Goal: Task Accomplishment & Management: Complete application form

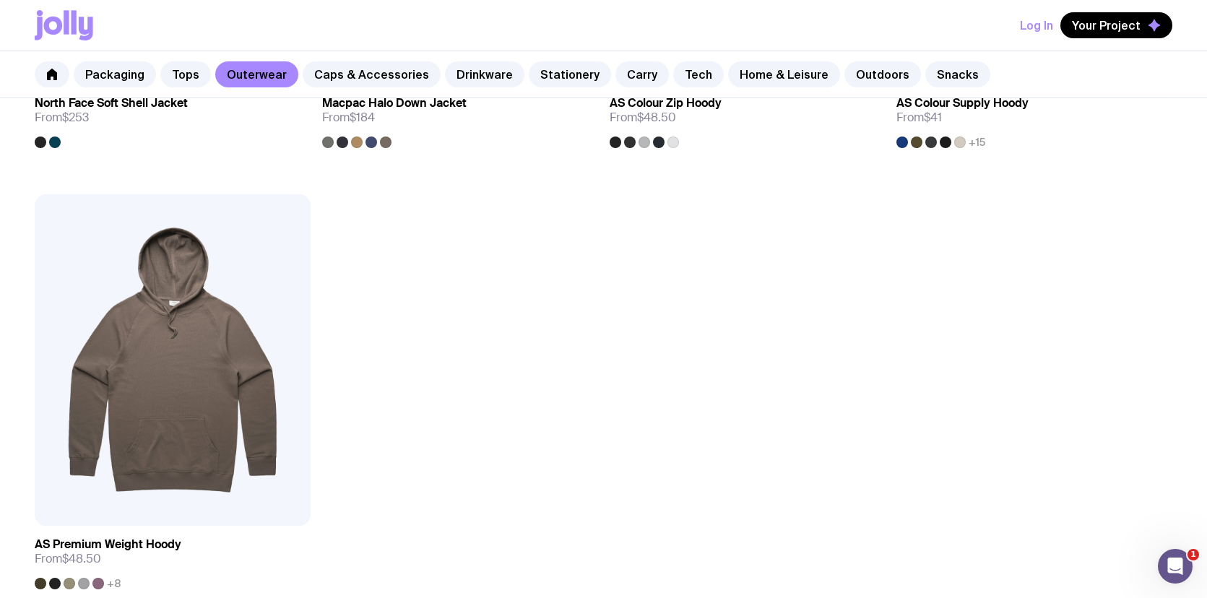
scroll to position [2062, 0]
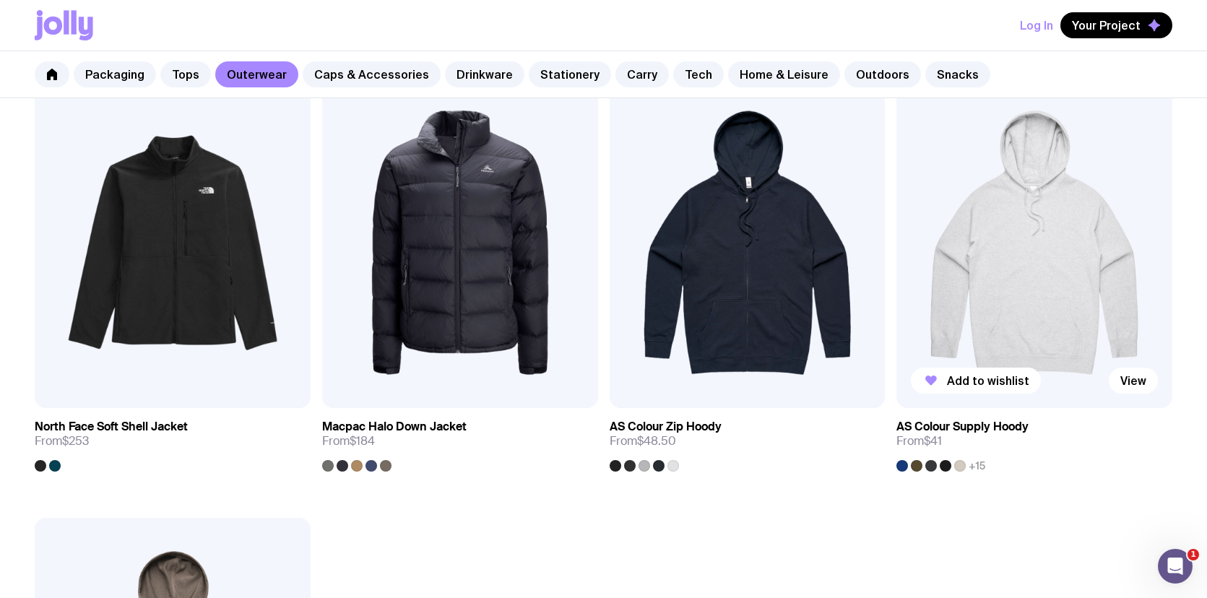
click at [1029, 248] on img at bounding box center [1035, 242] width 276 height 331
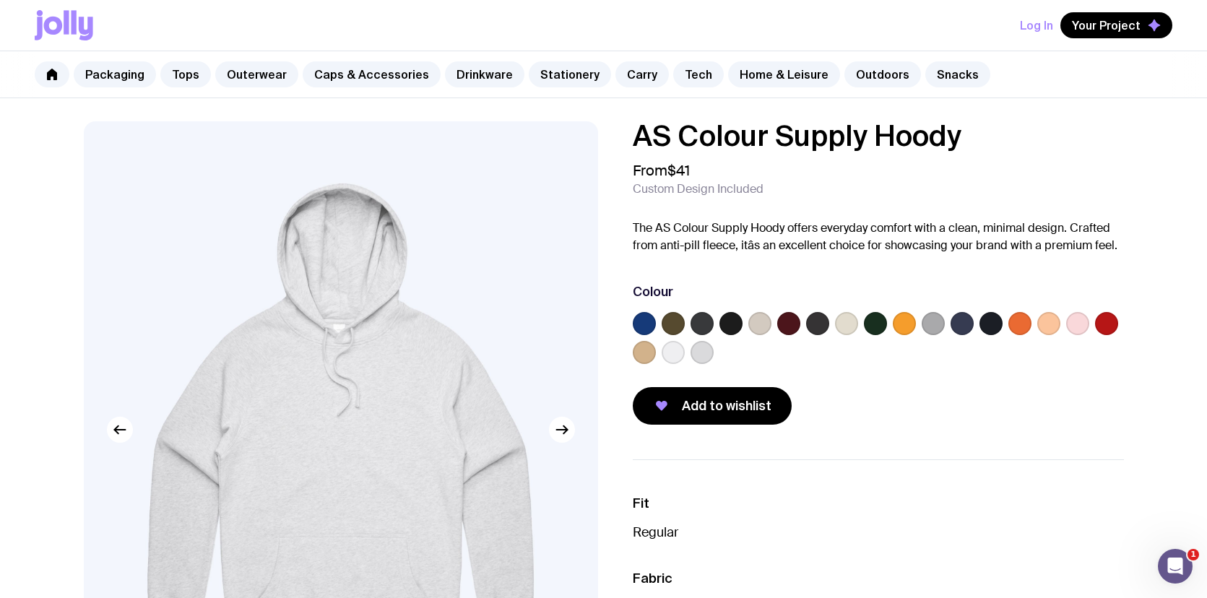
click at [995, 327] on label at bounding box center [991, 323] width 23 height 23
click at [0, 0] on input "radio" at bounding box center [0, 0] width 0 height 0
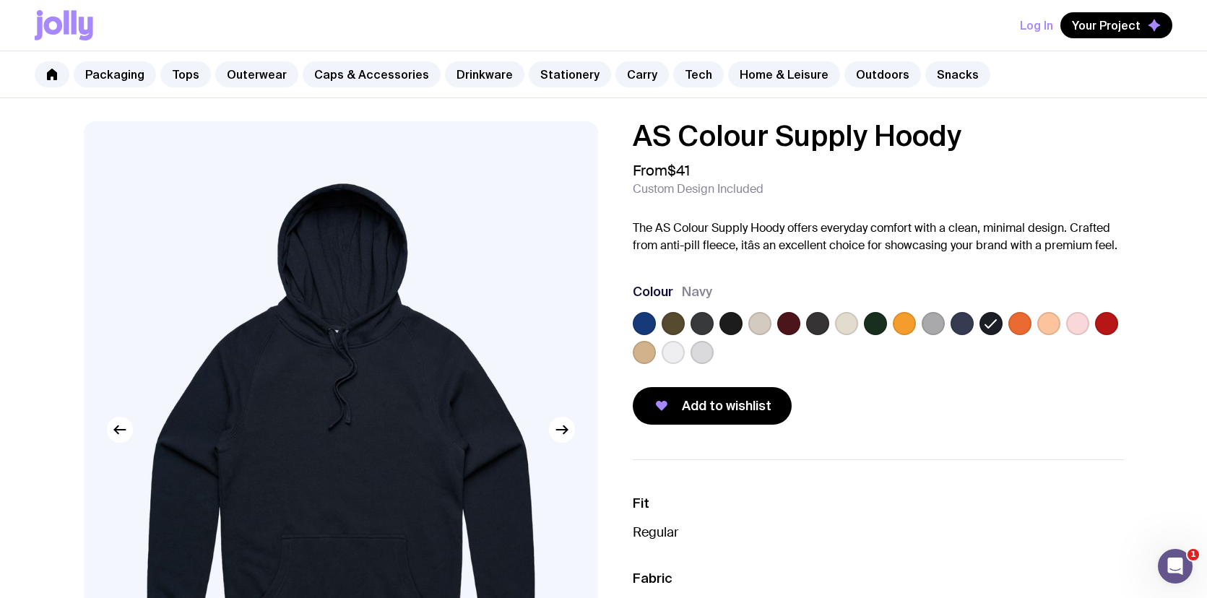
click at [732, 324] on label at bounding box center [731, 323] width 23 height 23
click at [0, 0] on input "radio" at bounding box center [0, 0] width 0 height 0
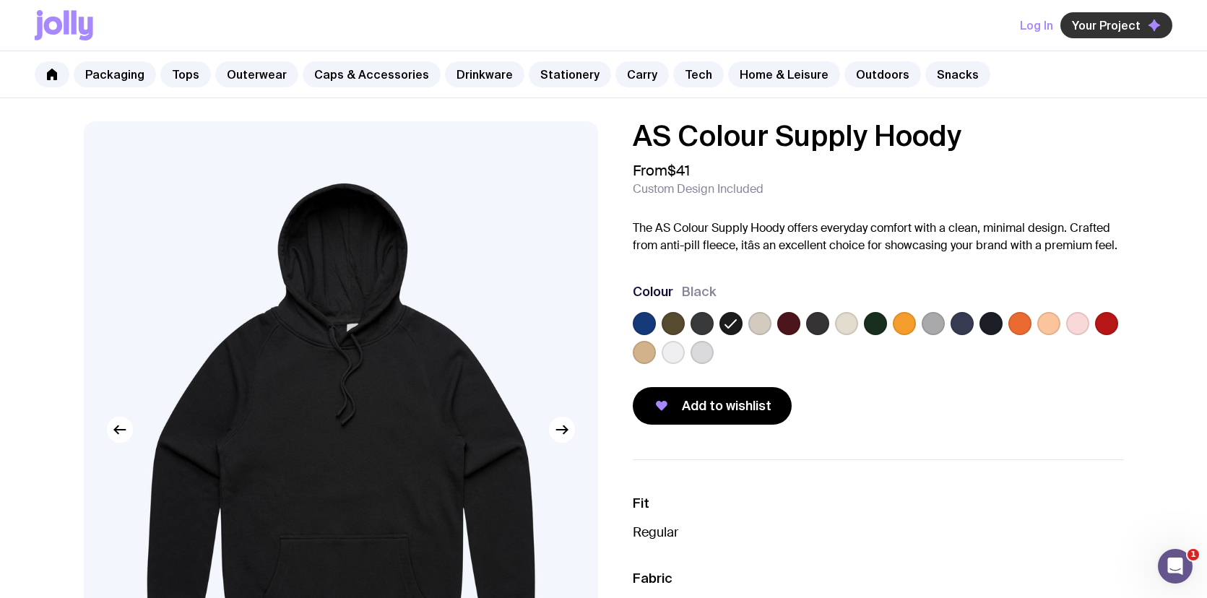
click at [1123, 24] on span "Your Project" at bounding box center [1106, 25] width 69 height 14
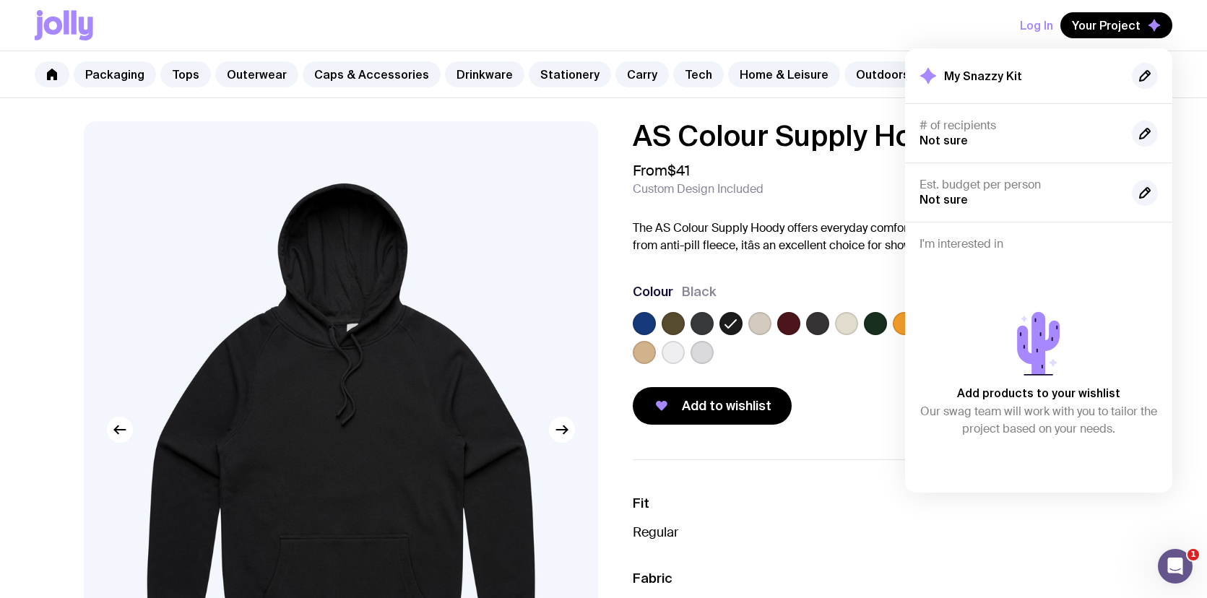
click at [972, 79] on h2 "My Snazzy Kit" at bounding box center [983, 76] width 78 height 14
click at [1141, 75] on icon "button" at bounding box center [1145, 76] width 10 height 10
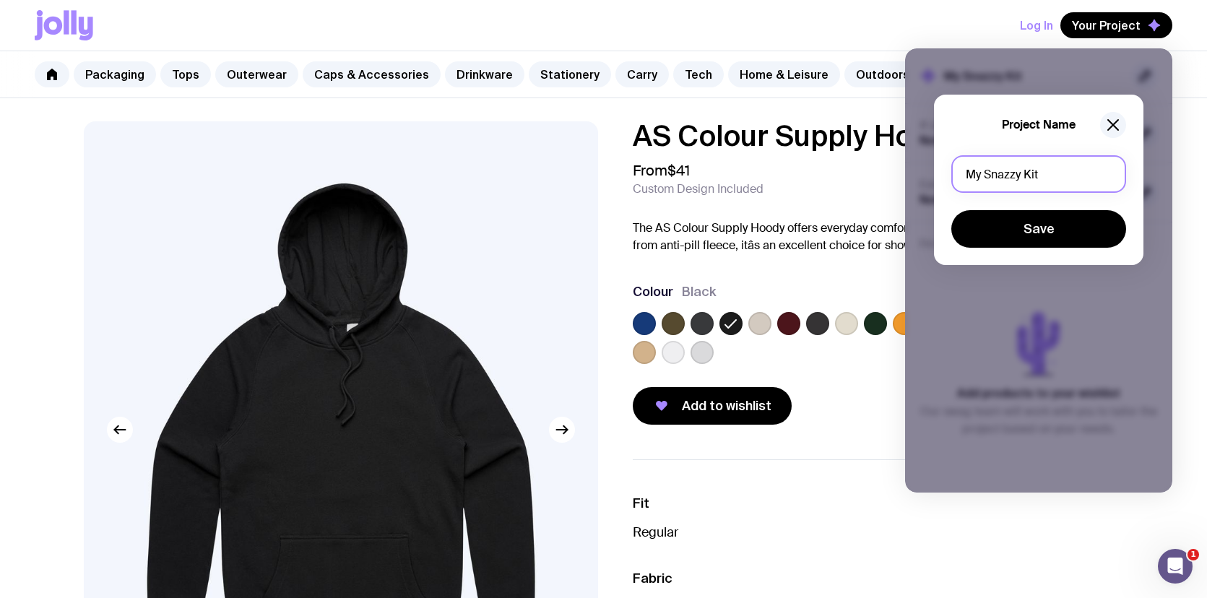
click at [1020, 187] on input "My Snazzy Kit" at bounding box center [1038, 174] width 175 height 38
drag, startPoint x: 1057, startPoint y: 173, endPoint x: 785, endPoint y: 173, distance: 271.6
type input "My Snazzy KitO"
click at [1050, 15] on button "Log In" at bounding box center [1036, 25] width 33 height 26
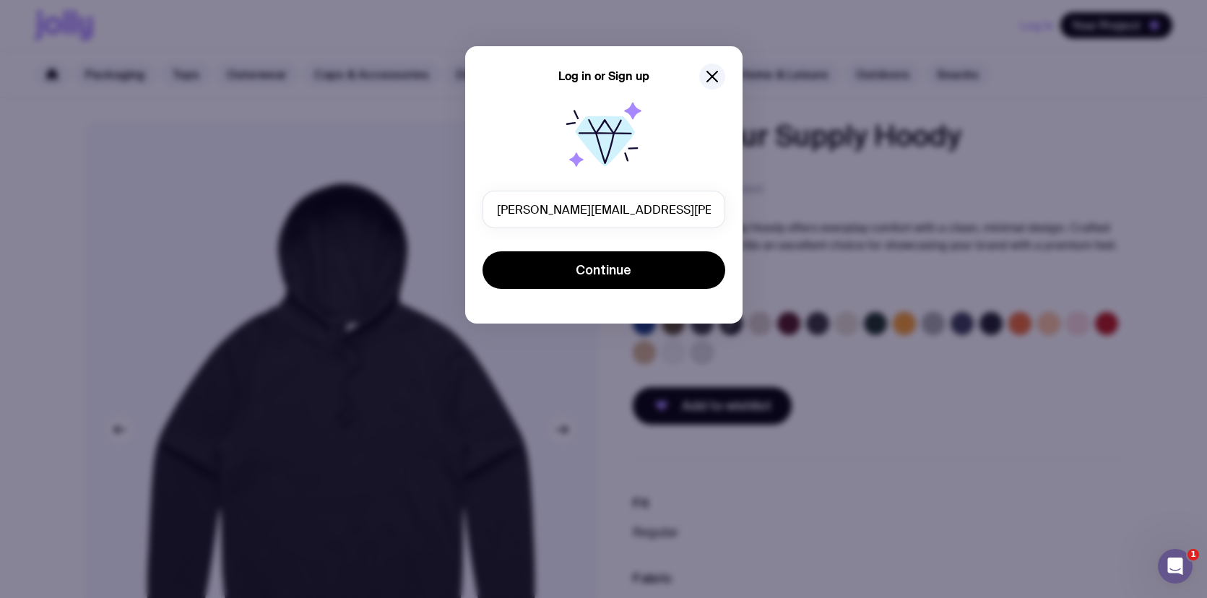
type input "[PERSON_NAME][EMAIL_ADDRESS][PERSON_NAME][DOMAIN_NAME]"
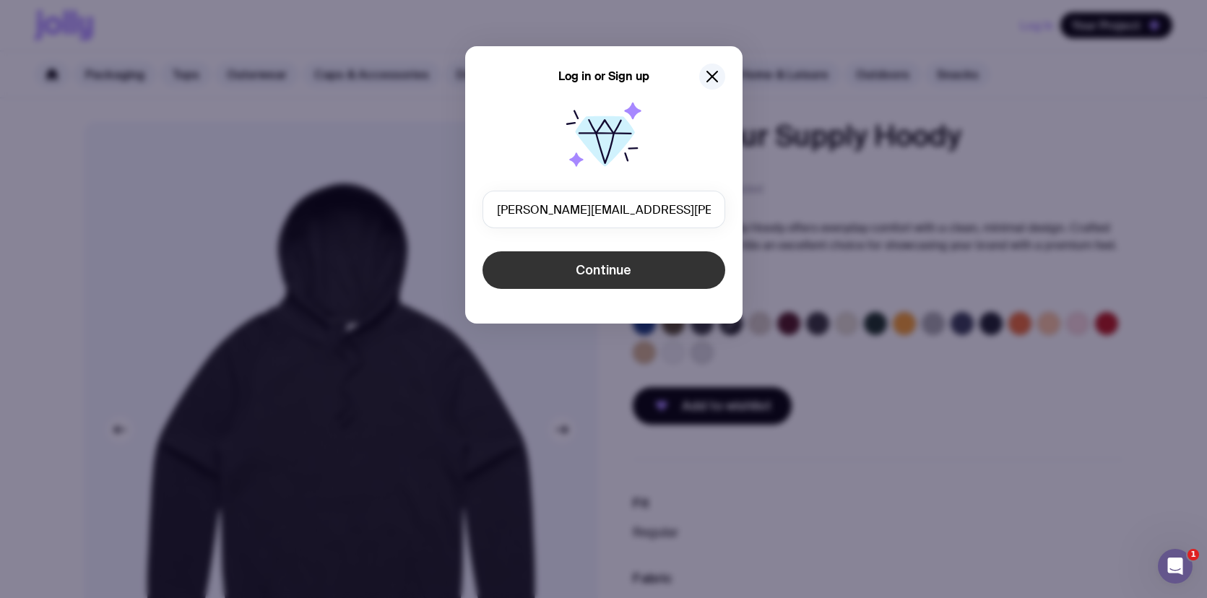
click at [619, 264] on span "Continue" at bounding box center [604, 270] width 56 height 17
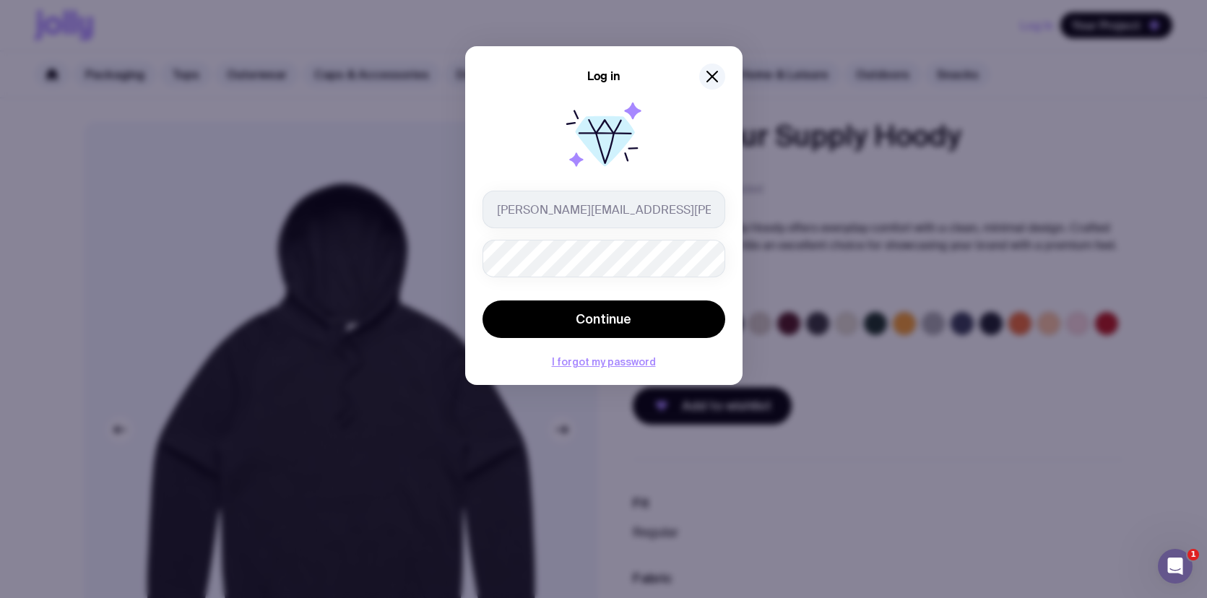
click at [581, 134] on icon at bounding box center [604, 141] width 59 height 51
click at [569, 172] on icon at bounding box center [604, 138] width 92 height 92
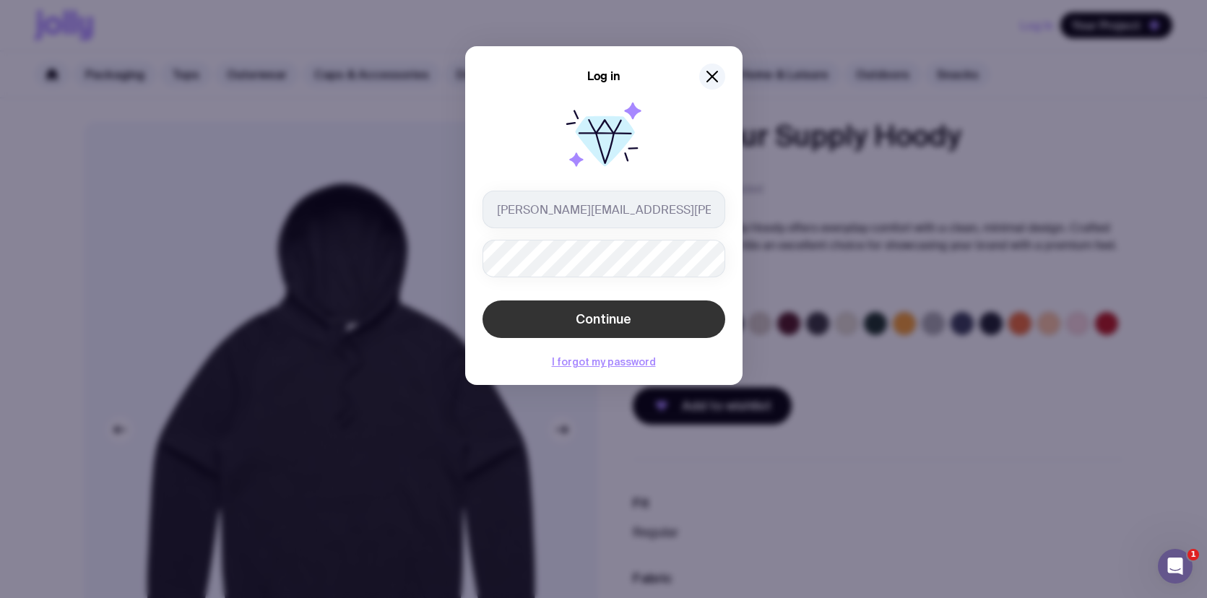
click at [643, 332] on button "Continue" at bounding box center [604, 320] width 243 height 38
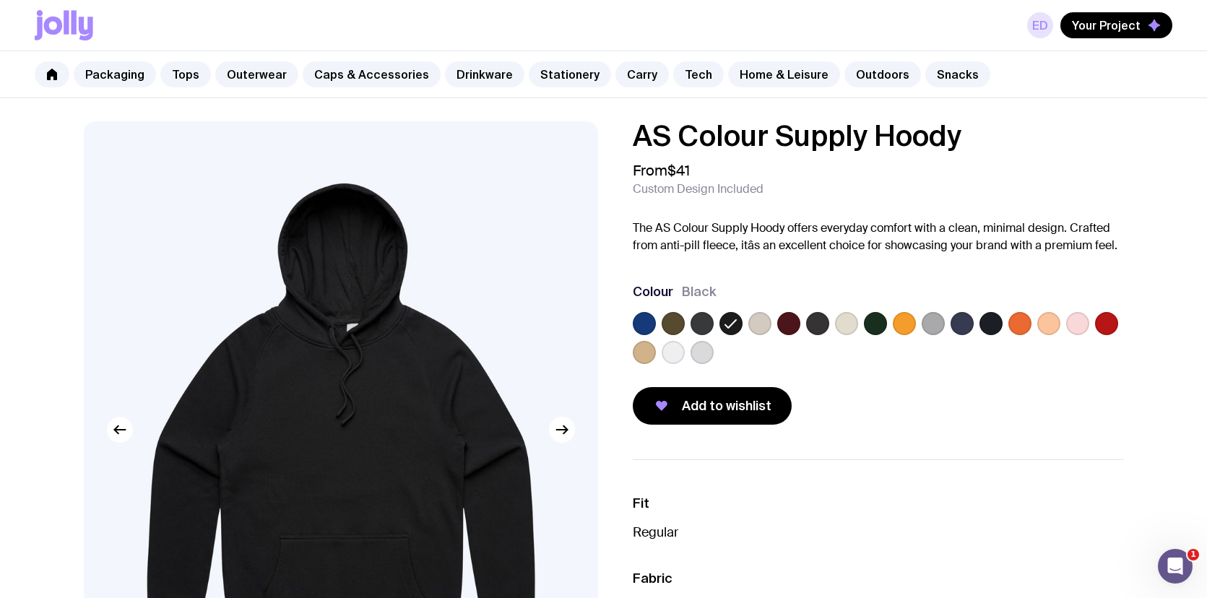
click at [1044, 12] on div "ED Your Project" at bounding box center [1099, 25] width 145 height 26
click at [1051, 8] on div "ED Your Project" at bounding box center [604, 25] width 1138 height 51
click at [1089, 25] on span "Your Project" at bounding box center [1106, 25] width 69 height 14
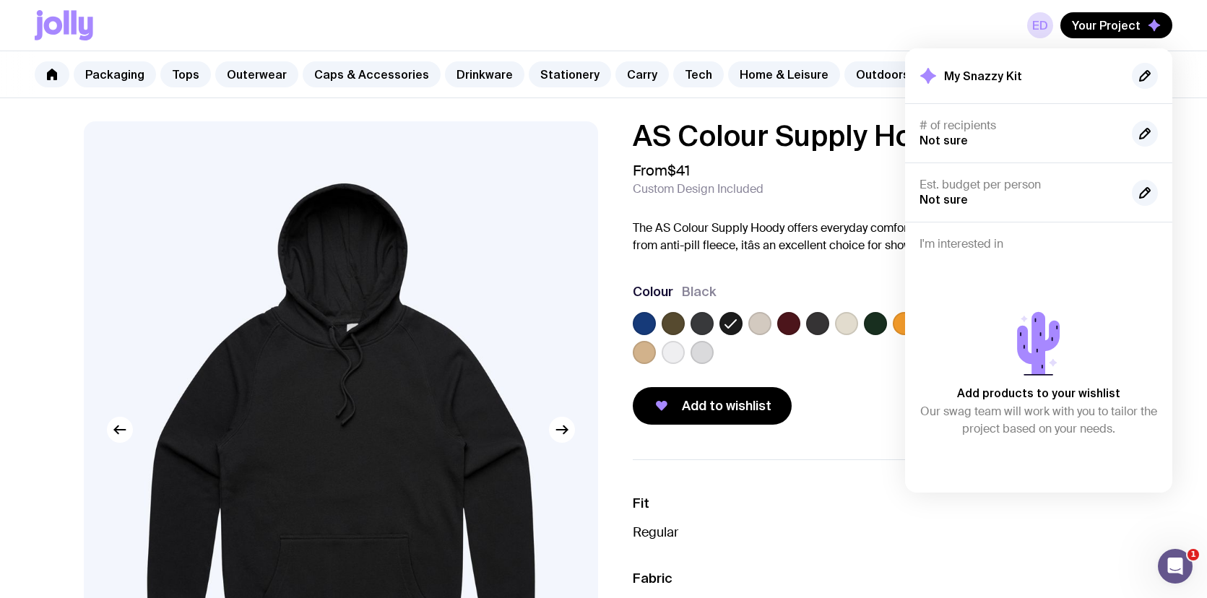
click at [899, 30] on div "ED Your Project My Snazzy Kit # of recipients Not sure Est. budget per person N…" at bounding box center [604, 25] width 1138 height 51
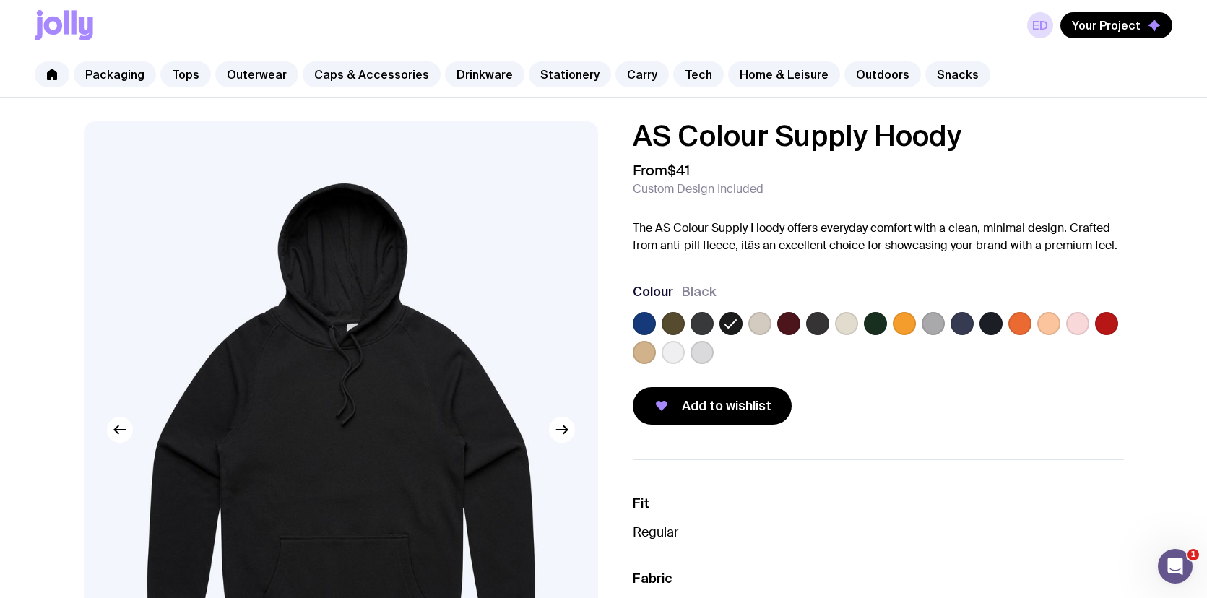
click at [79, 20] on icon at bounding box center [86, 29] width 14 height 24
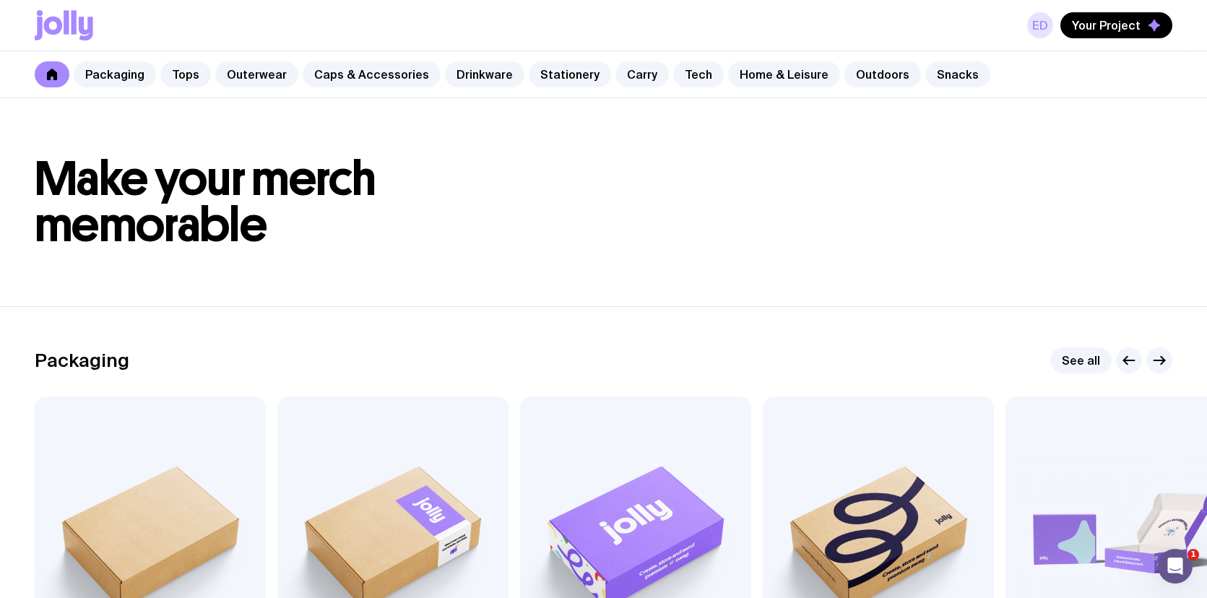
click at [1050, 20] on link "ED" at bounding box center [1040, 25] width 26 height 26
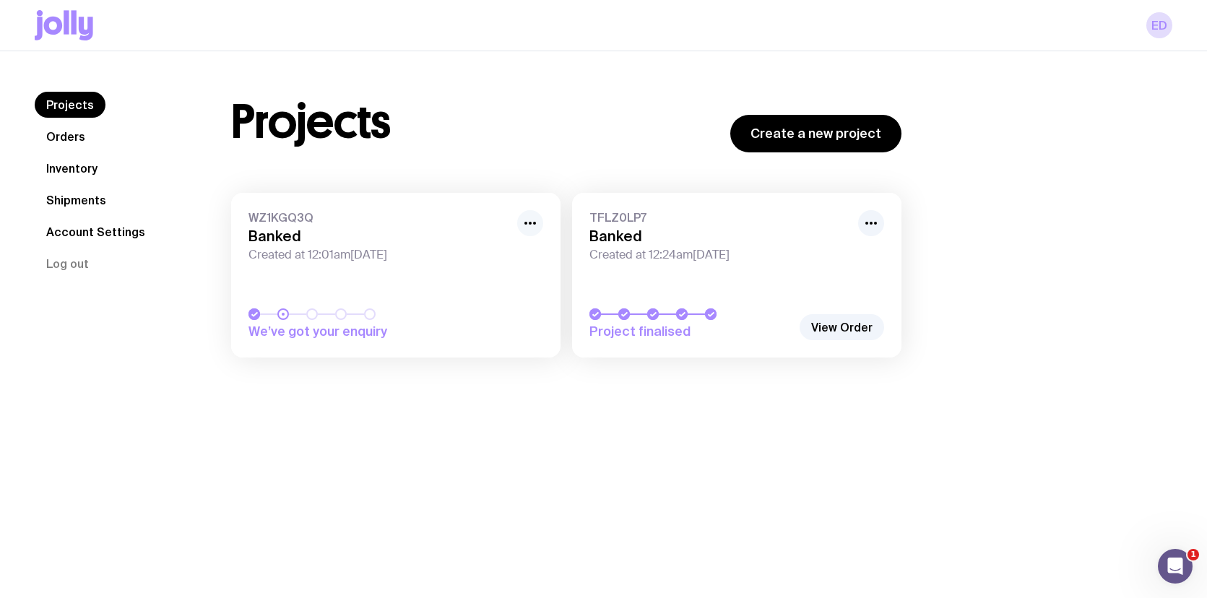
click at [530, 216] on icon "button" at bounding box center [530, 223] width 17 height 17
click at [274, 263] on link "WZ1KGQ3Q Banked Created at 12:01am[DATE] We’ve got your enquiry" at bounding box center [395, 275] width 329 height 165
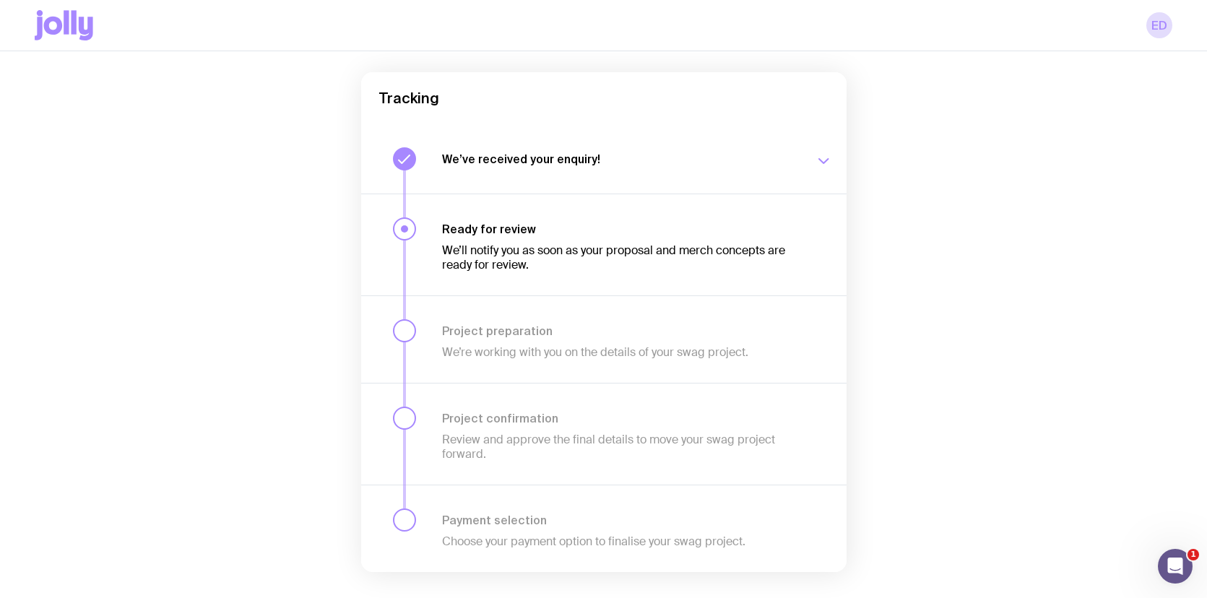
click at [561, 227] on h3 "Ready for review" at bounding box center [619, 229] width 355 height 14
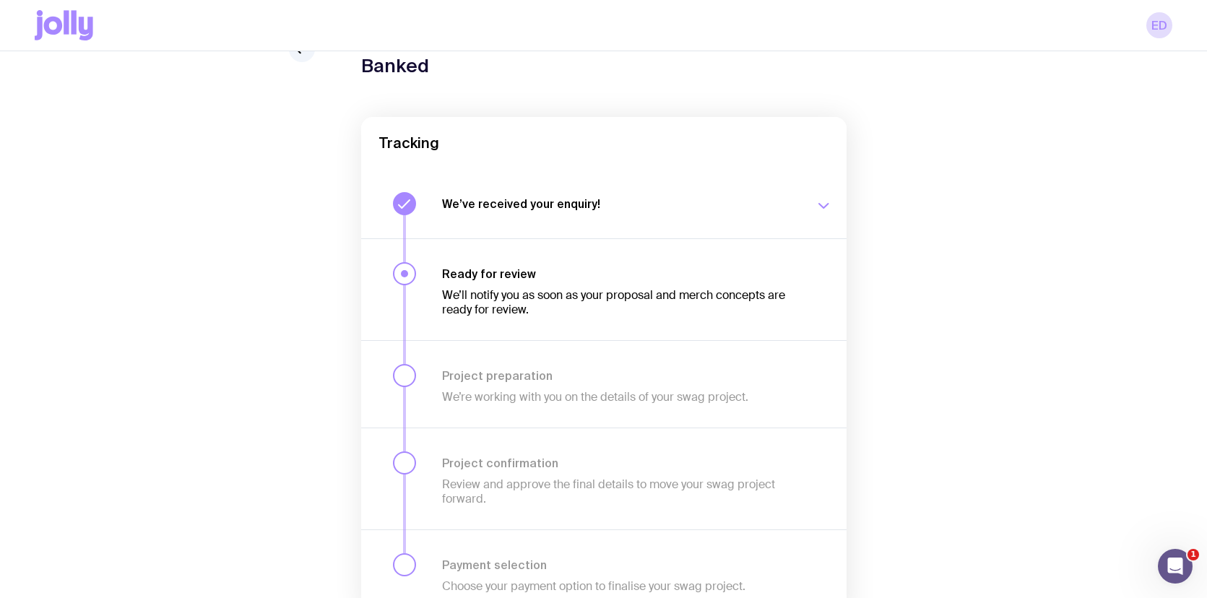
scroll to position [67, 0]
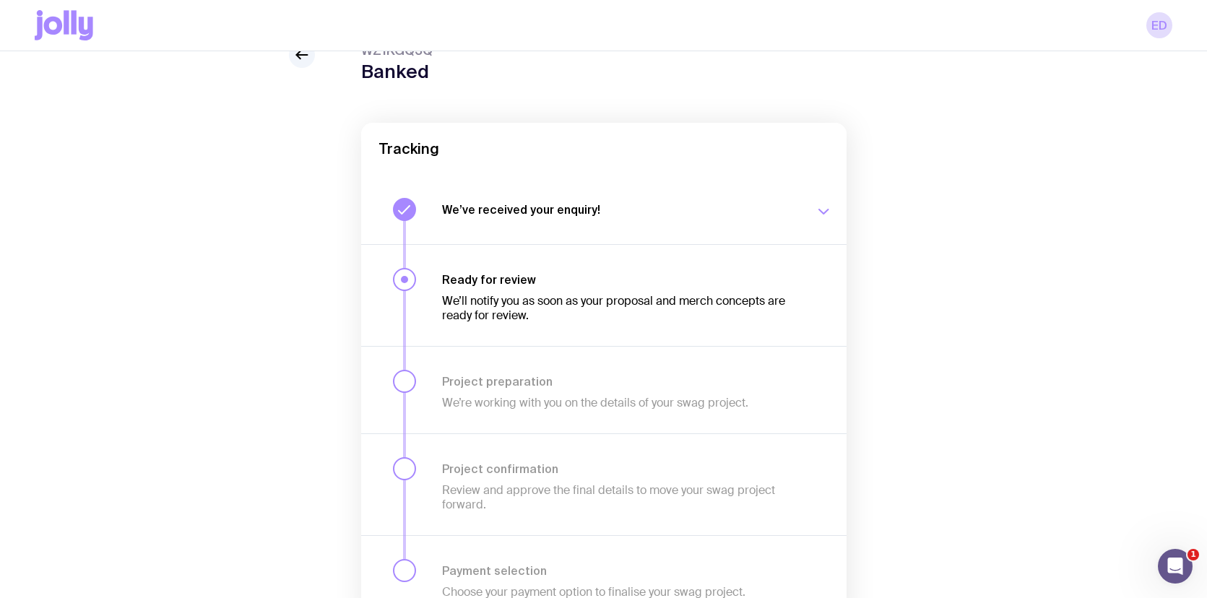
click at [687, 214] on h3 "We’ve received your enquiry!" at bounding box center [619, 209] width 355 height 14
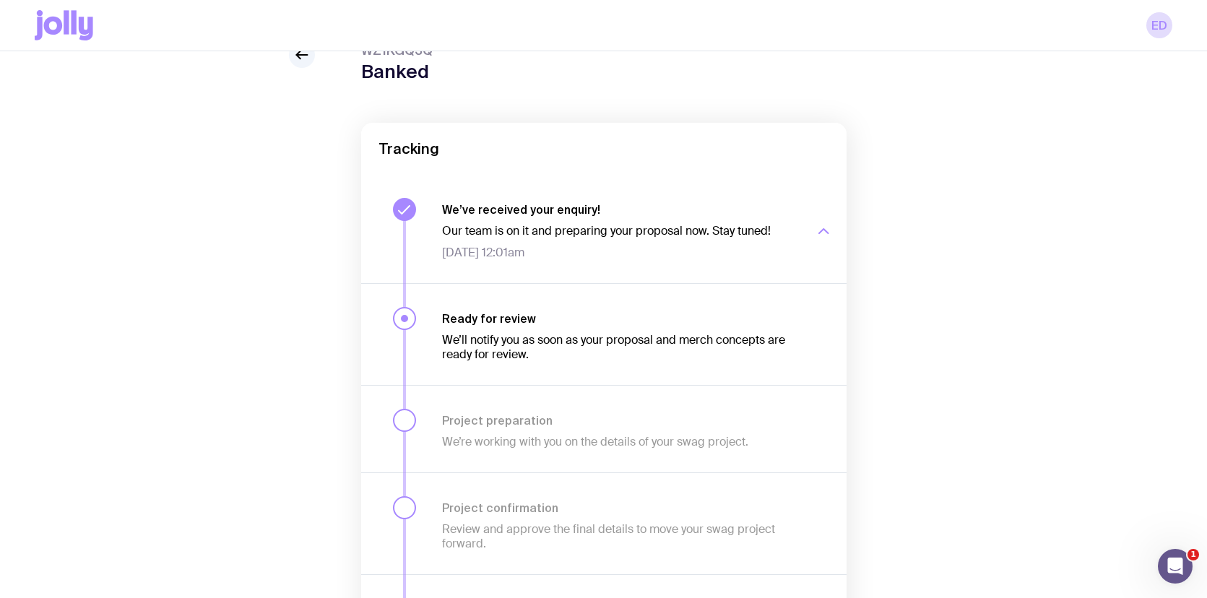
click at [687, 214] on h3 "We’ve received your enquiry!" at bounding box center [619, 209] width 355 height 14
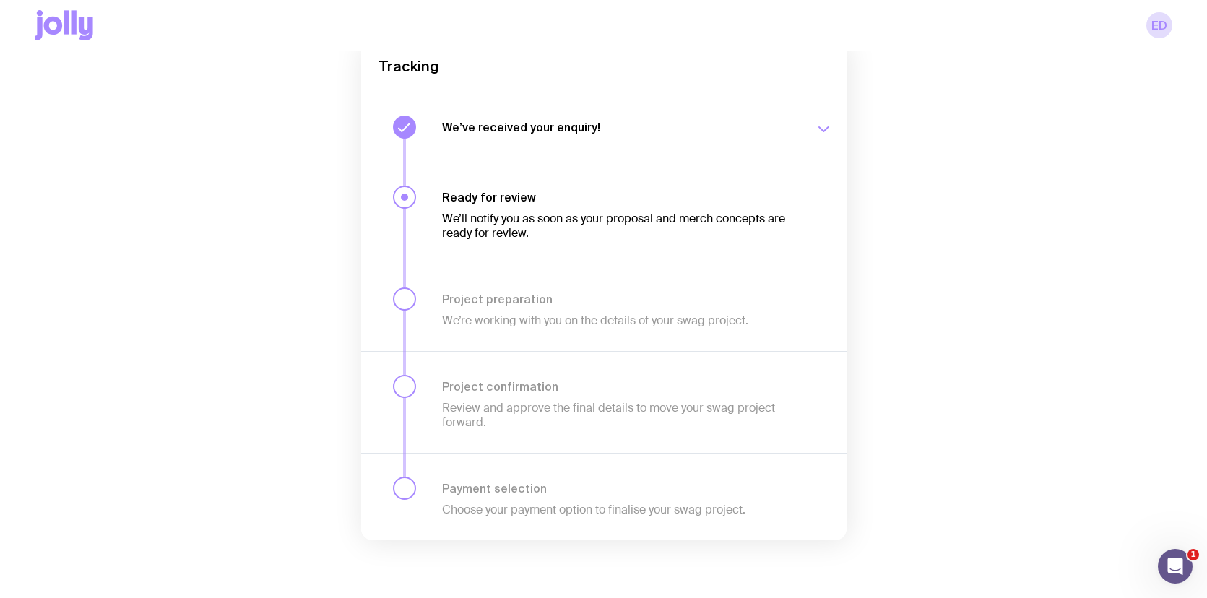
scroll to position [0, 0]
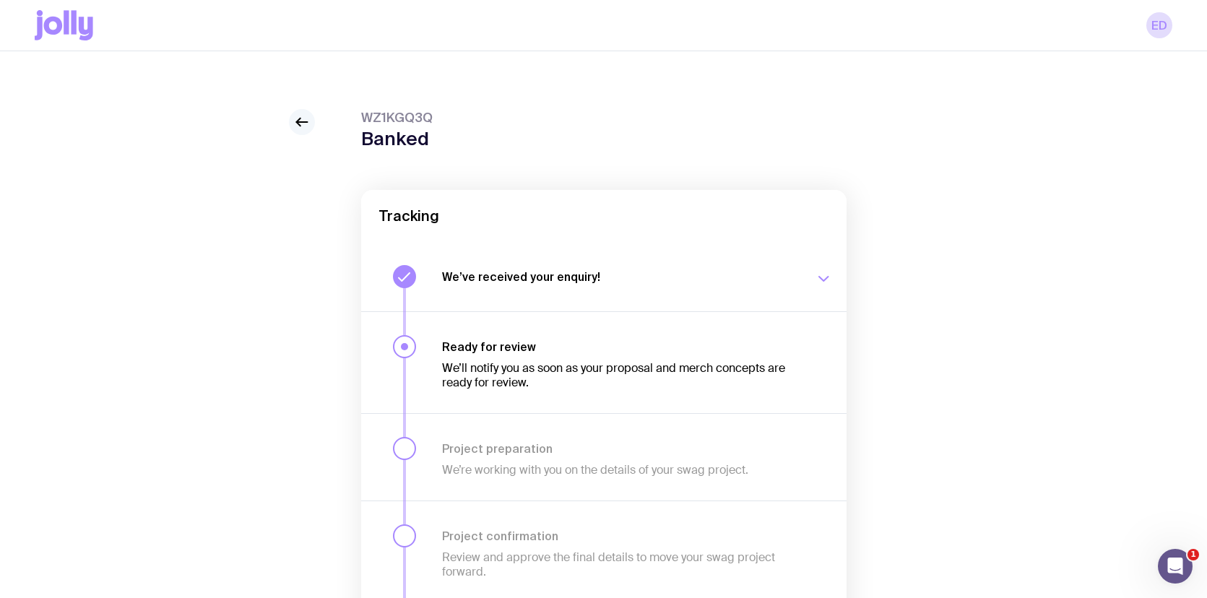
click at [302, 119] on icon at bounding box center [301, 121] width 17 height 17
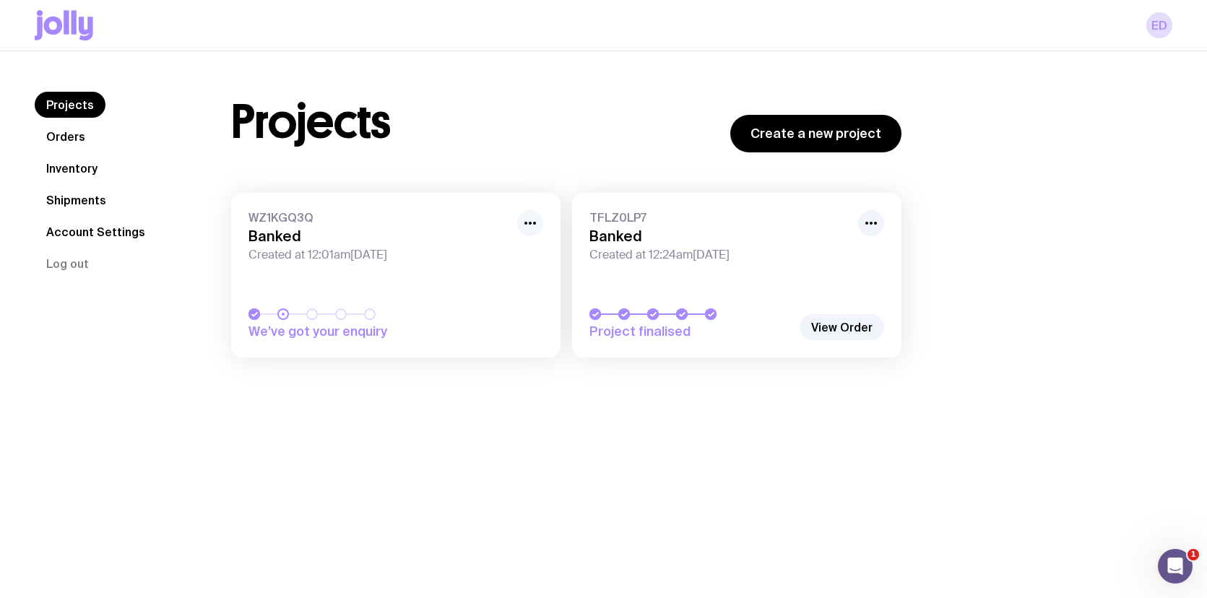
click at [535, 220] on icon "button" at bounding box center [530, 223] width 17 height 17
click at [48, 117] on nav "Projects Orders Inventory Shipments Account Settings Log out" at bounding box center [116, 184] width 162 height 185
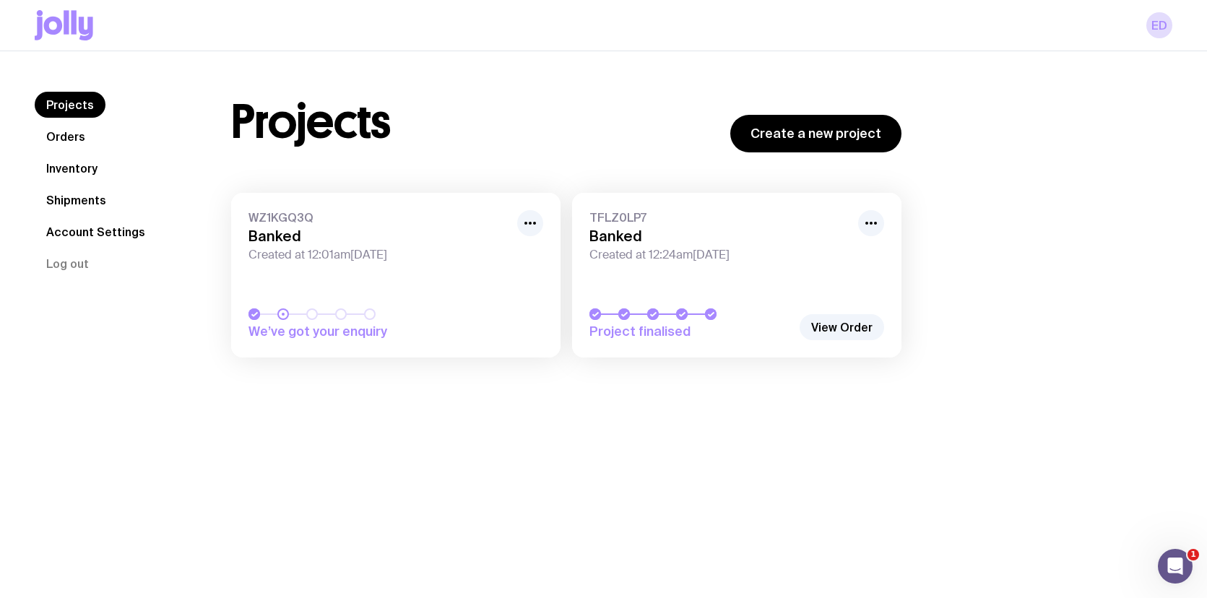
click at [55, 137] on link "Orders" at bounding box center [66, 137] width 62 height 26
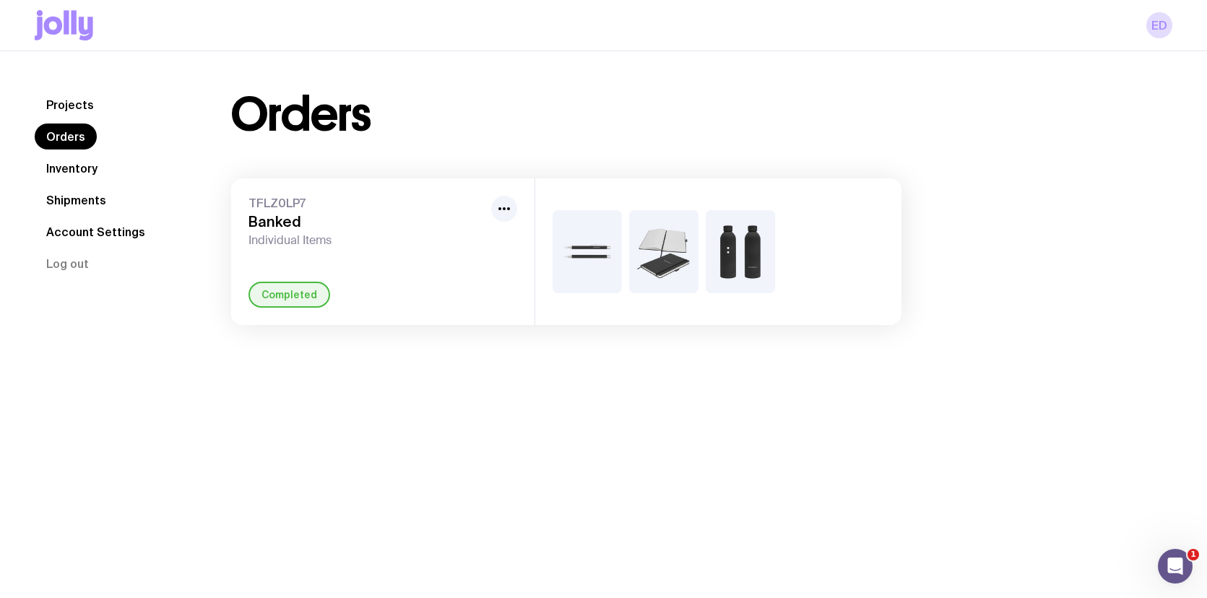
click at [69, 160] on link "Inventory" at bounding box center [72, 168] width 74 height 26
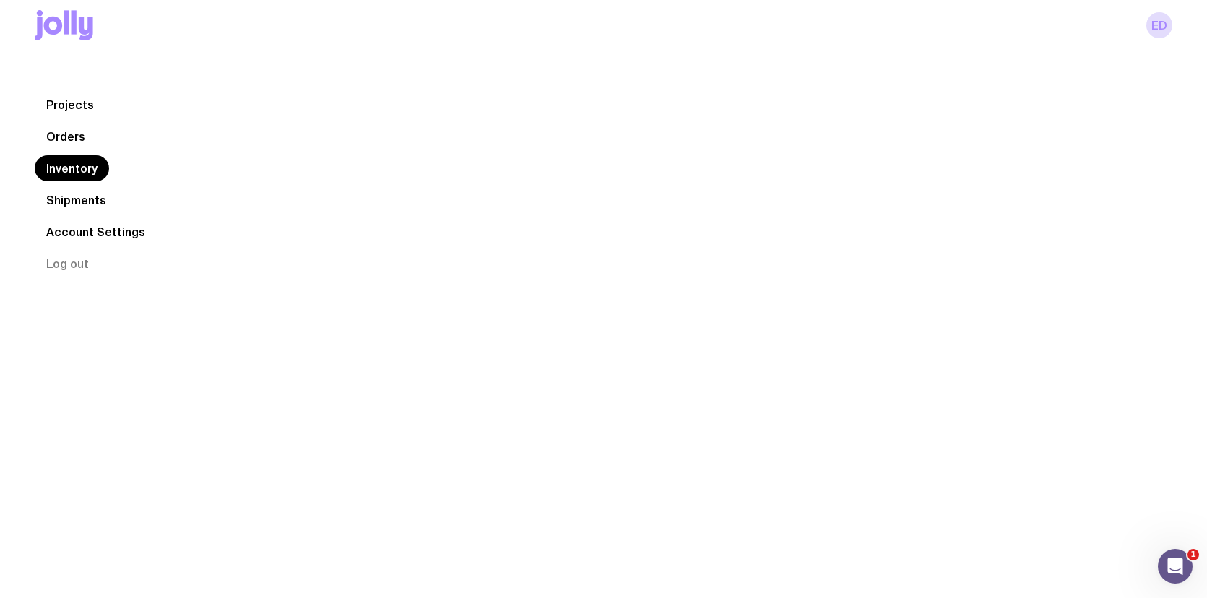
click at [82, 190] on link "Shipments" at bounding box center [76, 200] width 83 height 26
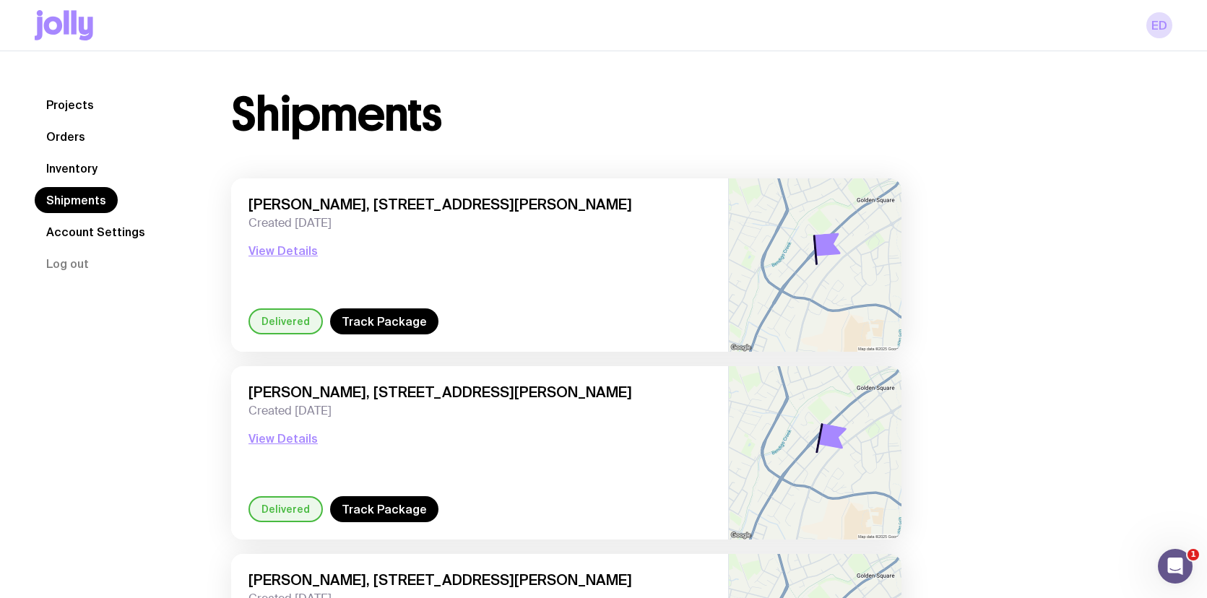
click at [86, 220] on link "Account Settings" at bounding box center [96, 232] width 122 height 26
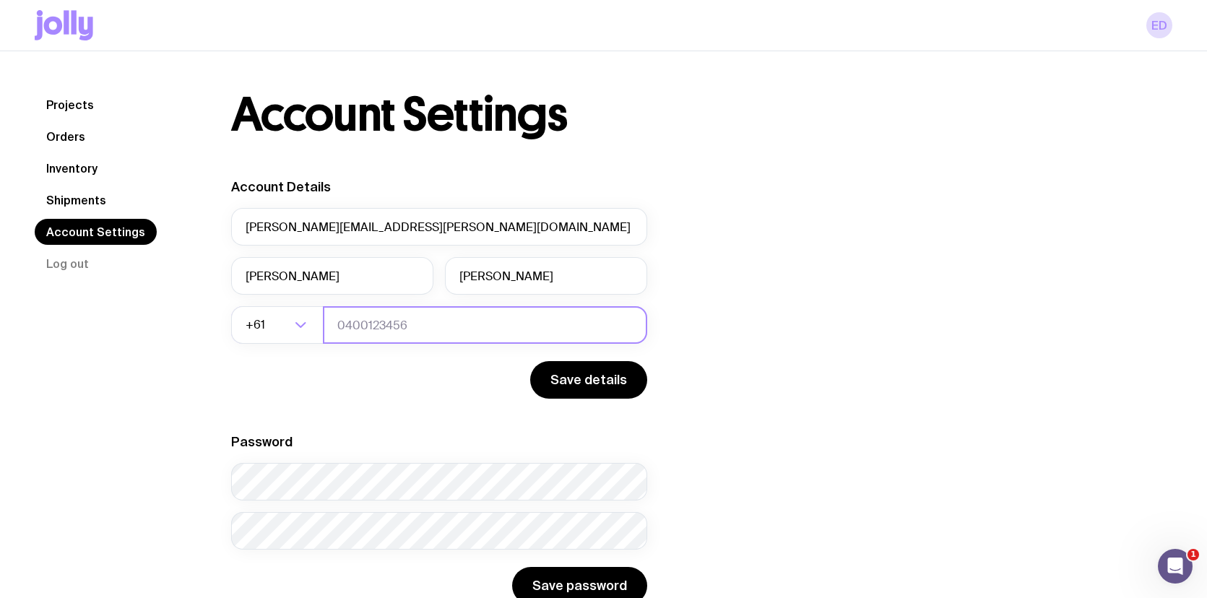
scroll to position [51, 0]
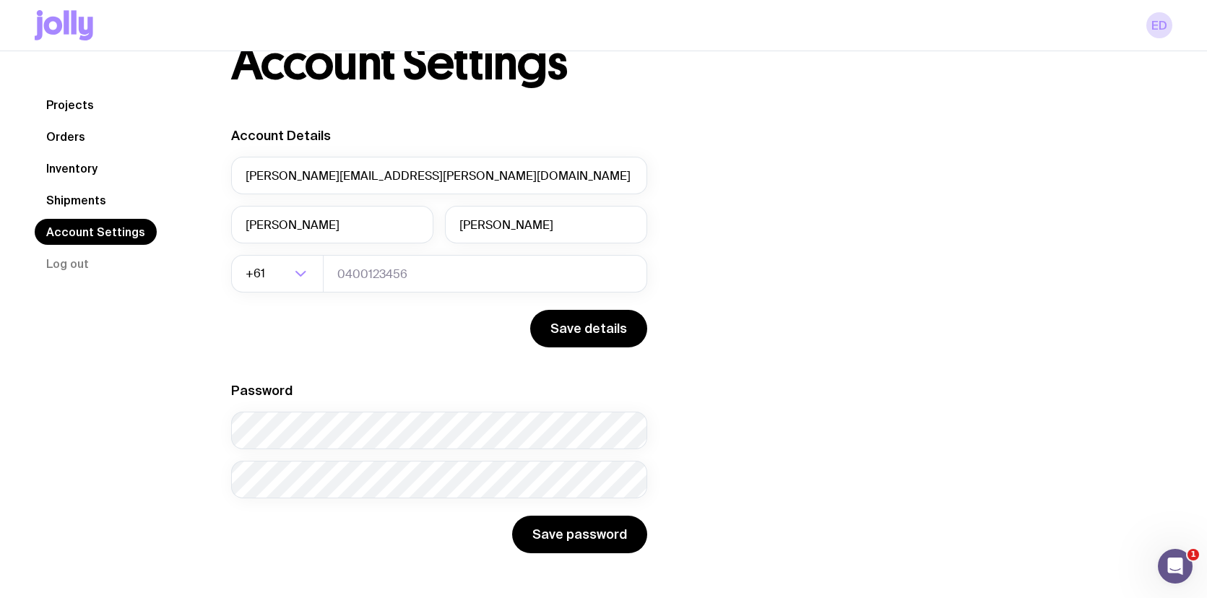
click at [61, 113] on link "Projects" at bounding box center [70, 105] width 71 height 26
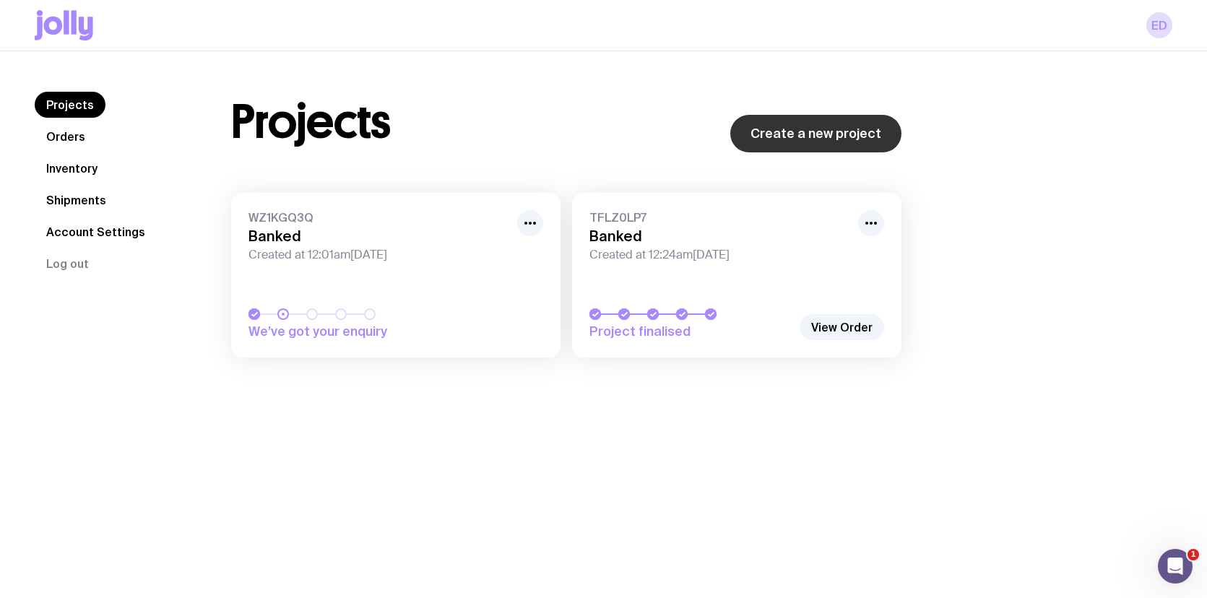
click at [842, 137] on link "Create a new project" at bounding box center [815, 134] width 171 height 38
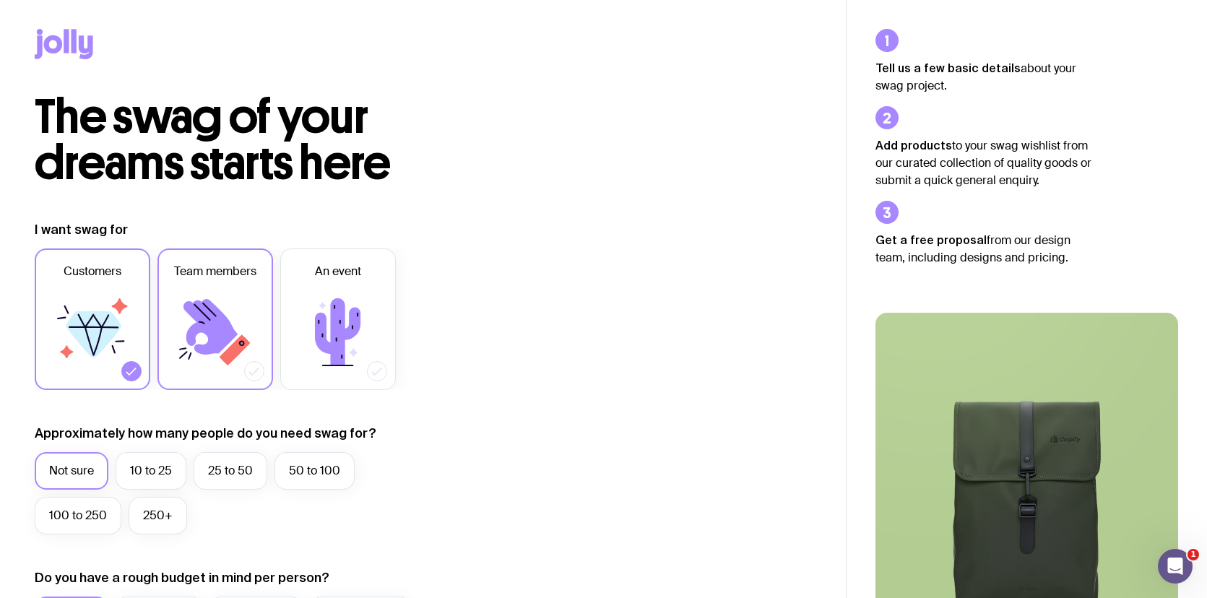
click at [199, 360] on icon at bounding box center [215, 332] width 87 height 87
click at [0, 0] on input "Team members" at bounding box center [0, 0] width 0 height 0
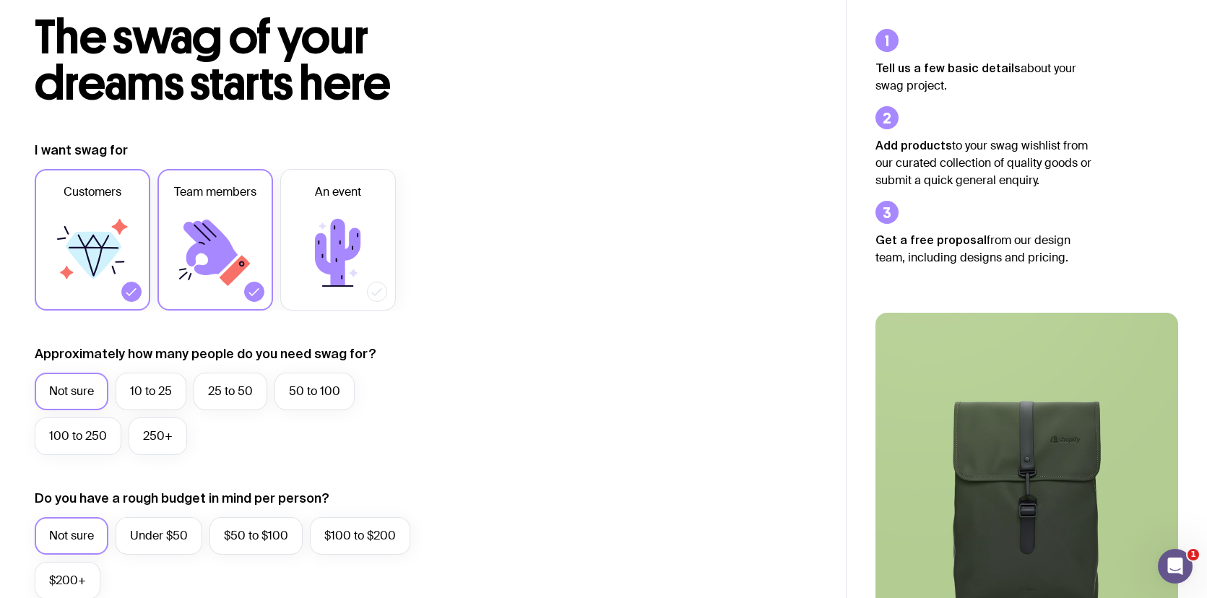
click at [78, 225] on icon at bounding box center [92, 253] width 87 height 87
click at [0, 0] on input "Customers" at bounding box center [0, 0] width 0 height 0
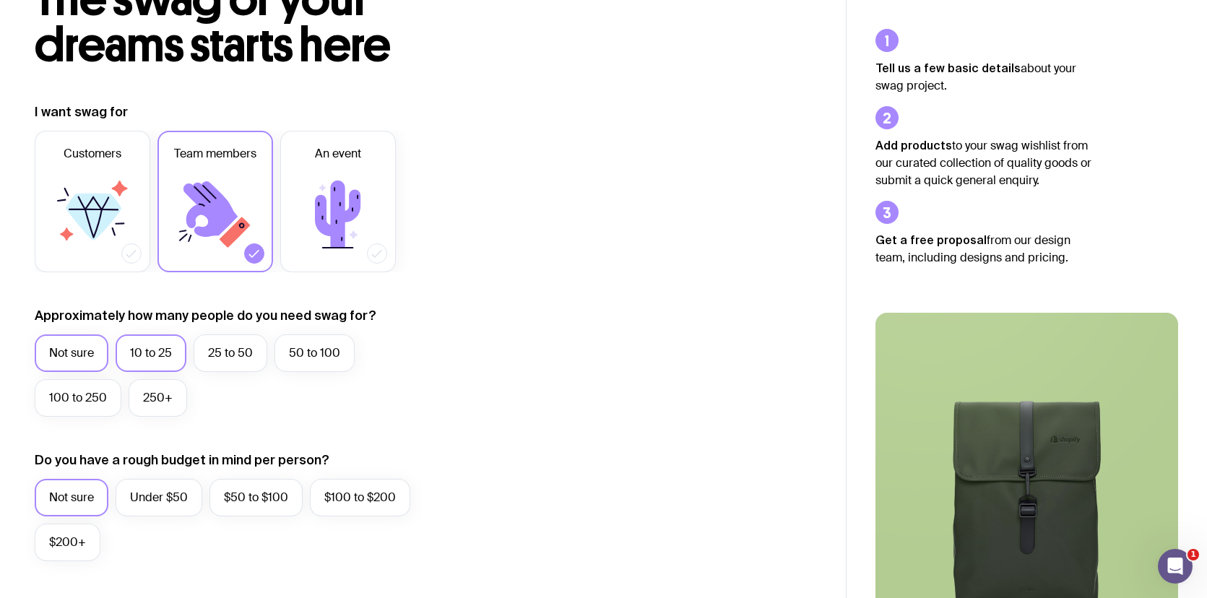
click at [132, 358] on label "10 to 25" at bounding box center [151, 353] width 71 height 38
click at [0, 0] on input "10 to 25" at bounding box center [0, 0] width 0 height 0
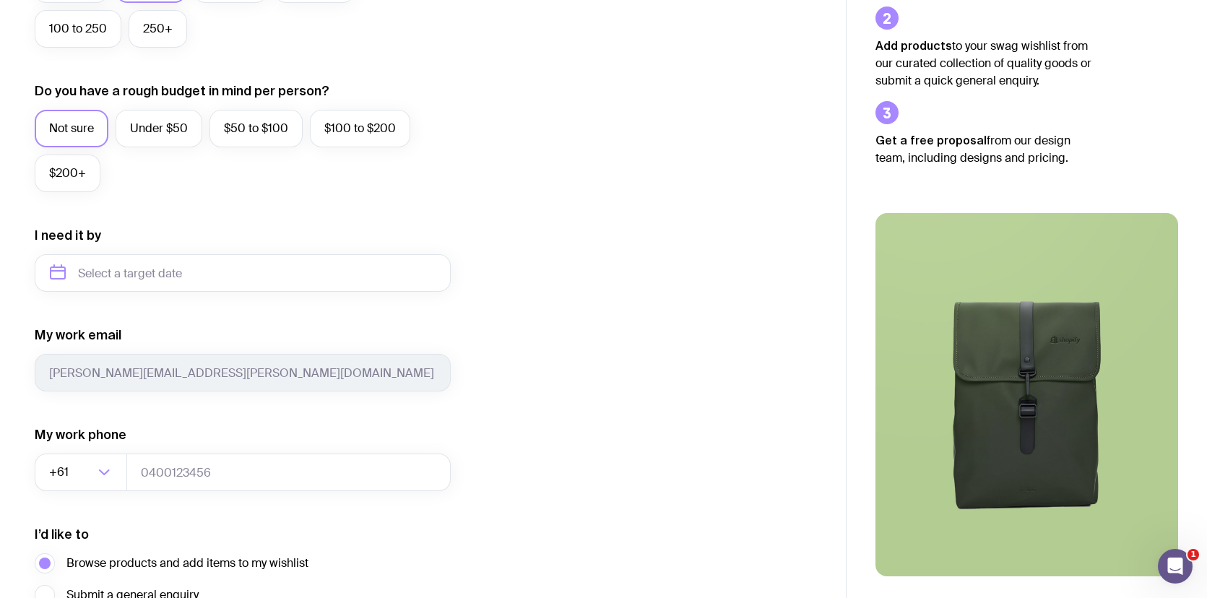
scroll to position [488, 0]
click at [176, 277] on input "text" at bounding box center [243, 273] width 416 height 38
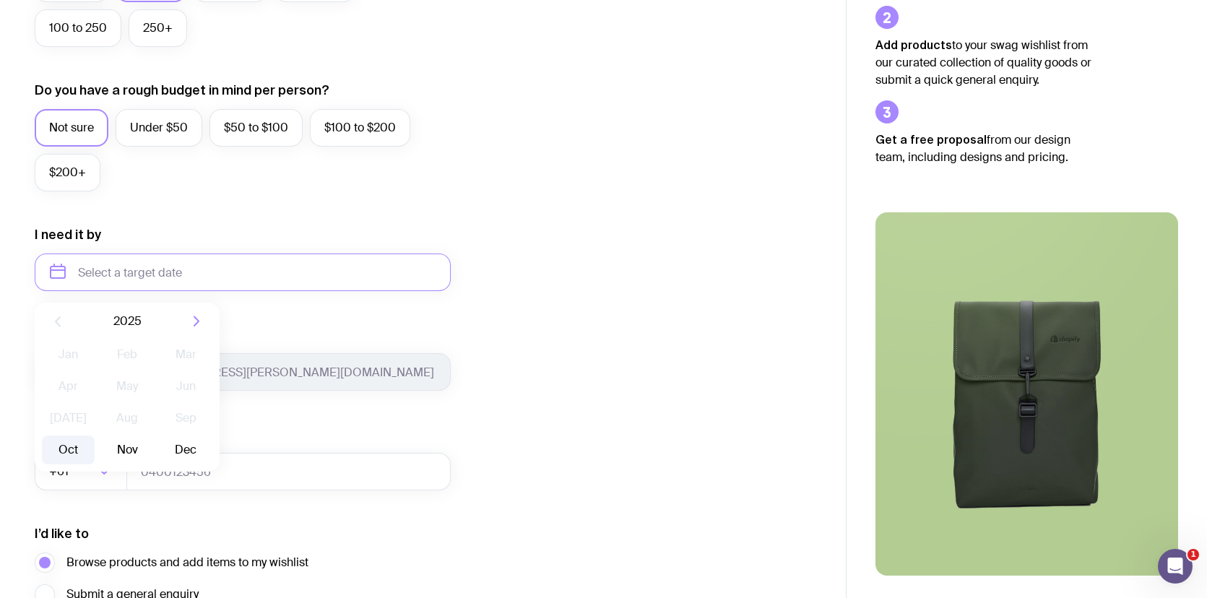
click at [61, 446] on button "Oct" at bounding box center [68, 450] width 53 height 29
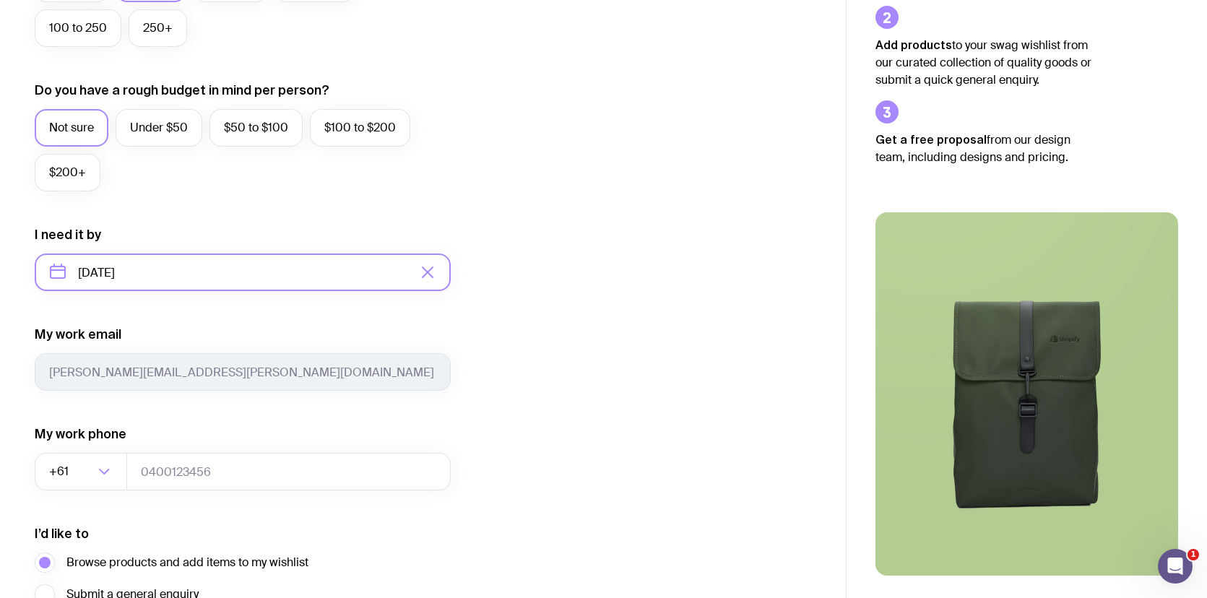
click at [243, 266] on input "October 2025" at bounding box center [243, 273] width 416 height 38
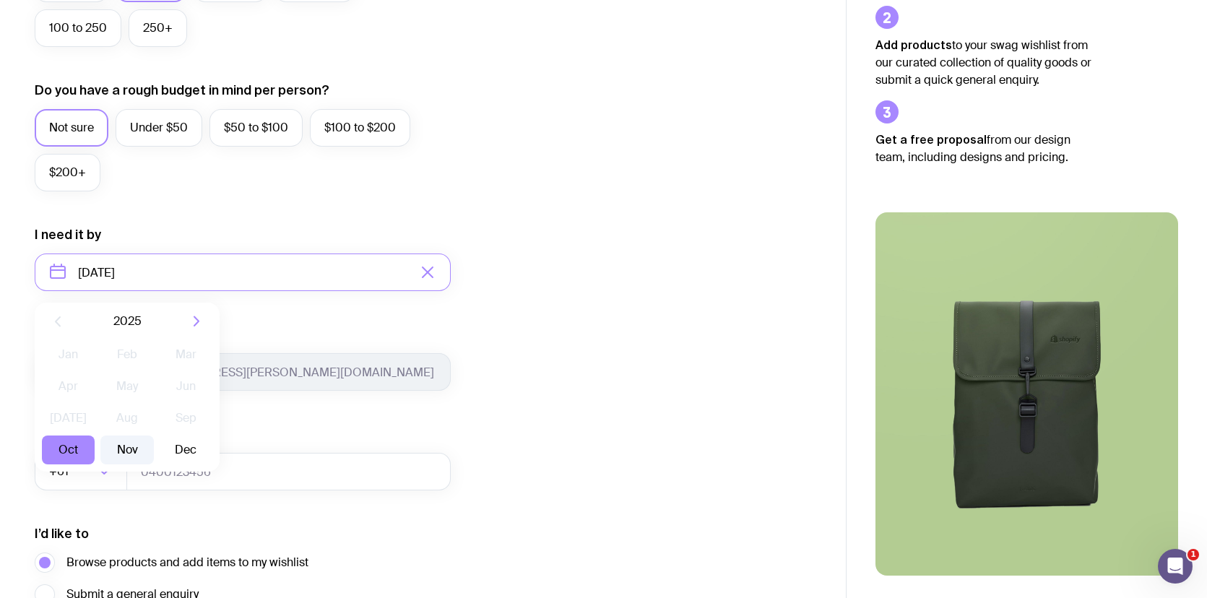
click at [128, 441] on button "Nov" at bounding box center [126, 450] width 53 height 29
type input "[DATE]"
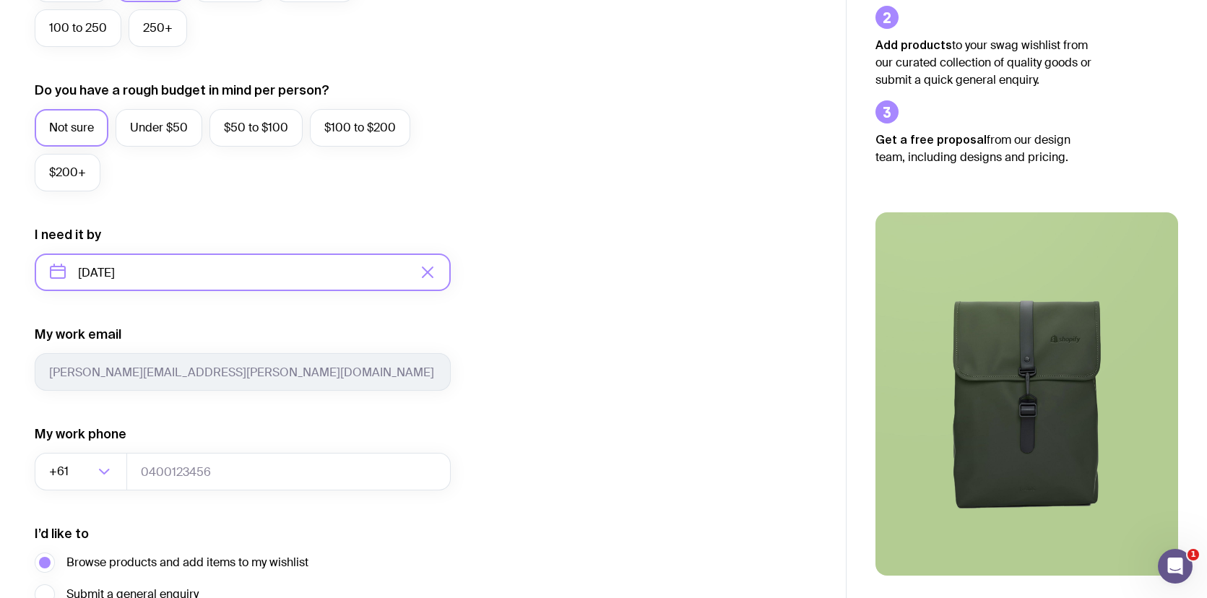
click at [139, 273] on input "[DATE]" at bounding box center [243, 273] width 416 height 38
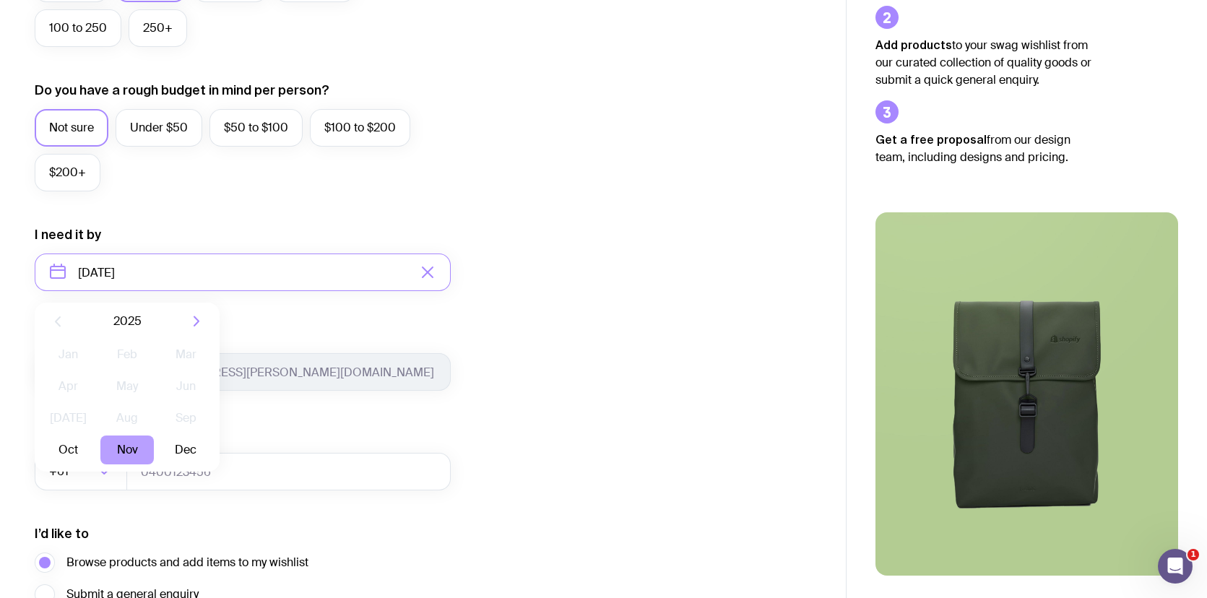
click at [121, 452] on button "Nov" at bounding box center [126, 450] width 53 height 29
click at [125, 444] on button "Nov" at bounding box center [126, 450] width 53 height 29
click at [342, 298] on form "I want swag for Customers Team members An event Approximately how many people d…" at bounding box center [243, 205] width 416 height 944
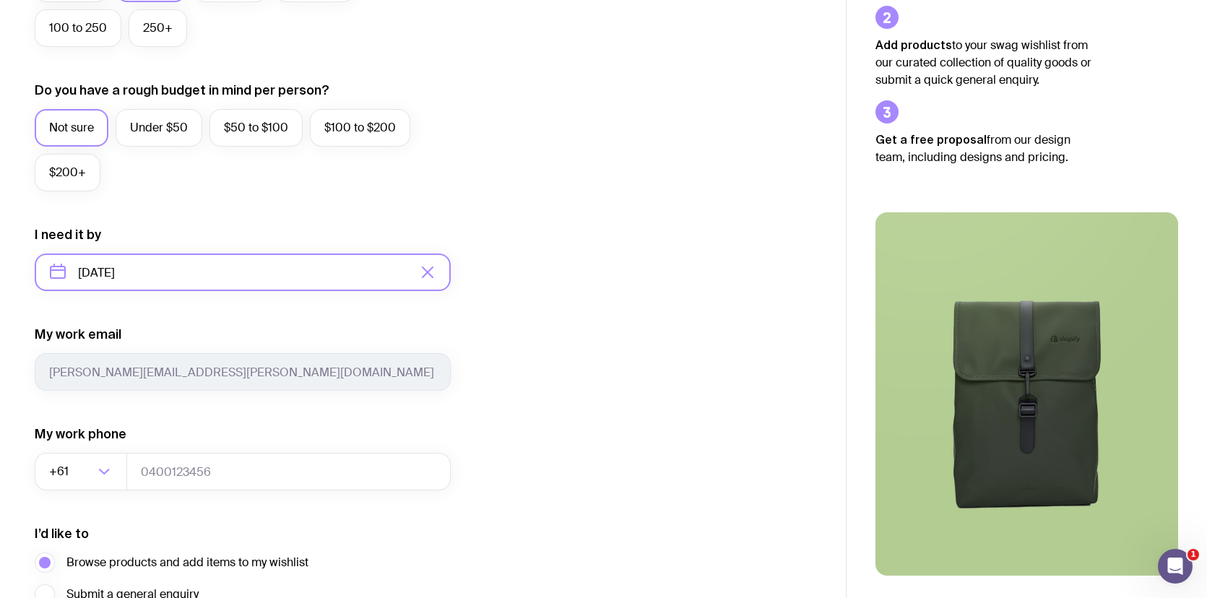
click at [301, 267] on input "[DATE]" at bounding box center [243, 273] width 416 height 38
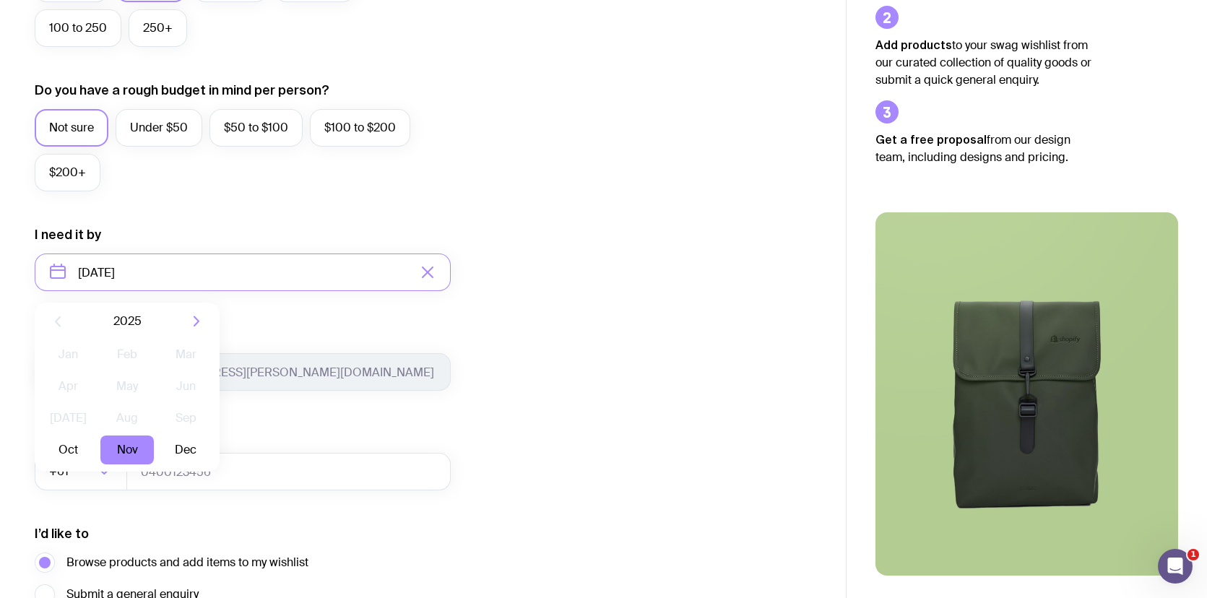
click at [338, 335] on div "My work email erin.dunn@banked.com" at bounding box center [243, 358] width 416 height 65
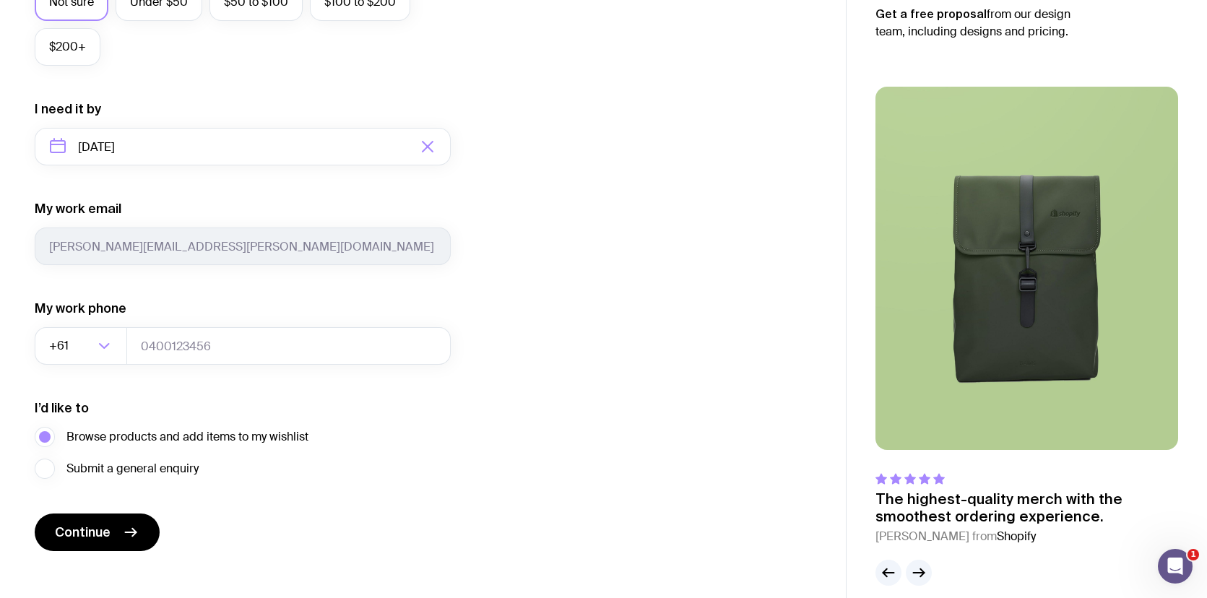
scroll to position [630, 0]
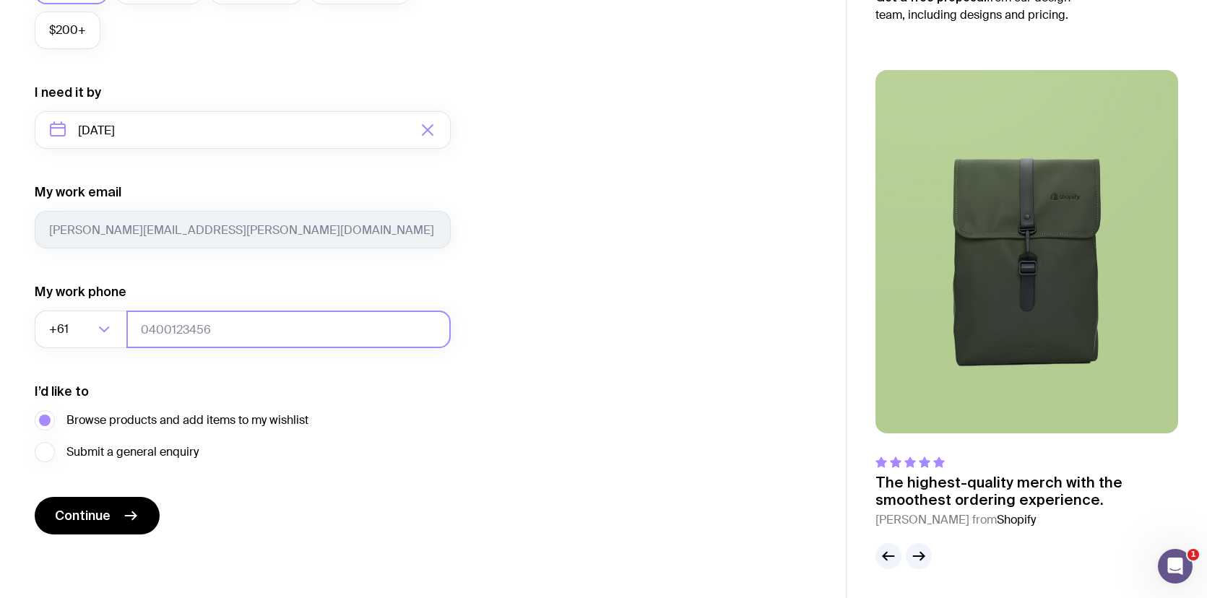
click at [204, 337] on input "tel" at bounding box center [288, 330] width 324 height 38
click at [77, 327] on input "Search for option" at bounding box center [83, 330] width 22 height 38
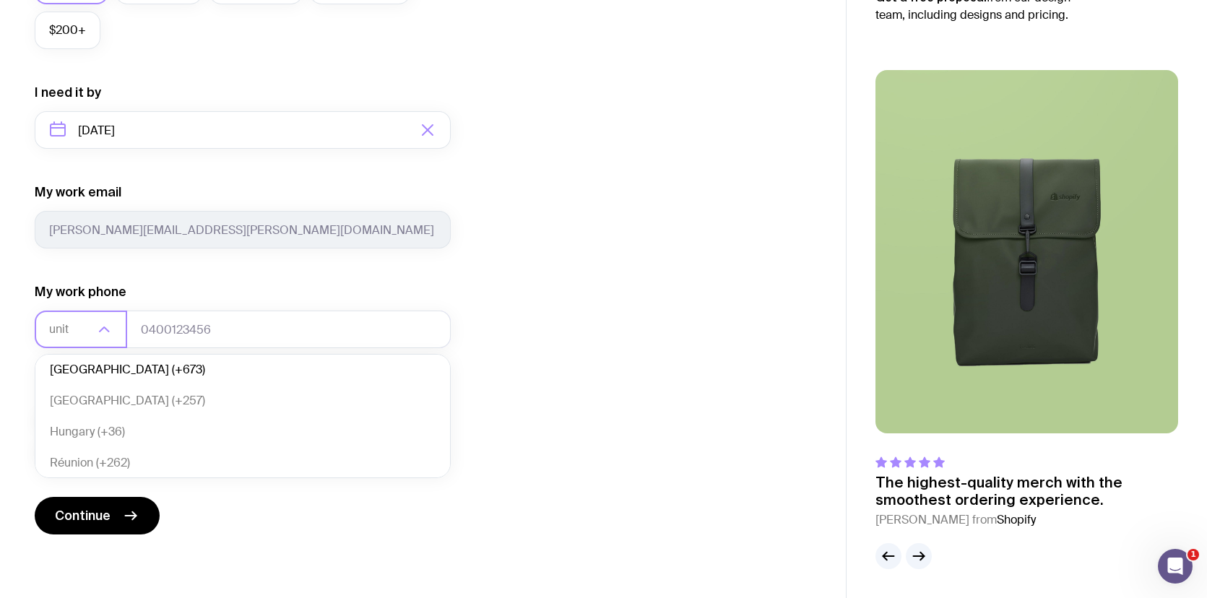
scroll to position [0, 0]
click at [144, 400] on li "United Kingdom (+44)" at bounding box center [242, 404] width 415 height 31
type input "unit"
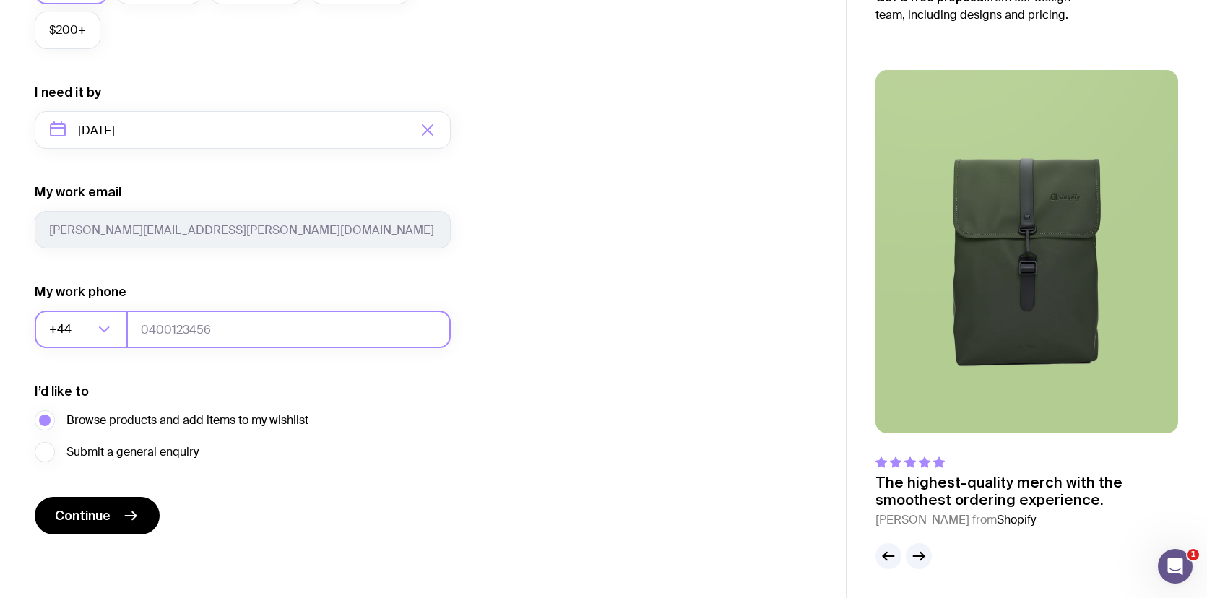
click at [214, 329] on input "tel" at bounding box center [288, 330] width 324 height 38
type input "7548709729"
click at [383, 456] on div "I’d like to Browse products and add items to my wishlist Submit a general enqui…" at bounding box center [243, 422] width 416 height 79
click at [120, 514] on button "Continue" at bounding box center [97, 516] width 125 height 38
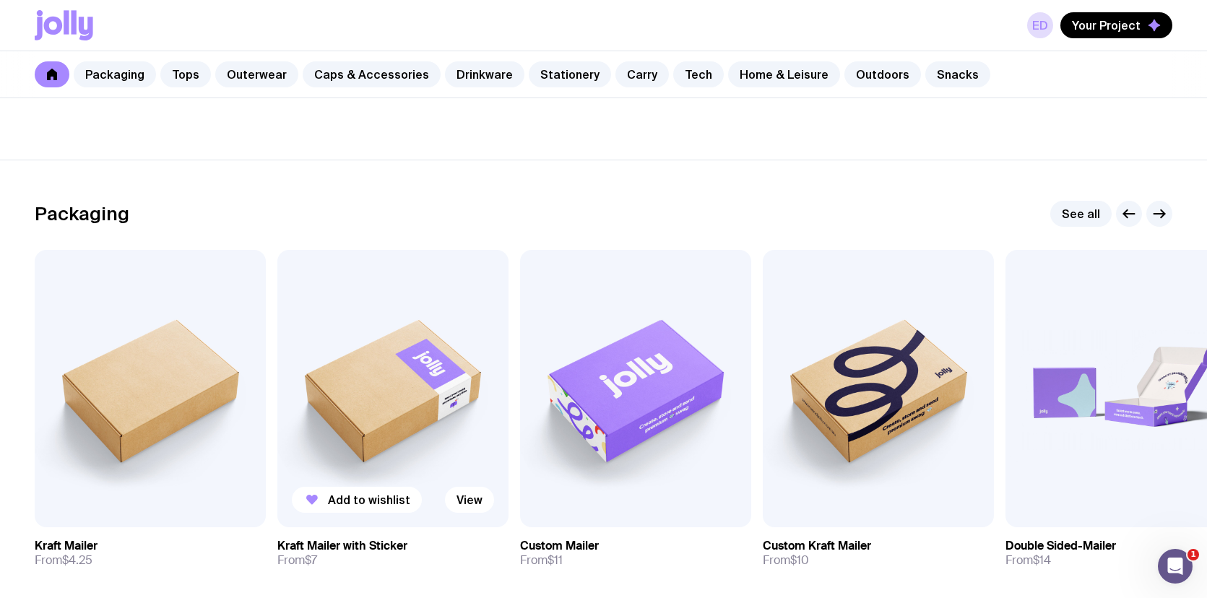
scroll to position [176, 0]
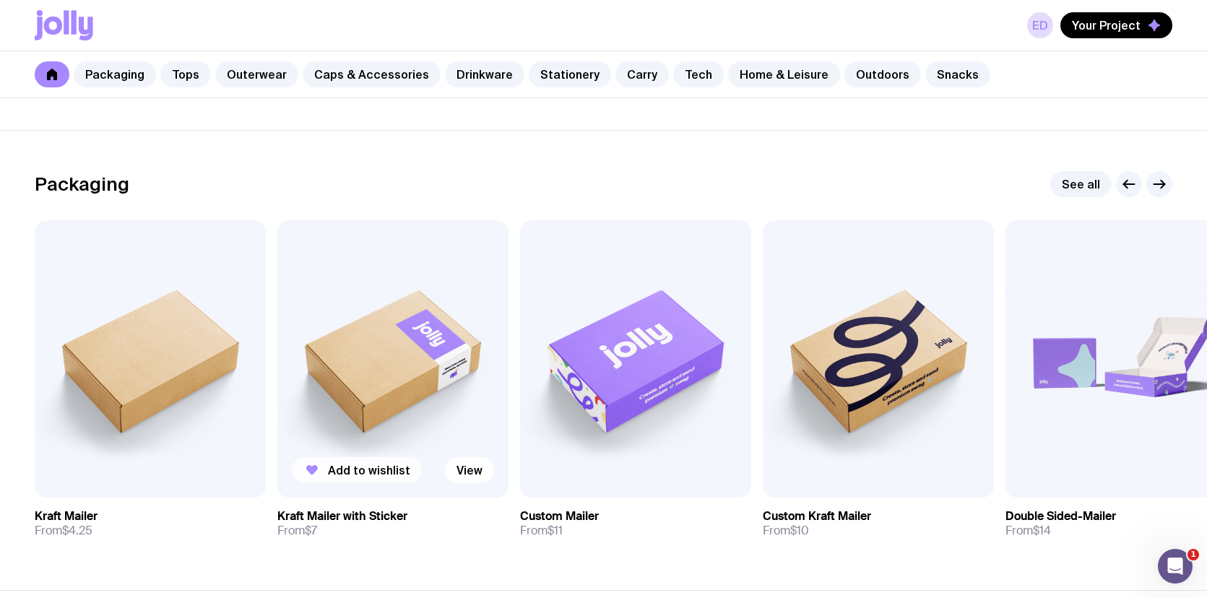
click at [397, 472] on span "Add to wishlist" at bounding box center [369, 470] width 82 height 14
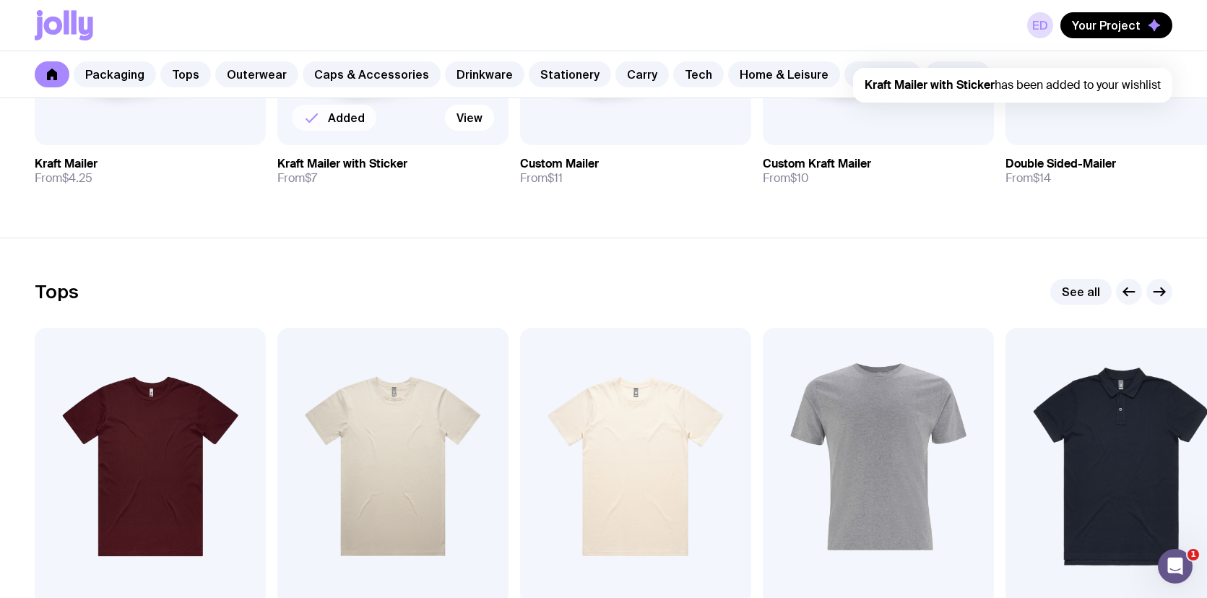
scroll to position [701, 0]
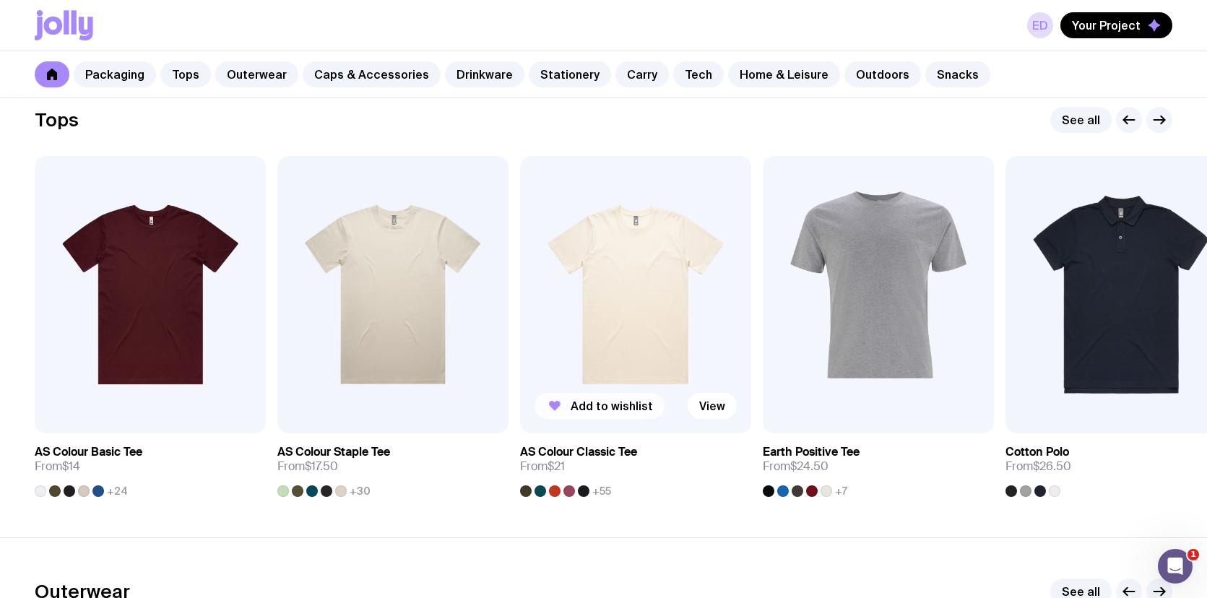
click at [619, 400] on span "Add to wishlist" at bounding box center [612, 406] width 82 height 14
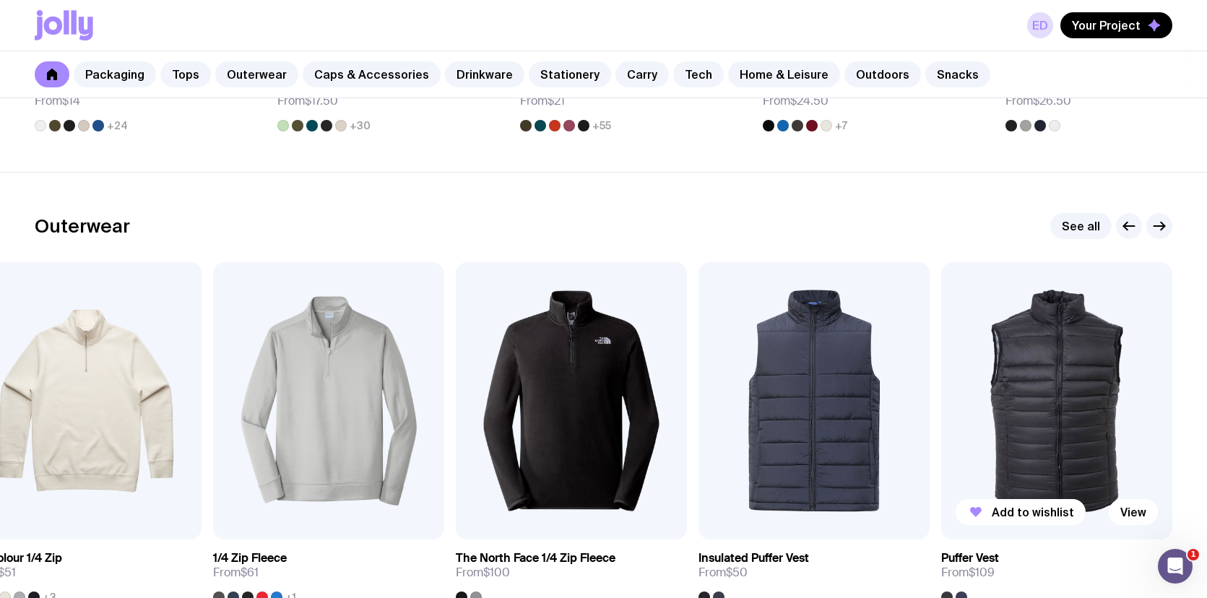
scroll to position [1064, 0]
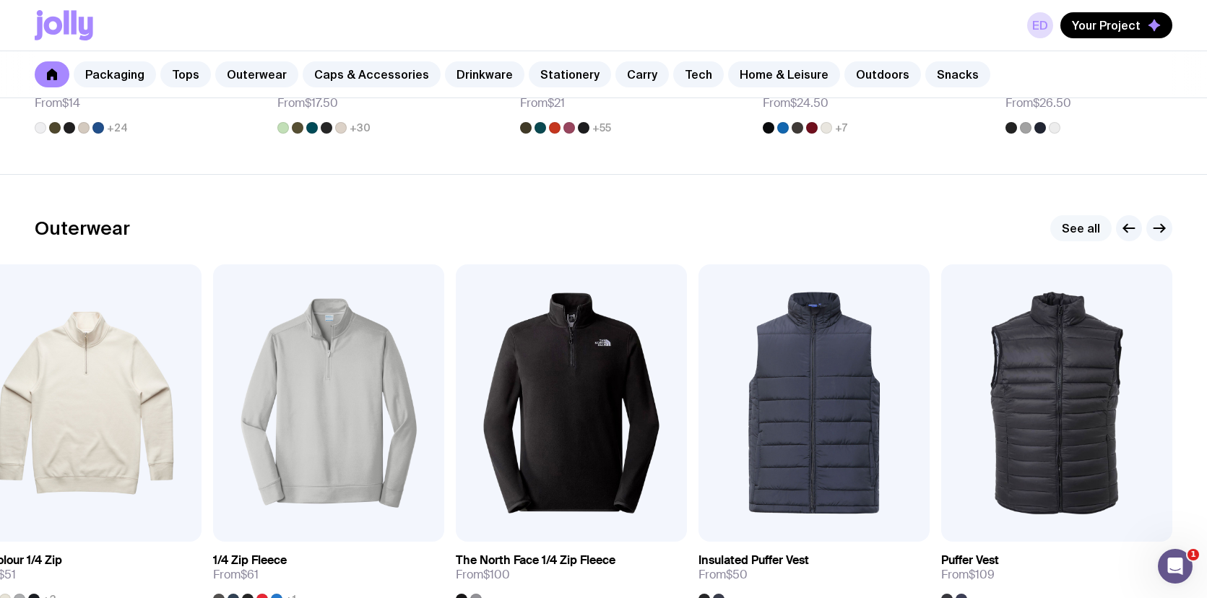
click at [1087, 234] on link "See all" at bounding box center [1080, 228] width 61 height 26
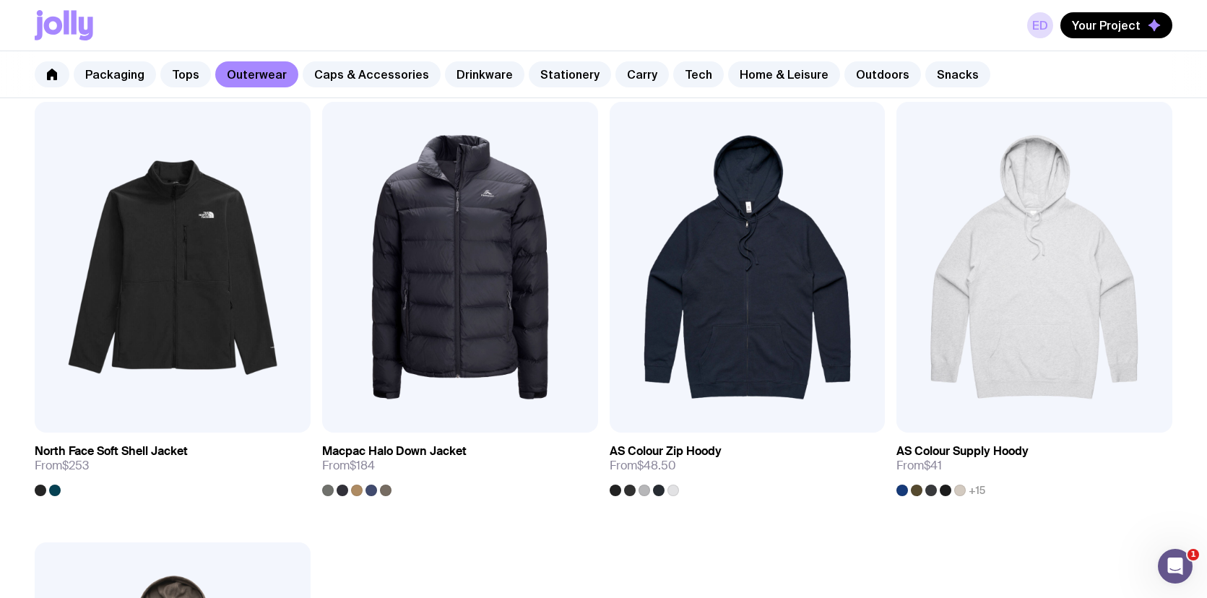
scroll to position [1995, 0]
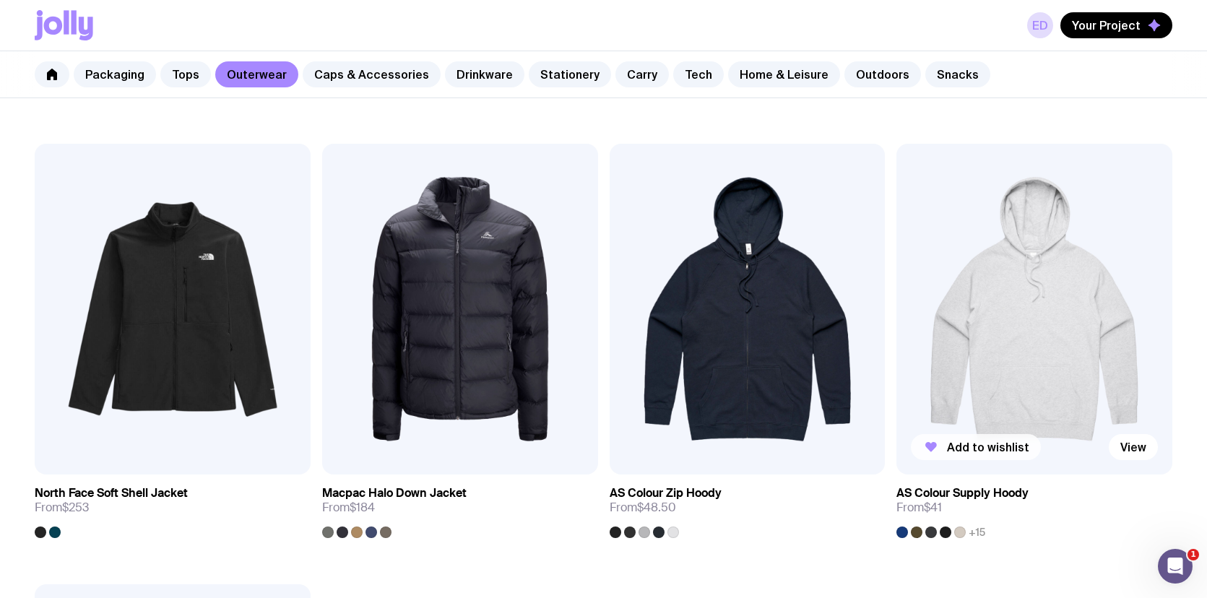
click at [990, 447] on span "Add to wishlist" at bounding box center [988, 447] width 82 height 14
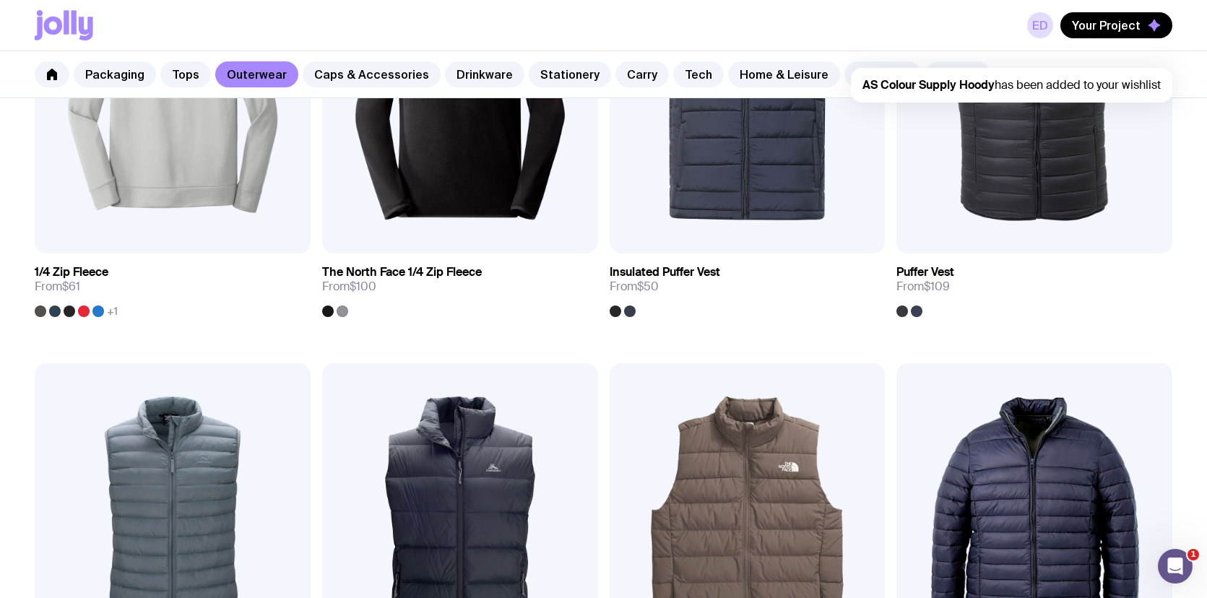
scroll to position [218, 0]
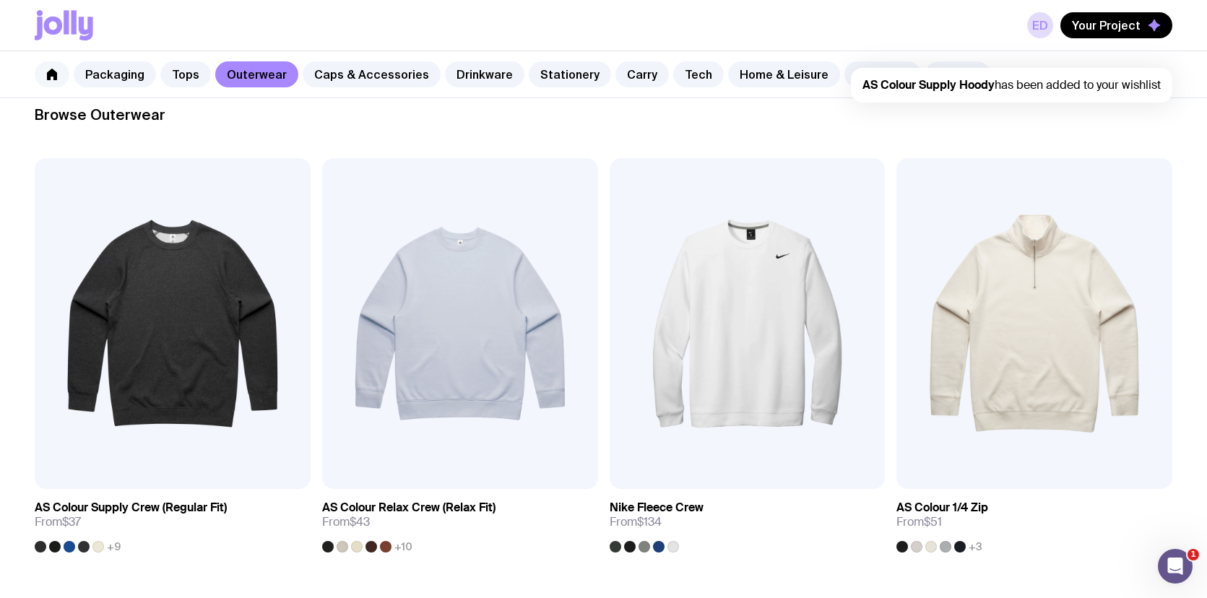
click at [47, 78] on icon at bounding box center [52, 75] width 10 height 12
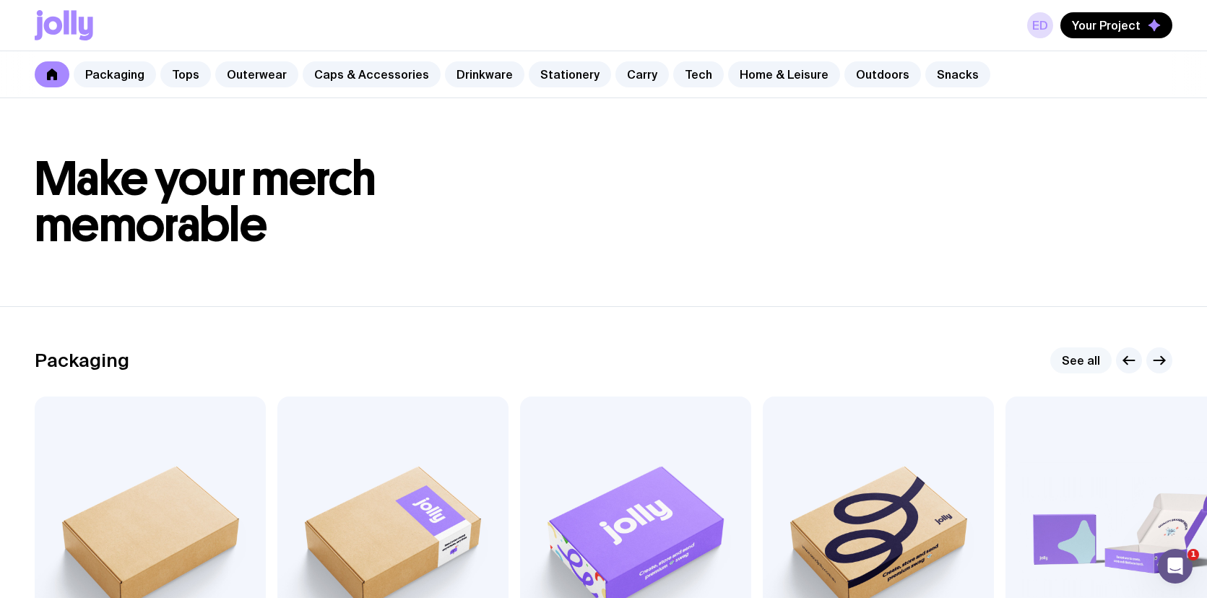
click at [1083, 361] on link "See all" at bounding box center [1080, 360] width 61 height 26
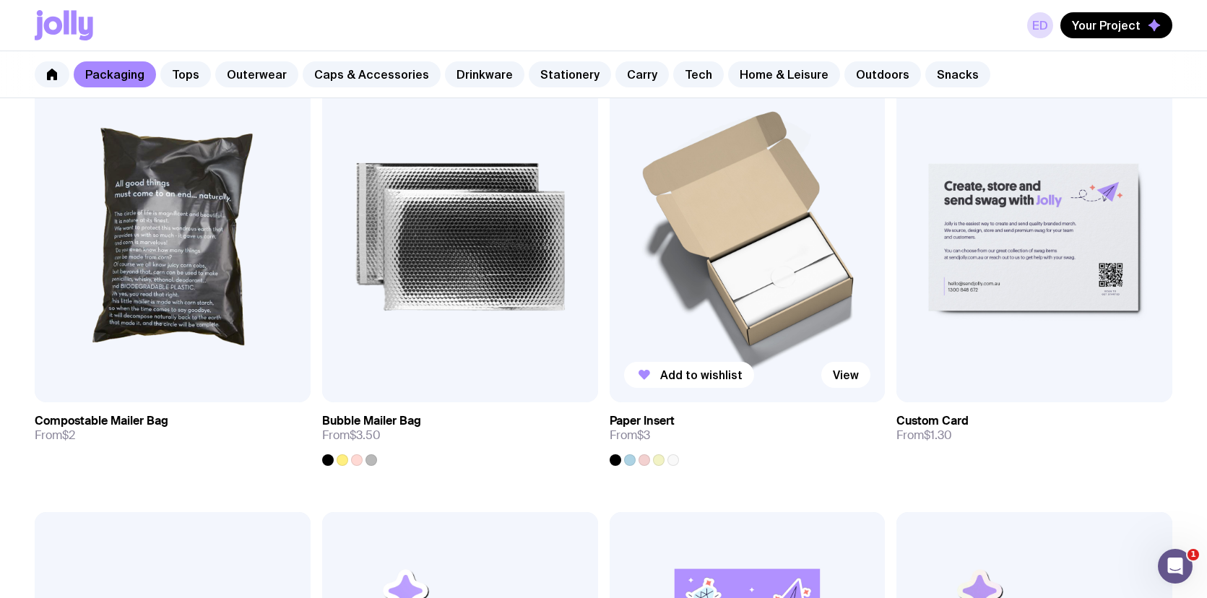
scroll to position [1164, 0]
click at [982, 375] on span "Add to wishlist" at bounding box center [988, 374] width 82 height 14
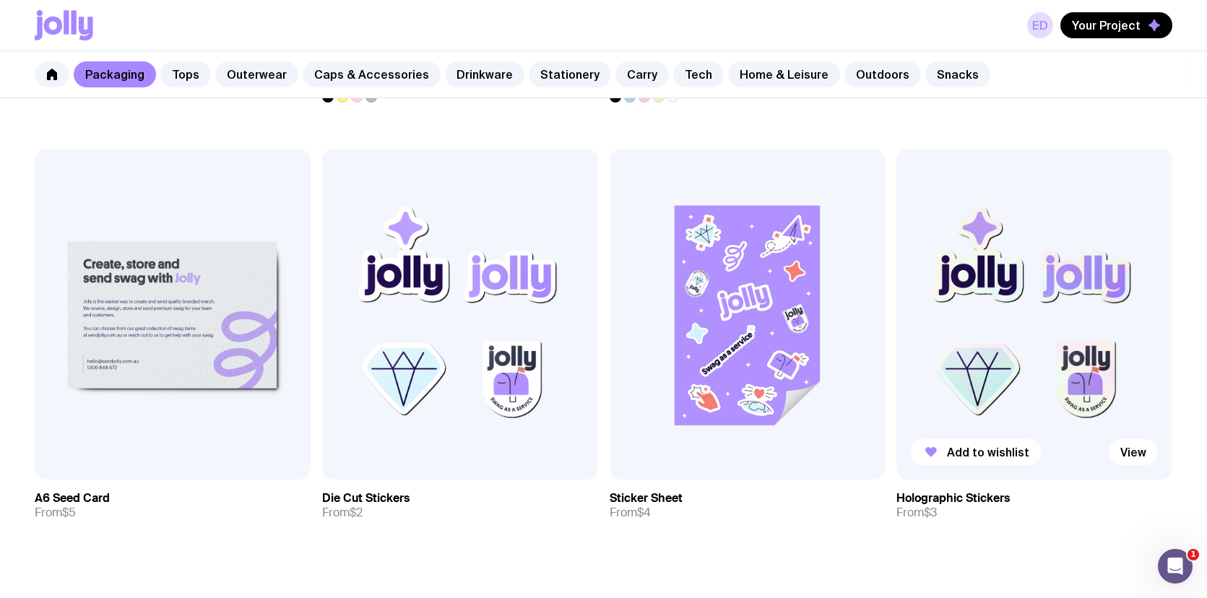
scroll to position [1706, 0]
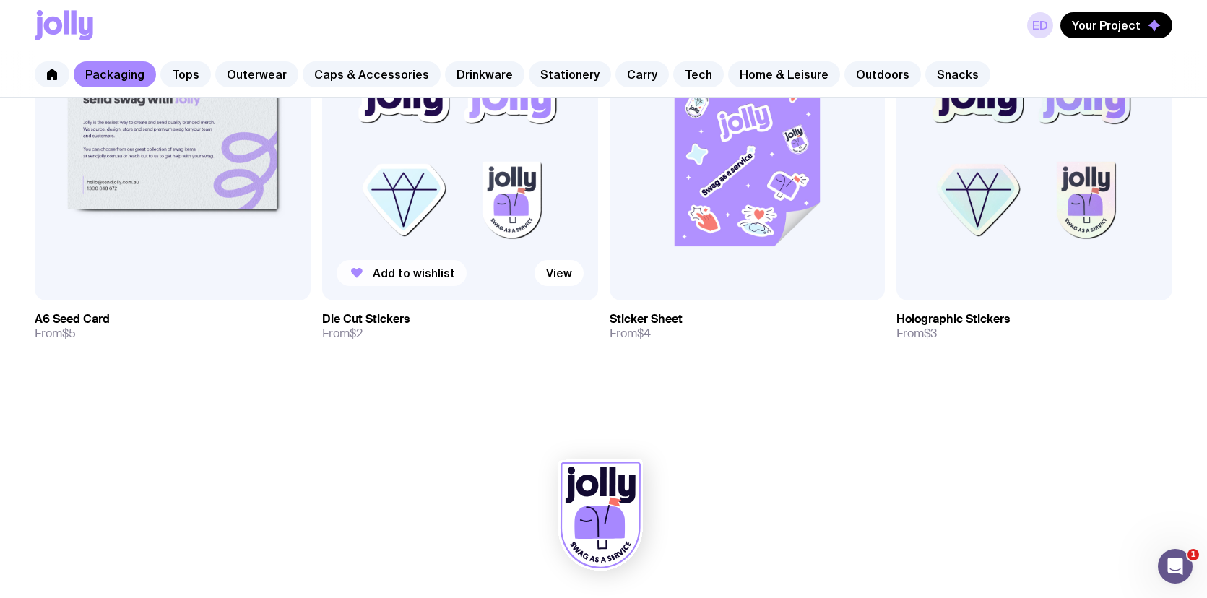
click at [379, 275] on span "Add to wishlist" at bounding box center [414, 273] width 82 height 14
click at [173, 71] on link "Tops" at bounding box center [185, 74] width 51 height 26
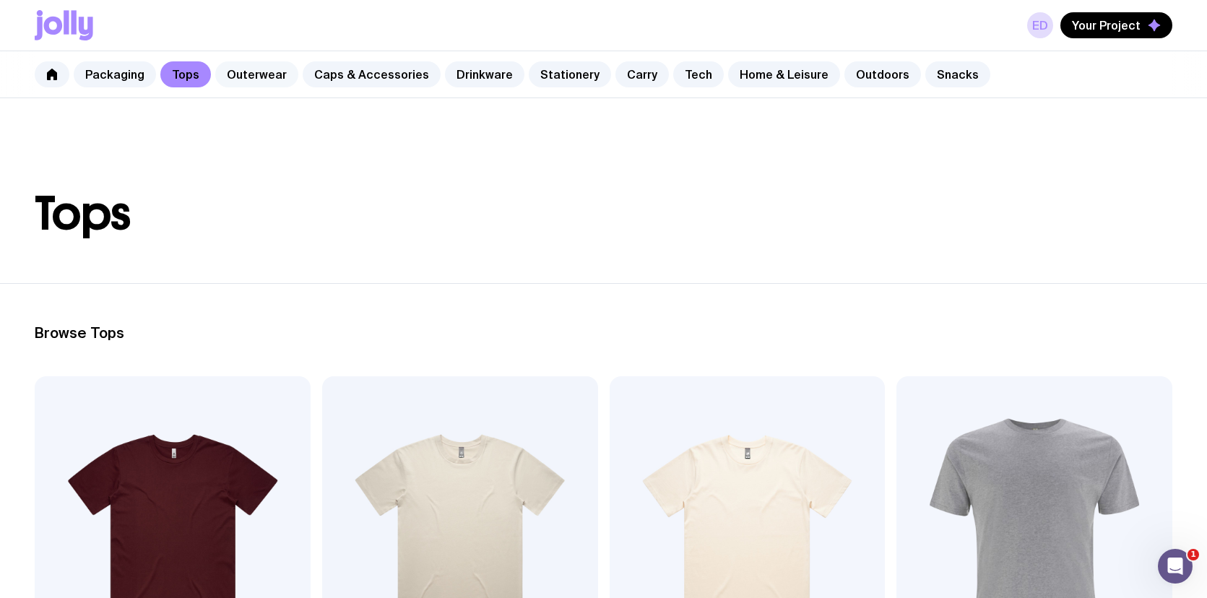
click at [255, 72] on link "Outerwear" at bounding box center [256, 74] width 83 height 26
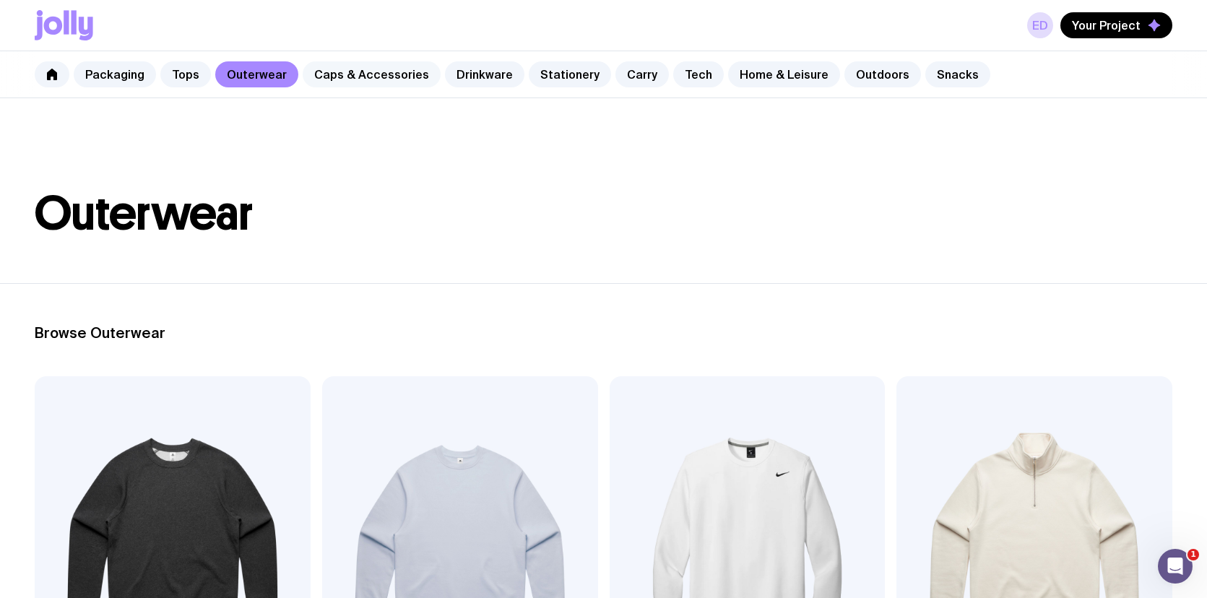
click at [343, 72] on link "Caps & Accessories" at bounding box center [372, 74] width 138 height 26
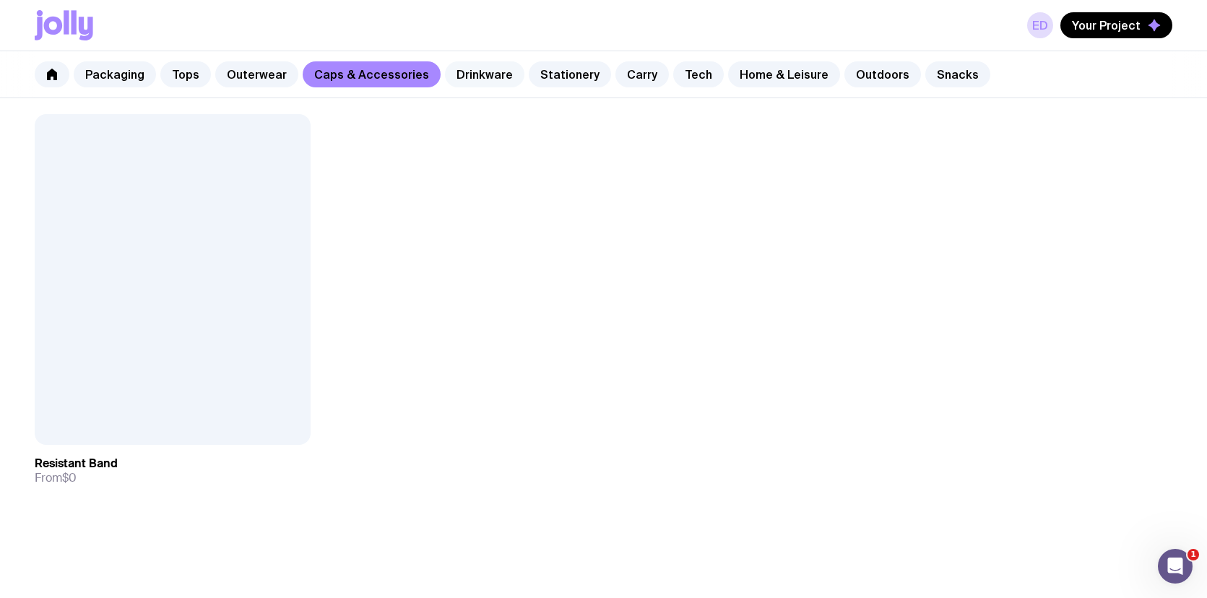
scroll to position [2911, 0]
click at [466, 87] on div "Packaging Tops Outerwear Caps & Accessories Drinkware Stationery Carry Tech Hom…" at bounding box center [603, 74] width 1207 height 47
click at [487, 79] on link "Drinkware" at bounding box center [484, 74] width 79 height 26
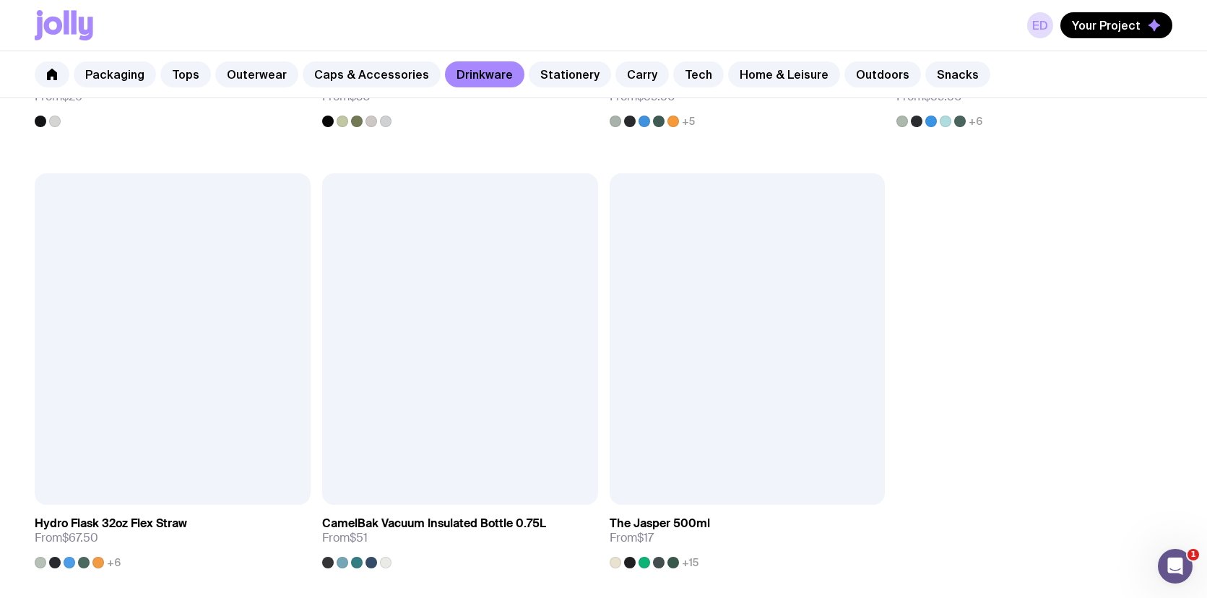
scroll to position [2440, 0]
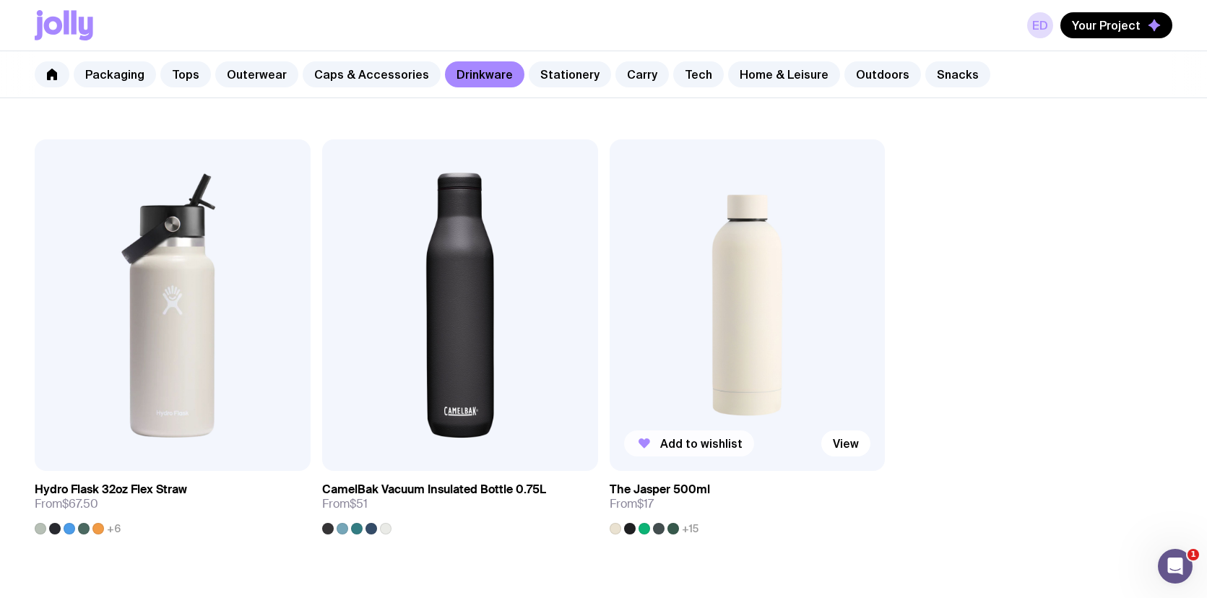
click at [725, 442] on span "Add to wishlist" at bounding box center [701, 443] width 82 height 14
click at [559, 74] on link "Stationery" at bounding box center [570, 74] width 82 height 26
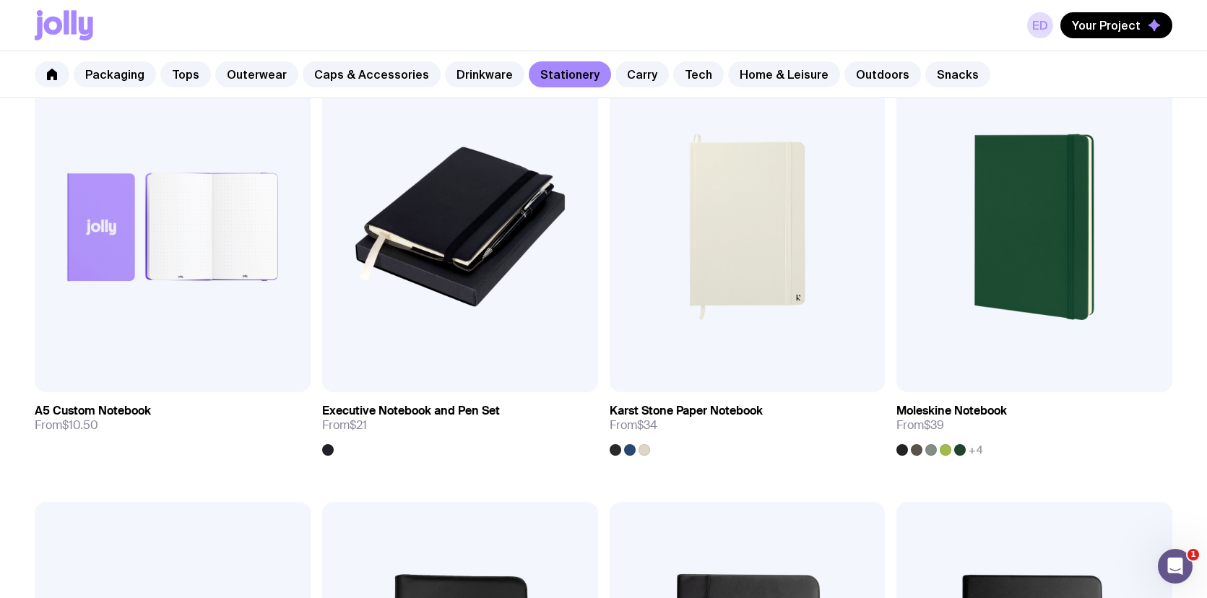
scroll to position [1691, 0]
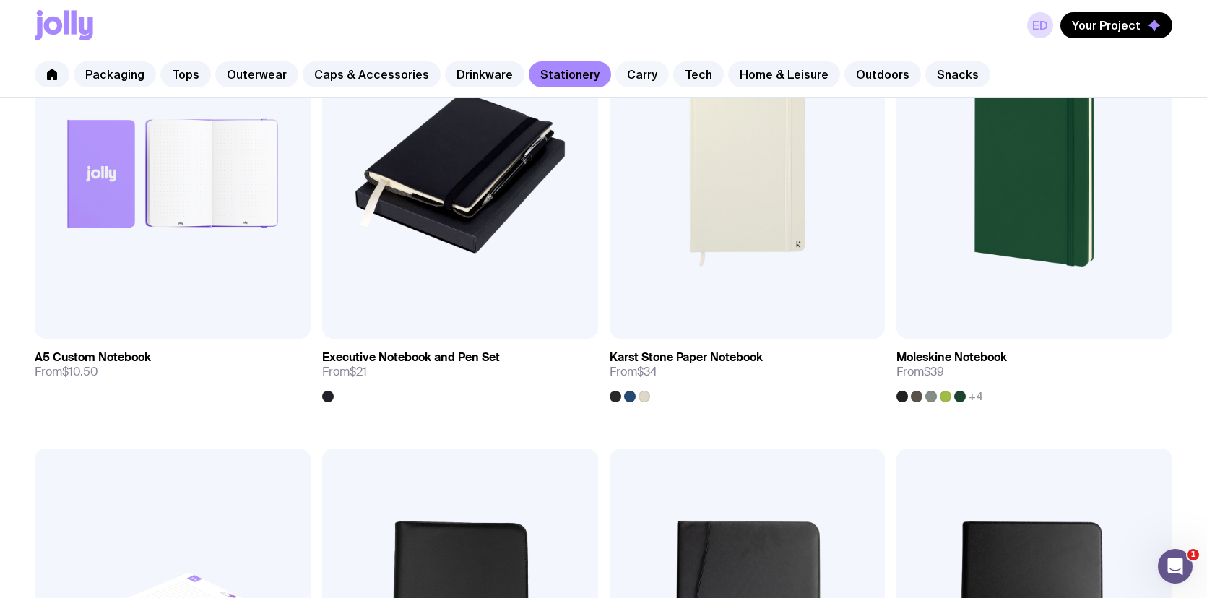
click at [632, 81] on link "Carry" at bounding box center [642, 74] width 53 height 26
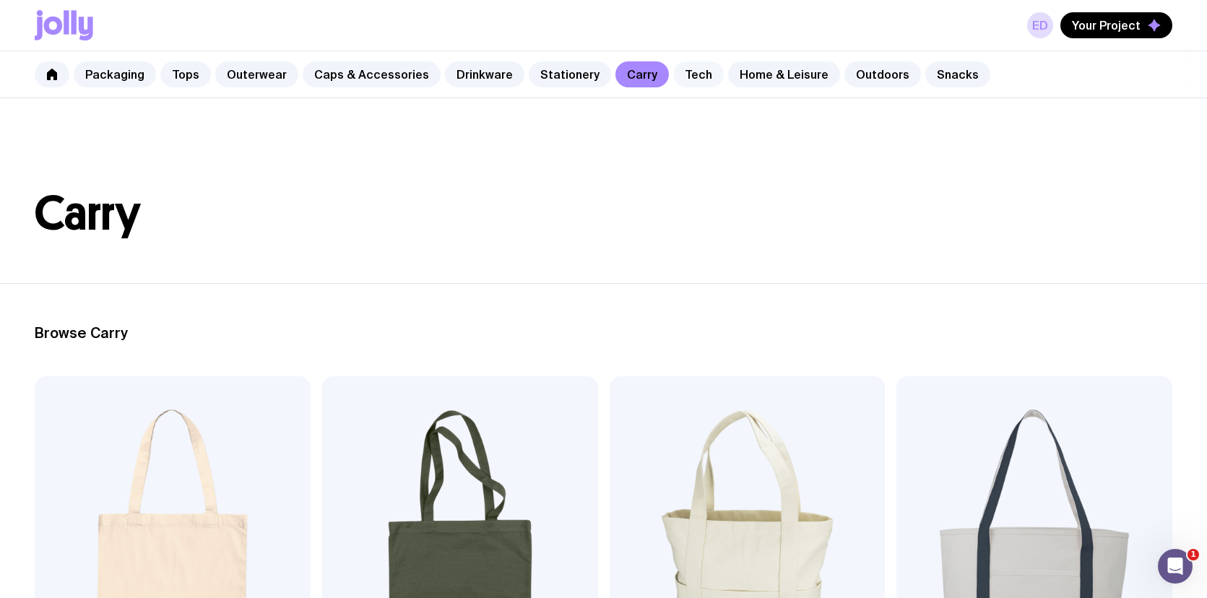
click at [678, 85] on link "Tech" at bounding box center [698, 74] width 51 height 26
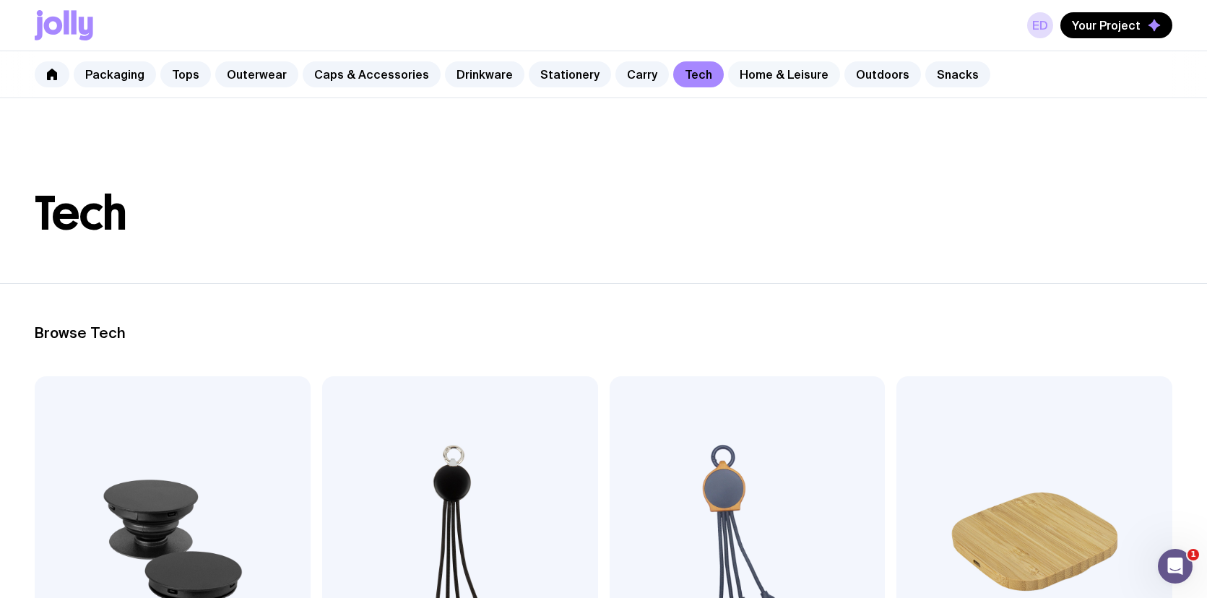
click at [728, 74] on link "Home & Leisure" at bounding box center [784, 74] width 112 height 26
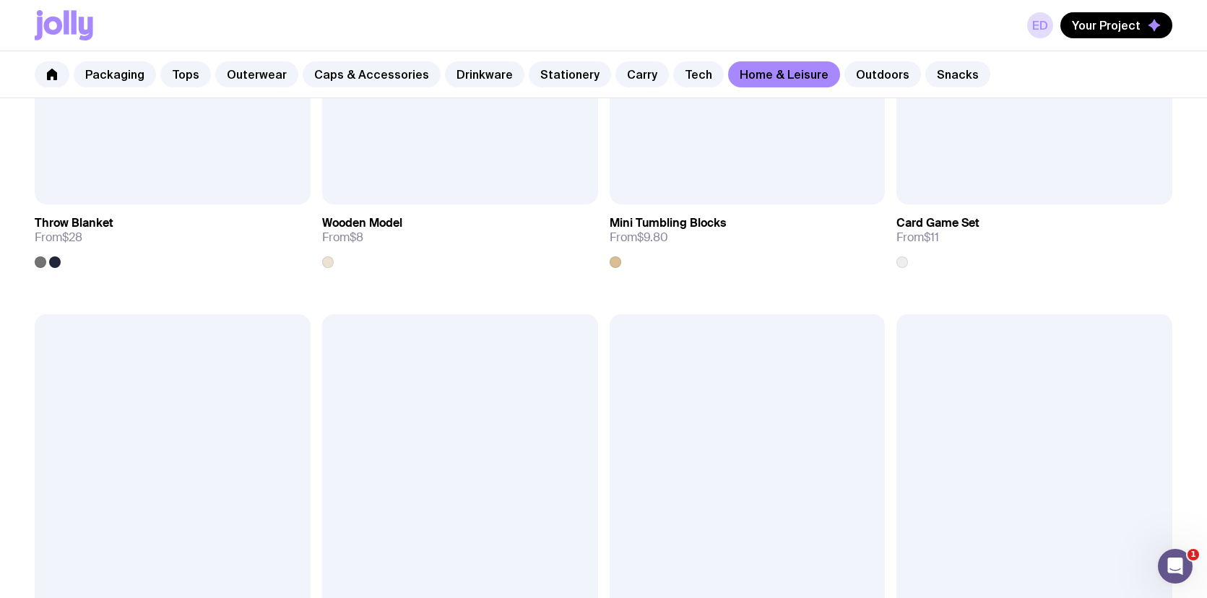
scroll to position [3153, 0]
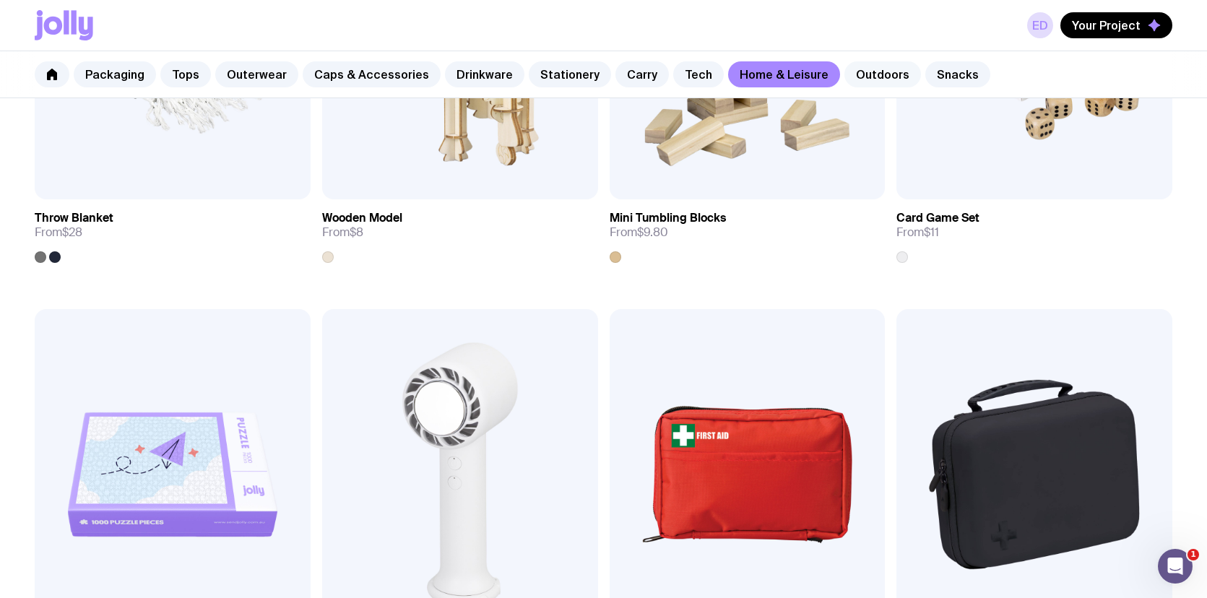
click at [850, 73] on link "Outdoors" at bounding box center [883, 74] width 77 height 26
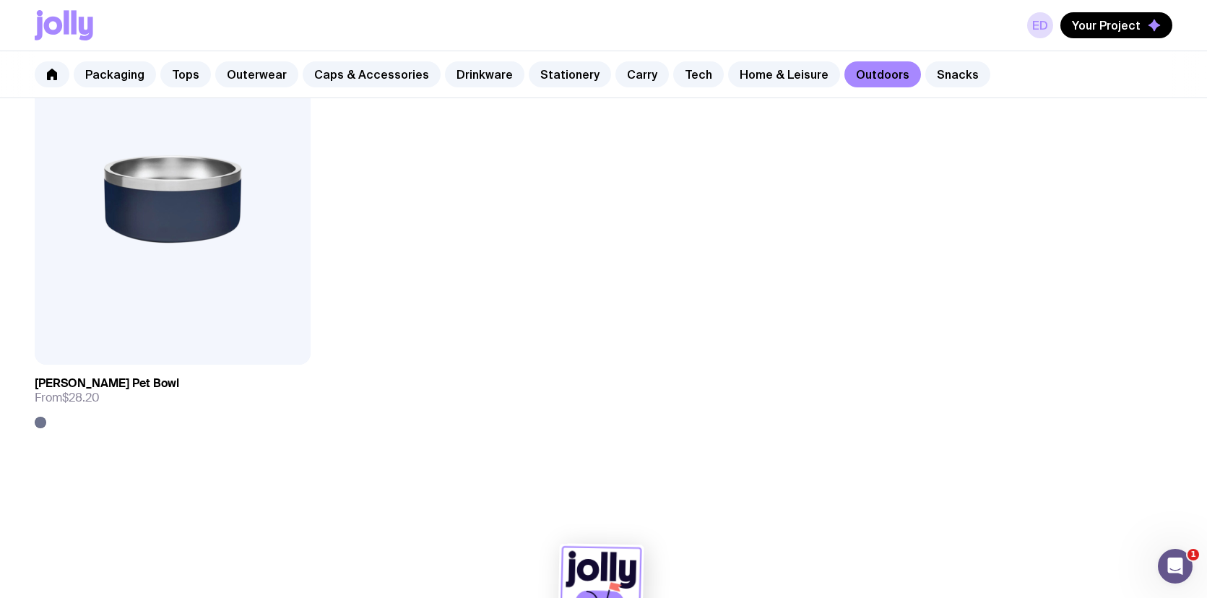
scroll to position [2622, 0]
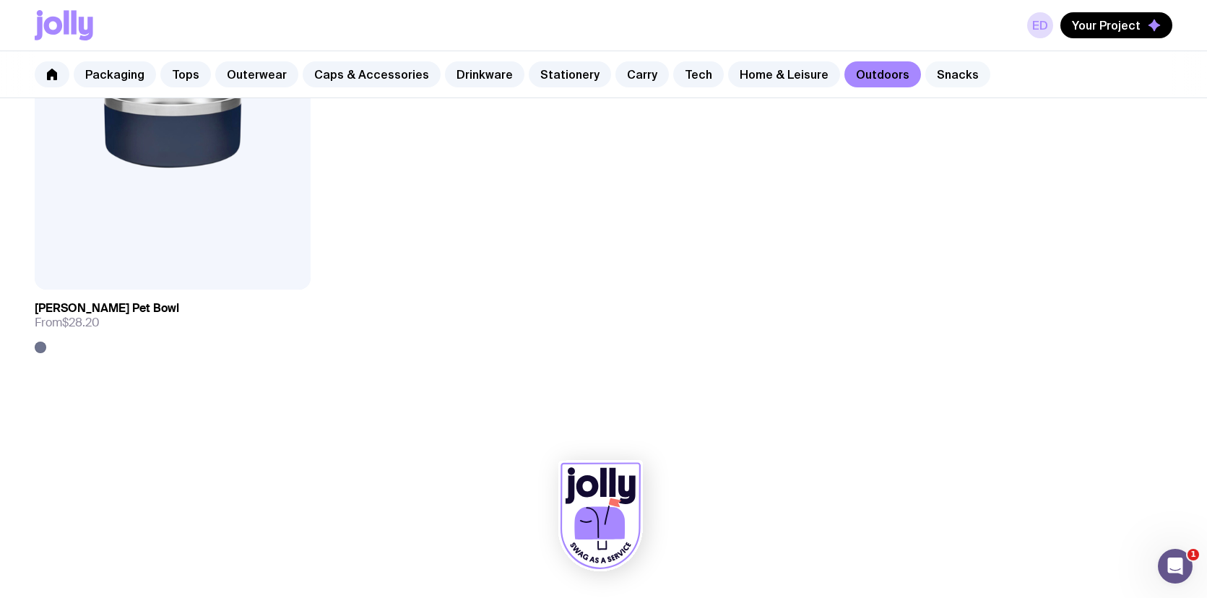
click at [925, 67] on link "Snacks" at bounding box center [957, 74] width 65 height 26
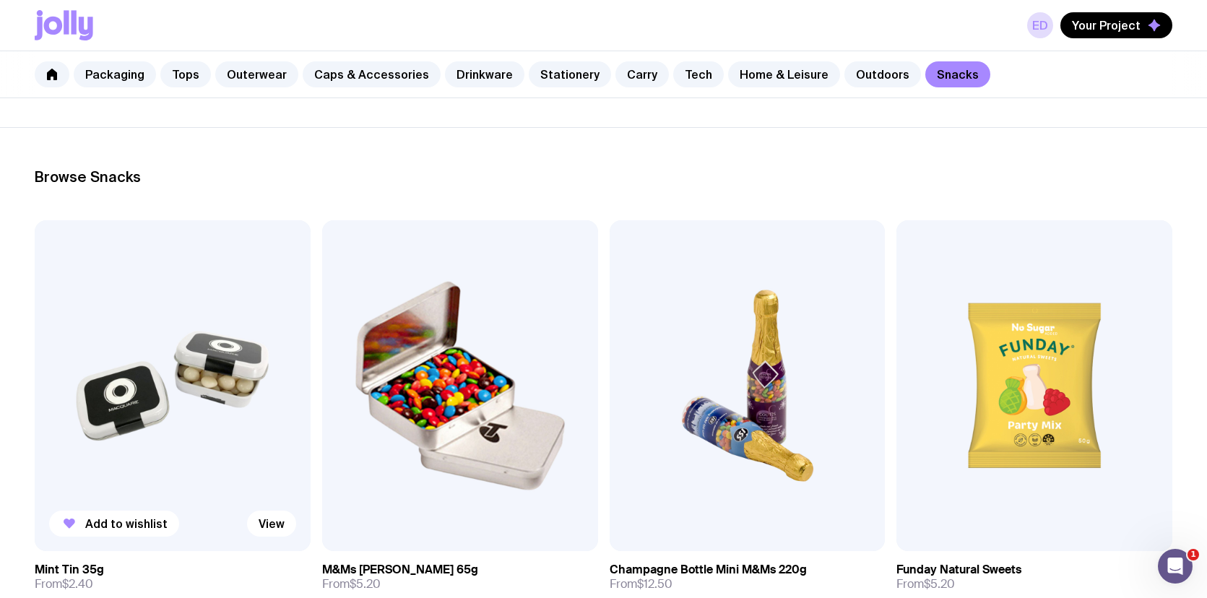
scroll to position [173, 0]
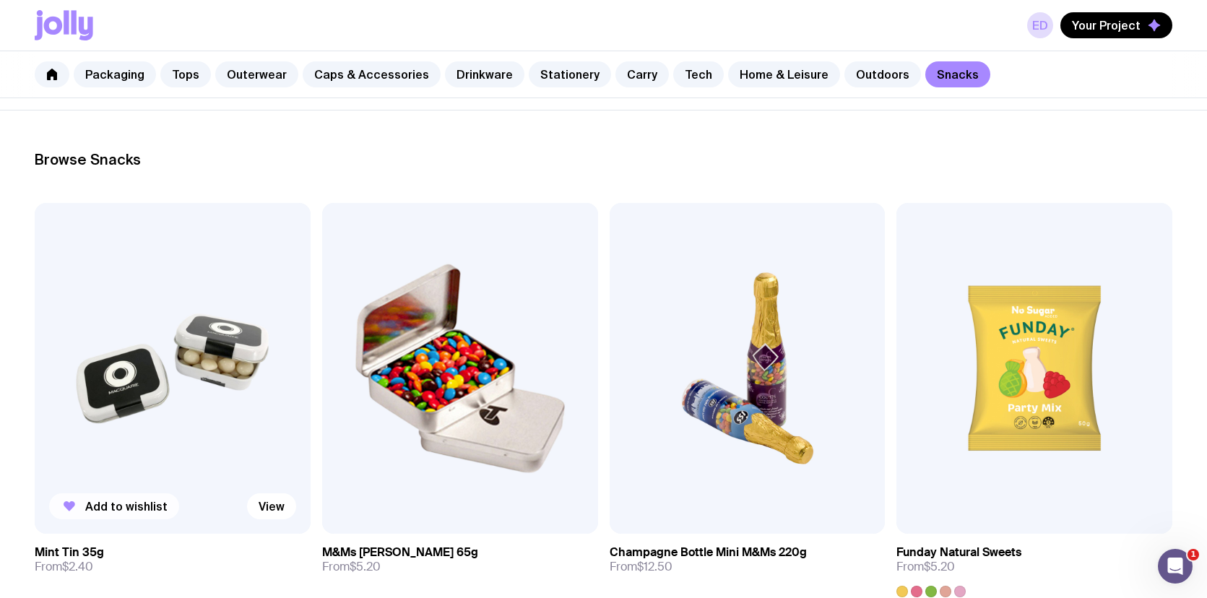
click at [118, 506] on span "Add to wishlist" at bounding box center [126, 506] width 82 height 14
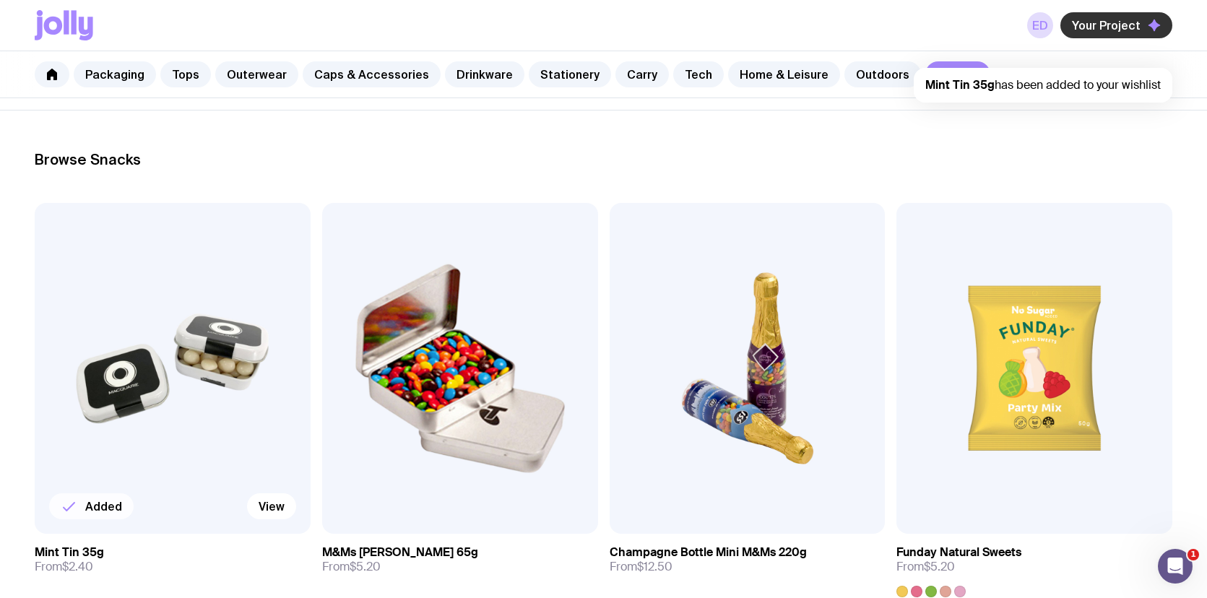
click at [1126, 25] on span "Your Project" at bounding box center [1106, 25] width 69 height 14
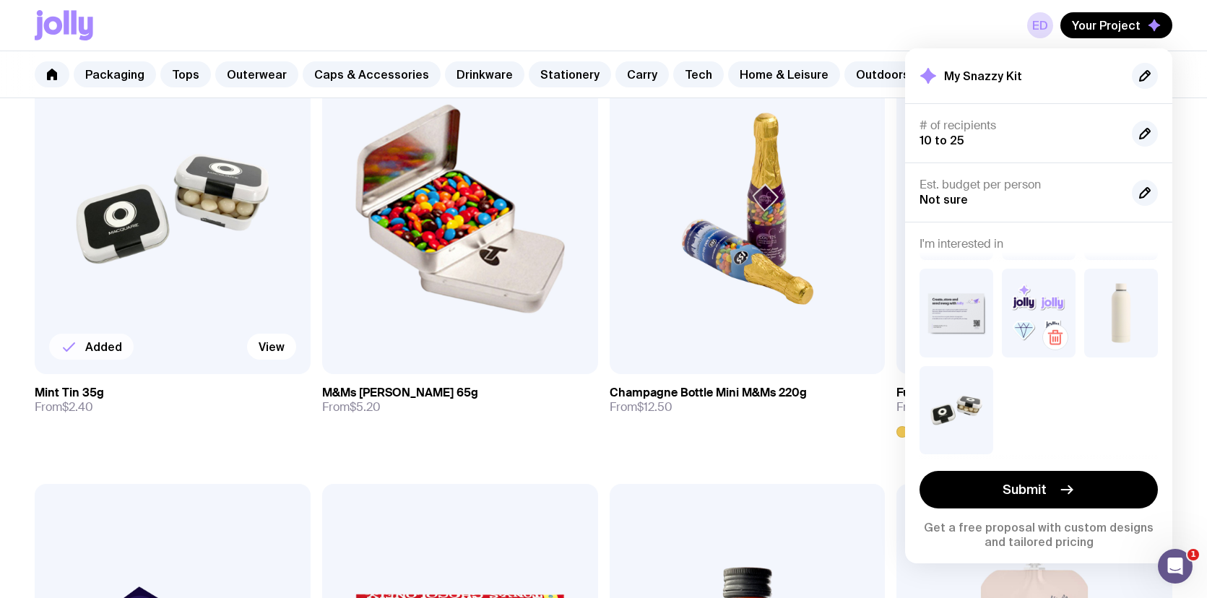
scroll to position [77, 0]
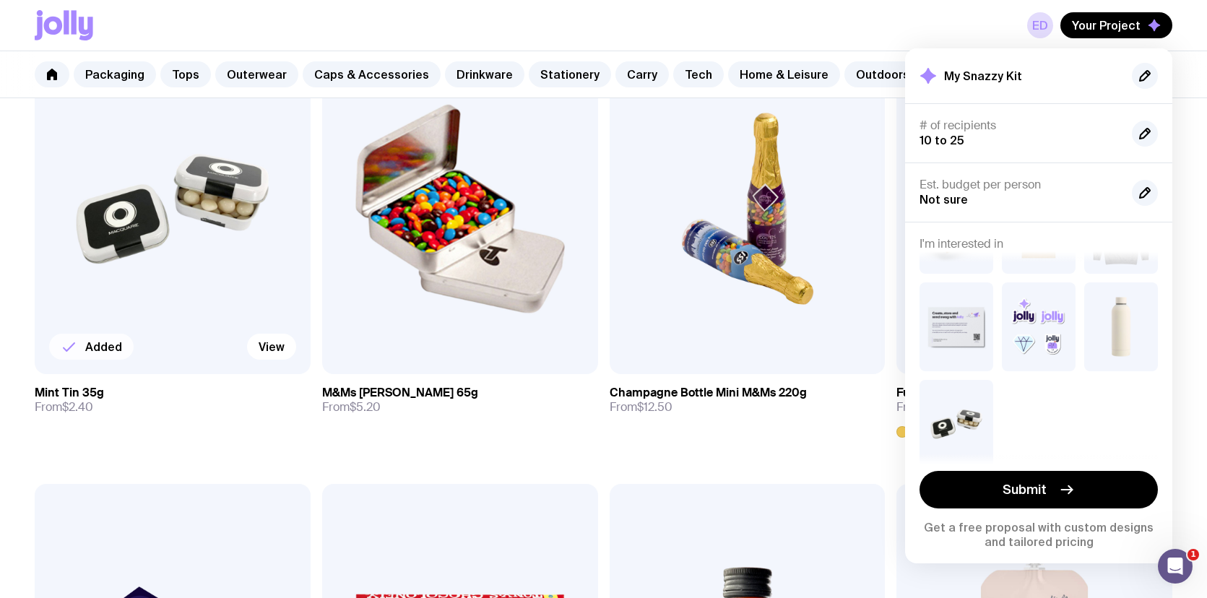
click at [692, 16] on div "ED Your Project My Snazzy Kit # of recipients 10 to 25 Est. budget per person N…" at bounding box center [604, 25] width 1138 height 51
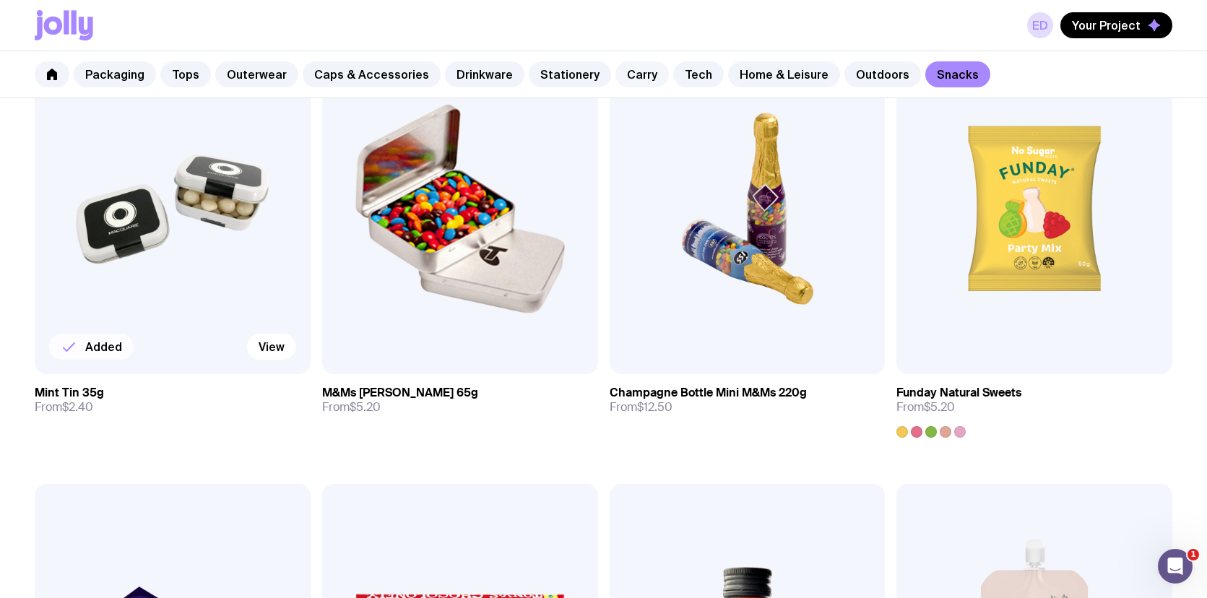
click at [626, 74] on link "Carry" at bounding box center [642, 74] width 53 height 26
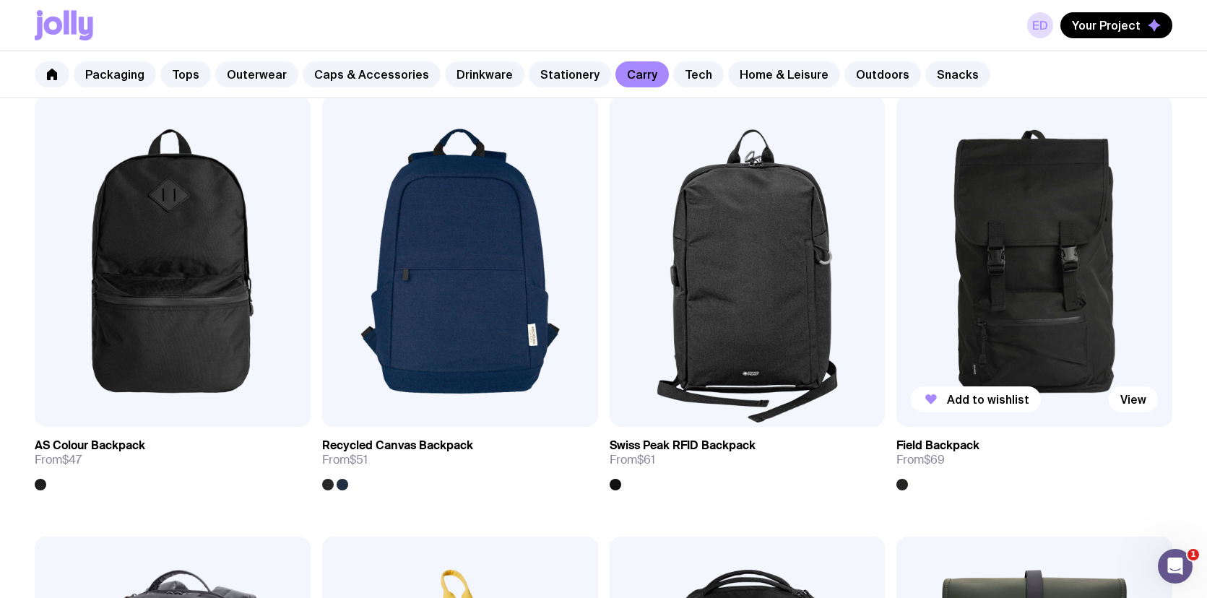
scroll to position [1089, 0]
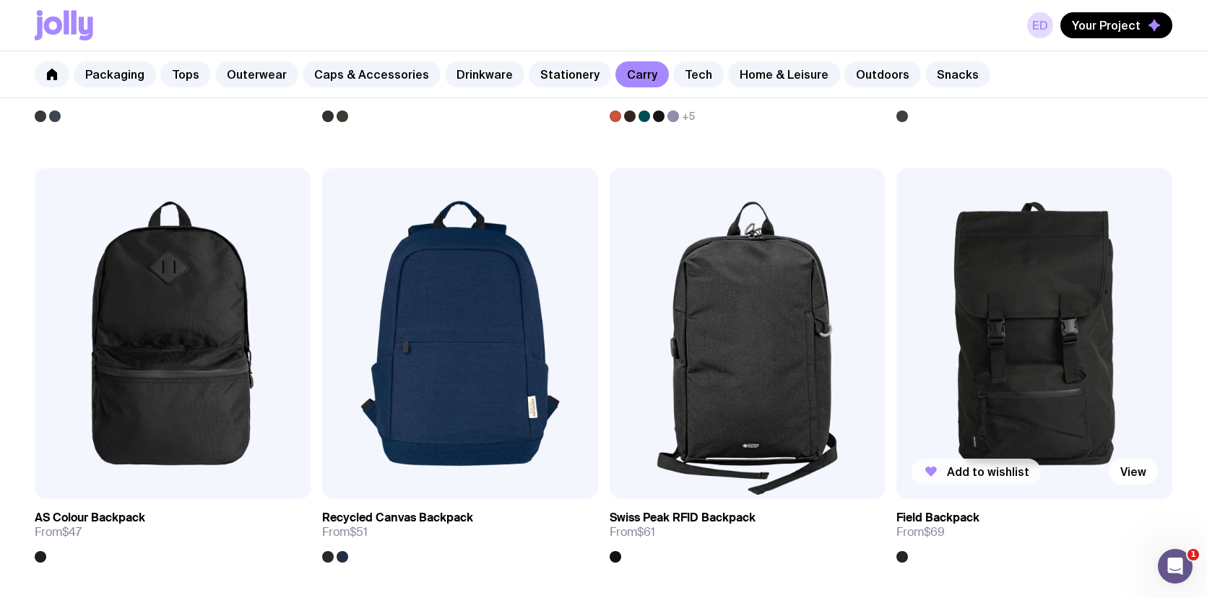
click at [1009, 468] on span "Add to wishlist" at bounding box center [988, 472] width 82 height 14
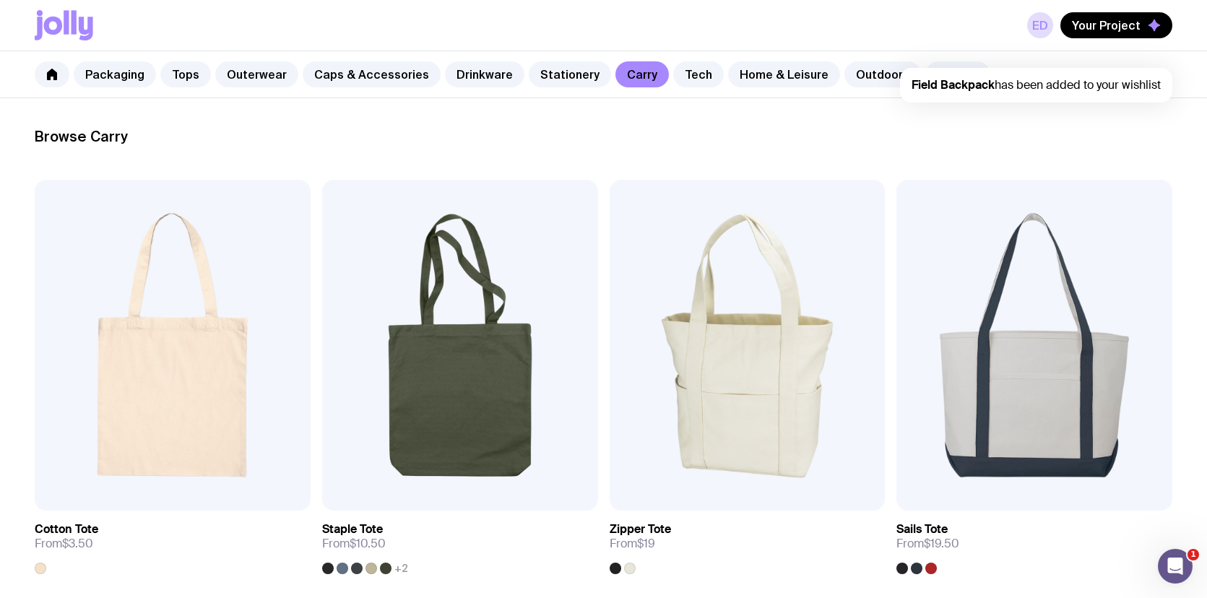
scroll to position [0, 0]
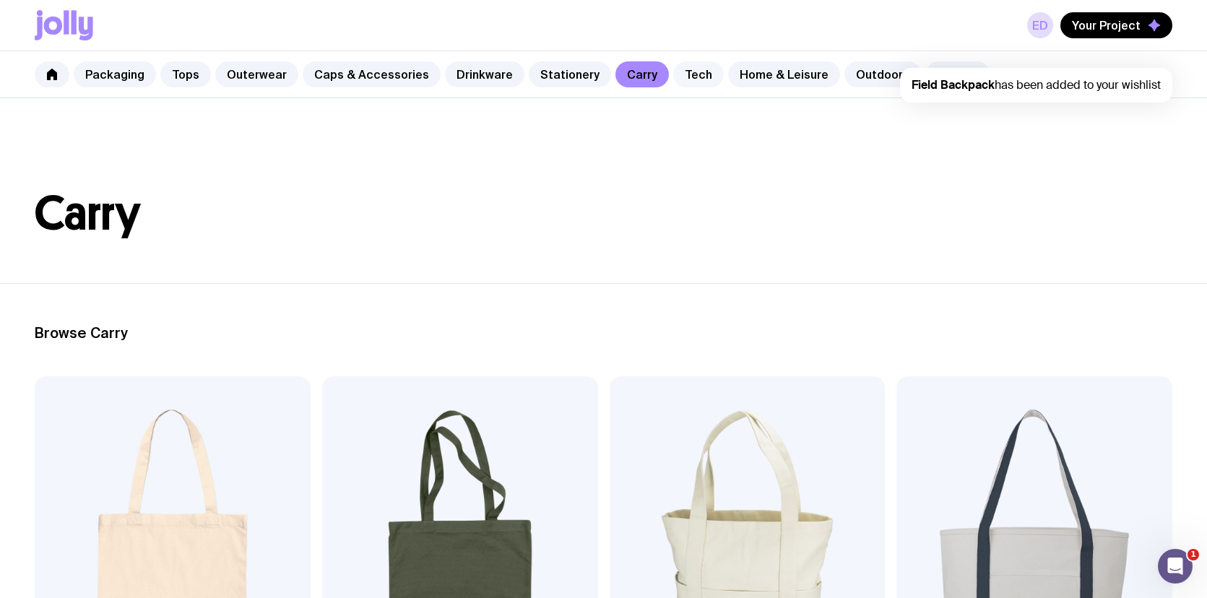
click at [673, 74] on link "Tech" at bounding box center [698, 74] width 51 height 26
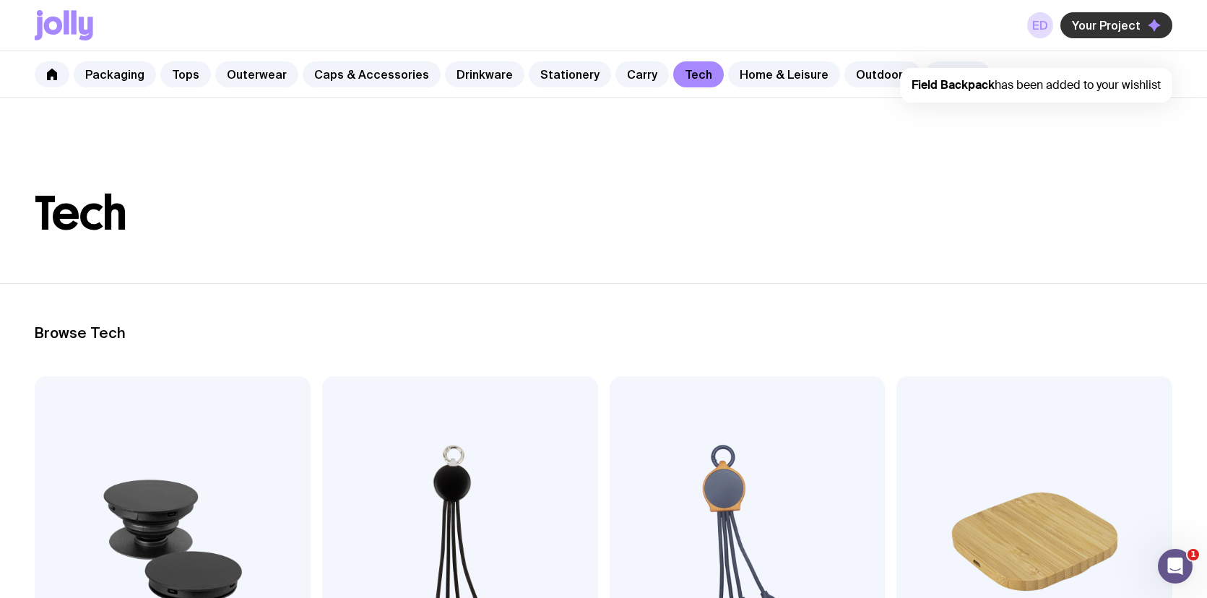
click at [1131, 27] on span "Your Project" at bounding box center [1106, 25] width 69 height 14
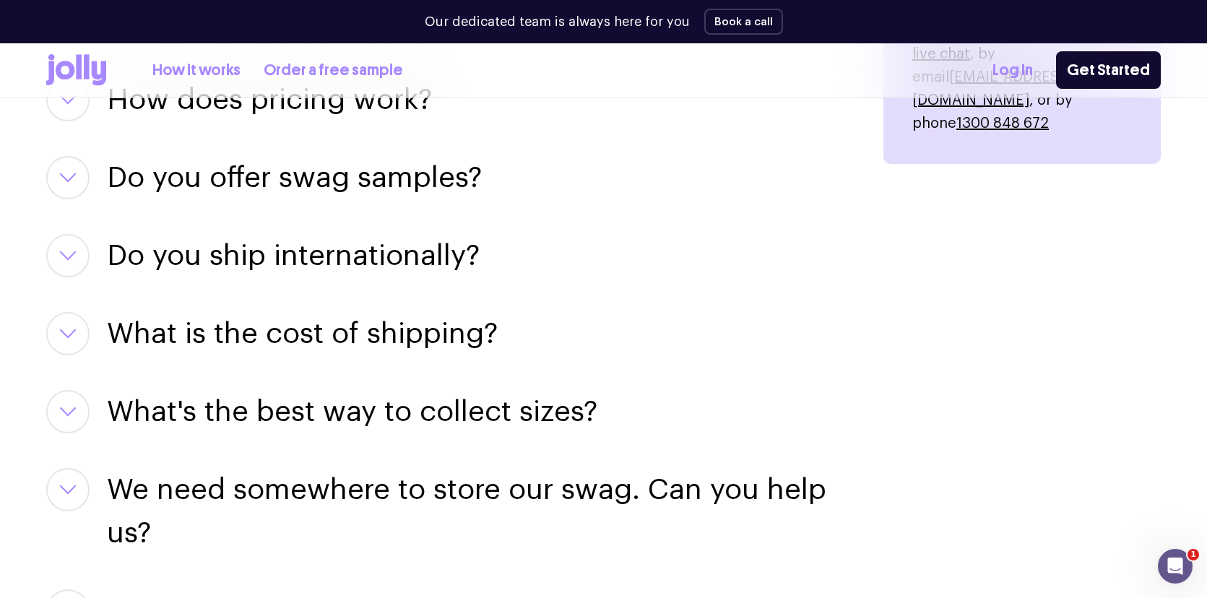
scroll to position [2060, 0]
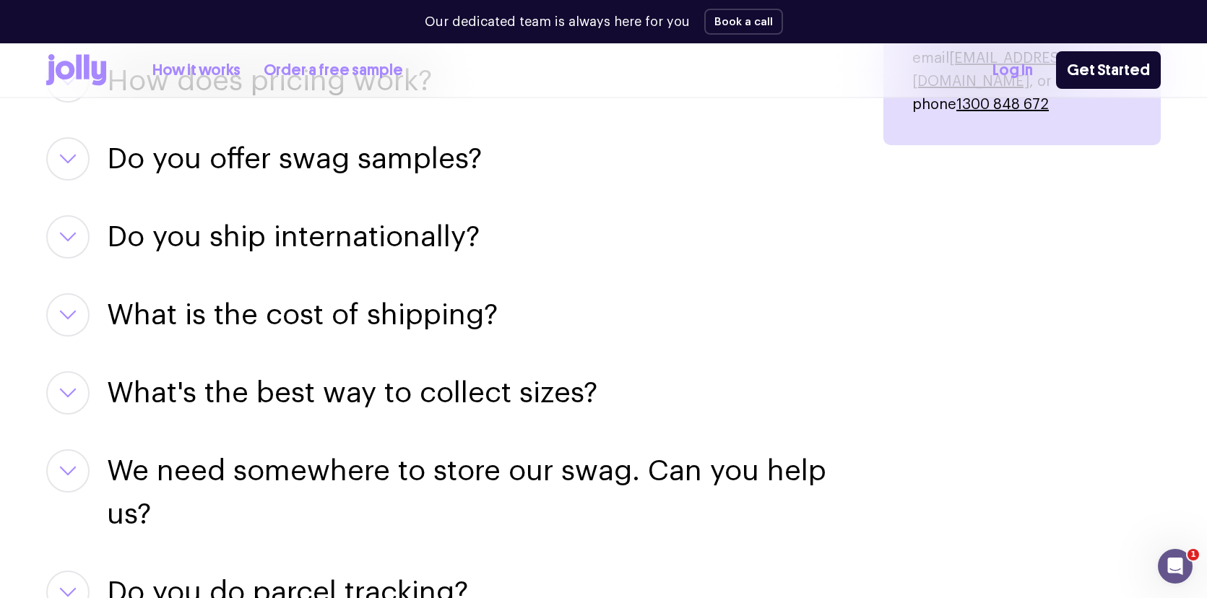
click at [304, 257] on h3 "Do you ship internationally?" at bounding box center [293, 236] width 373 height 43
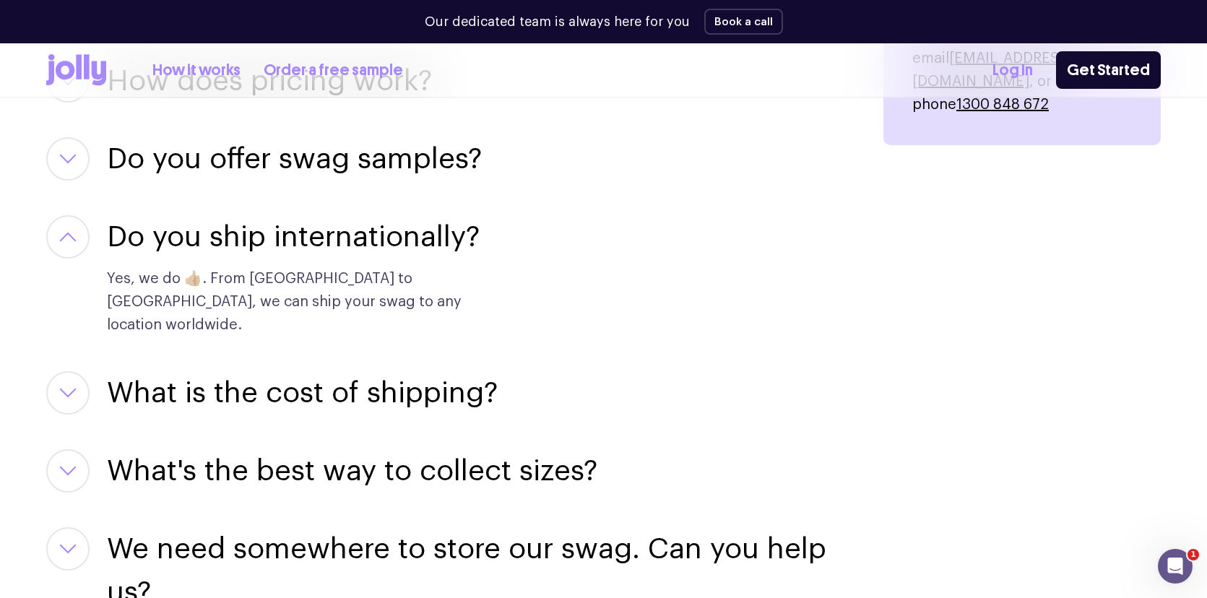
click at [293, 241] on h3 "Do you ship internationally?" at bounding box center [293, 236] width 373 height 43
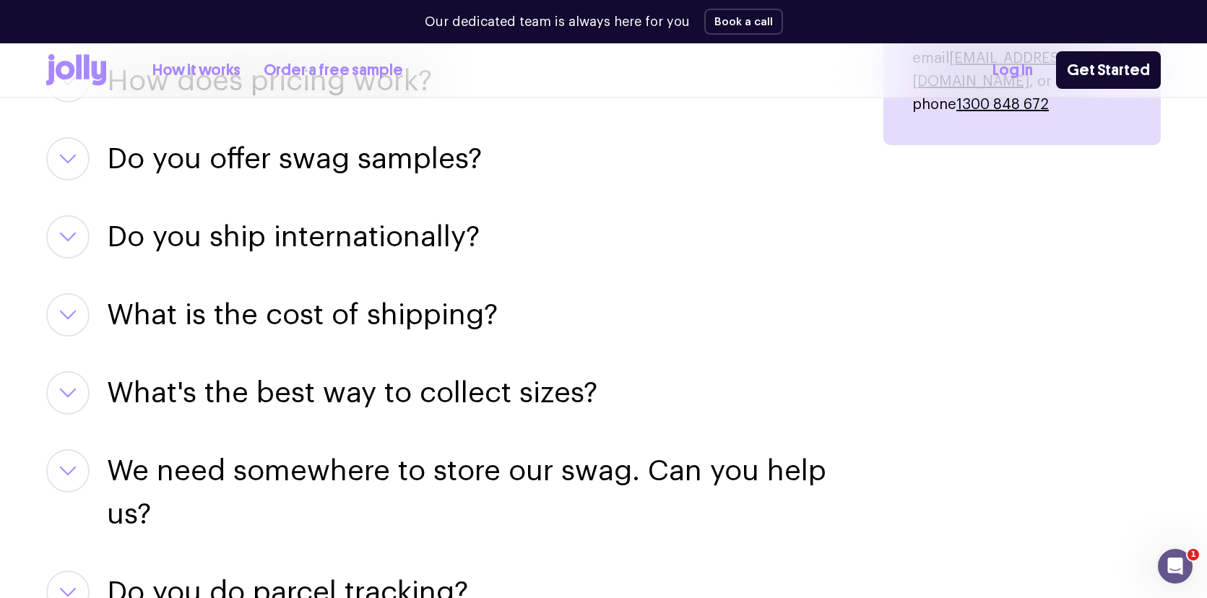
click at [297, 319] on h3 "What is the cost of shipping?" at bounding box center [302, 314] width 391 height 43
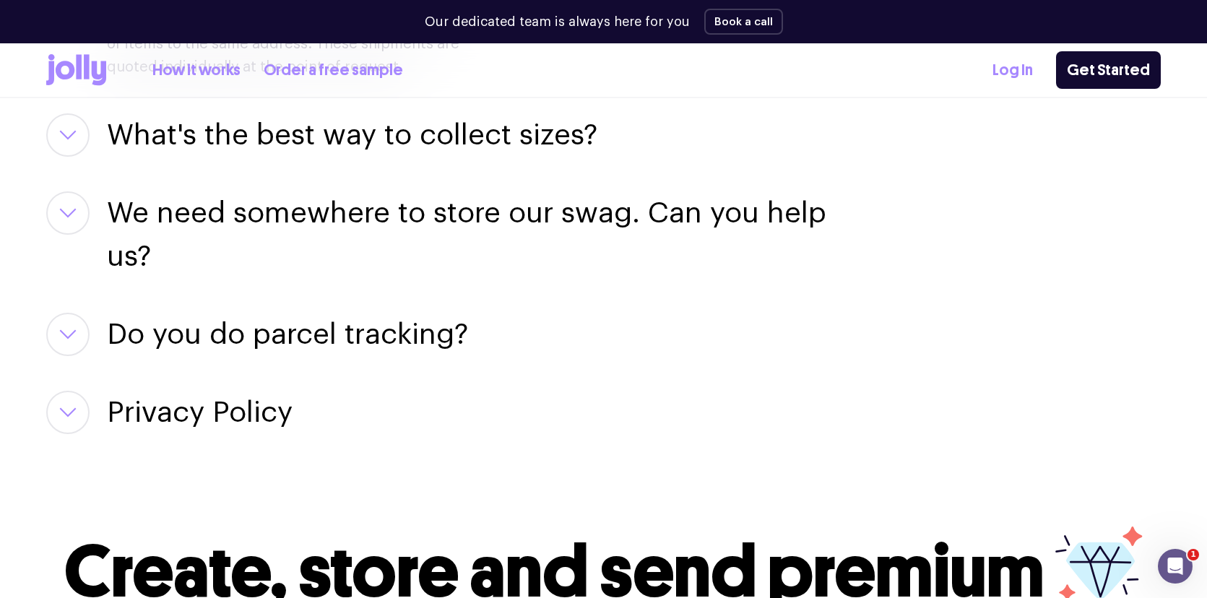
scroll to position [2582, 0]
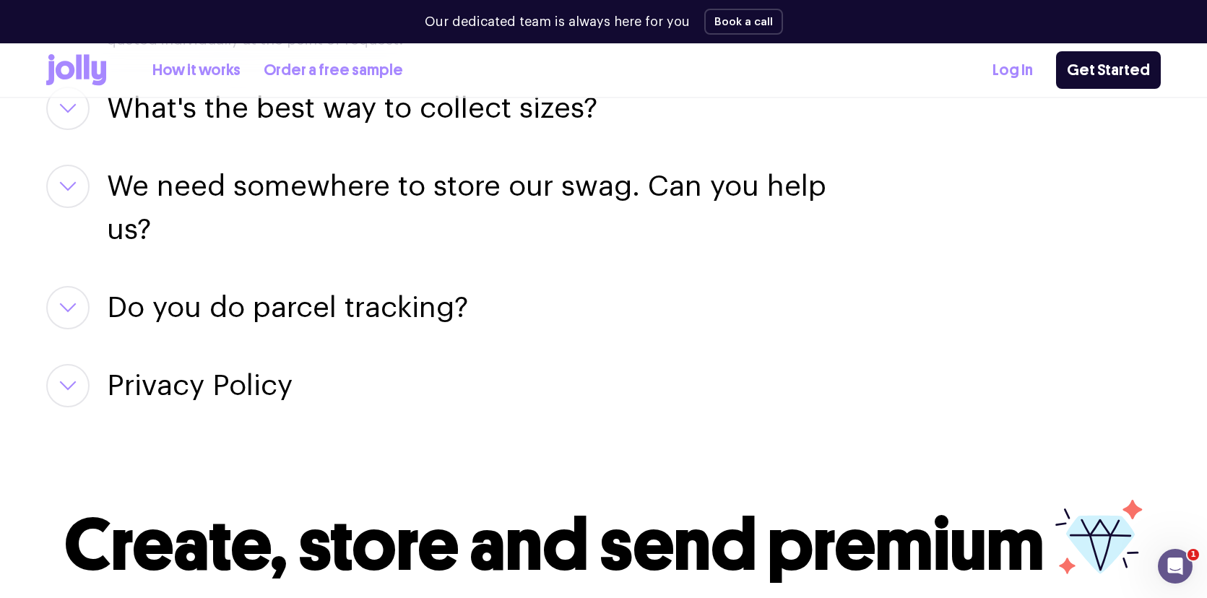
click at [322, 110] on h3 "What's the best way to collect sizes?" at bounding box center [352, 108] width 491 height 43
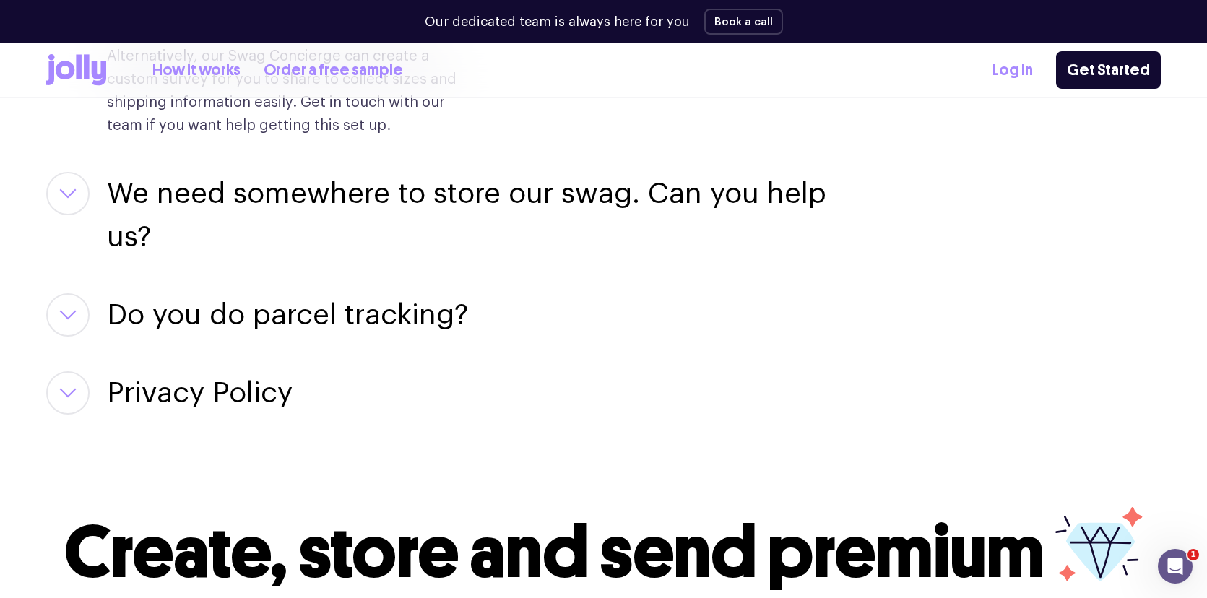
scroll to position [2747, 0]
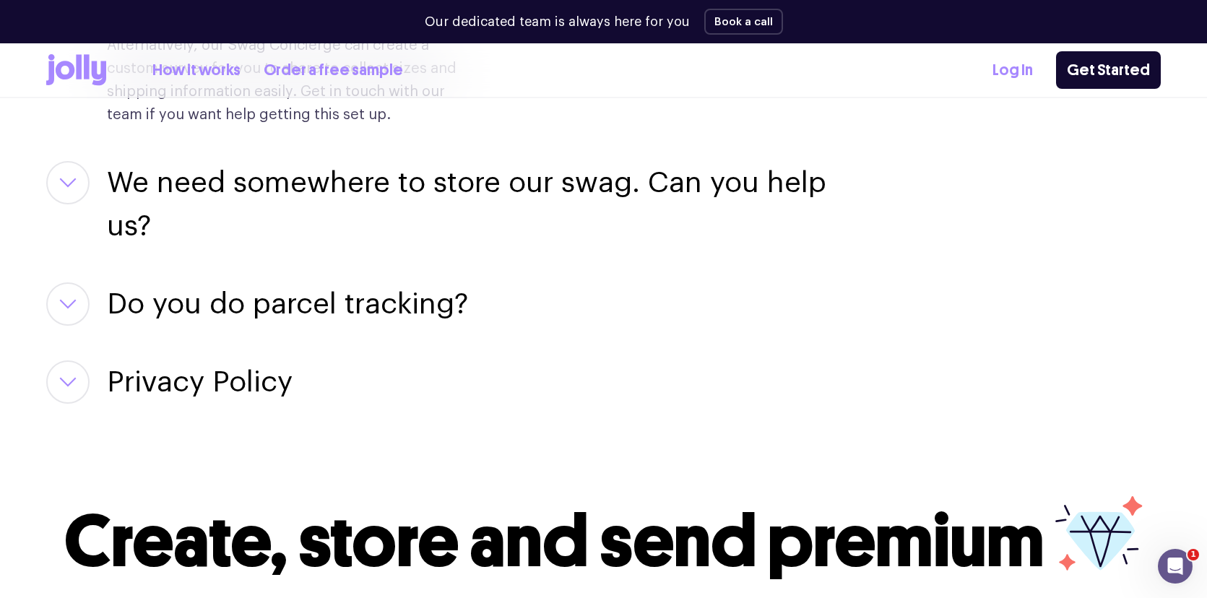
click at [287, 207] on h3 "We need somewhere to store our swag. Can you help us?" at bounding box center [478, 204] width 742 height 87
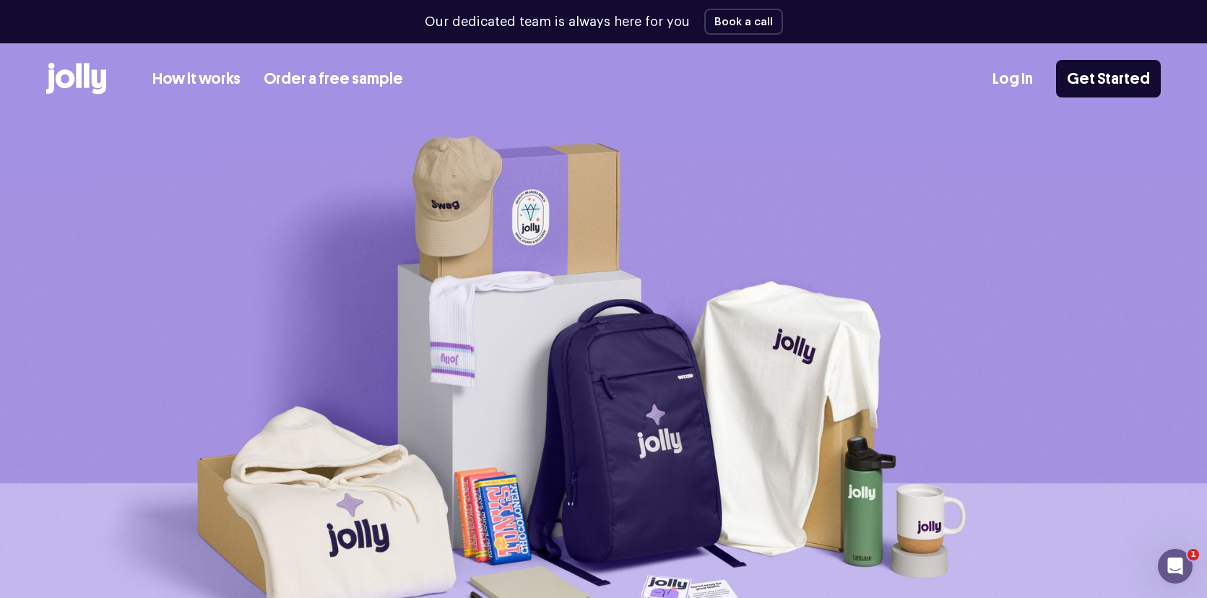
click at [1027, 82] on link "Log In" at bounding box center [1013, 79] width 40 height 24
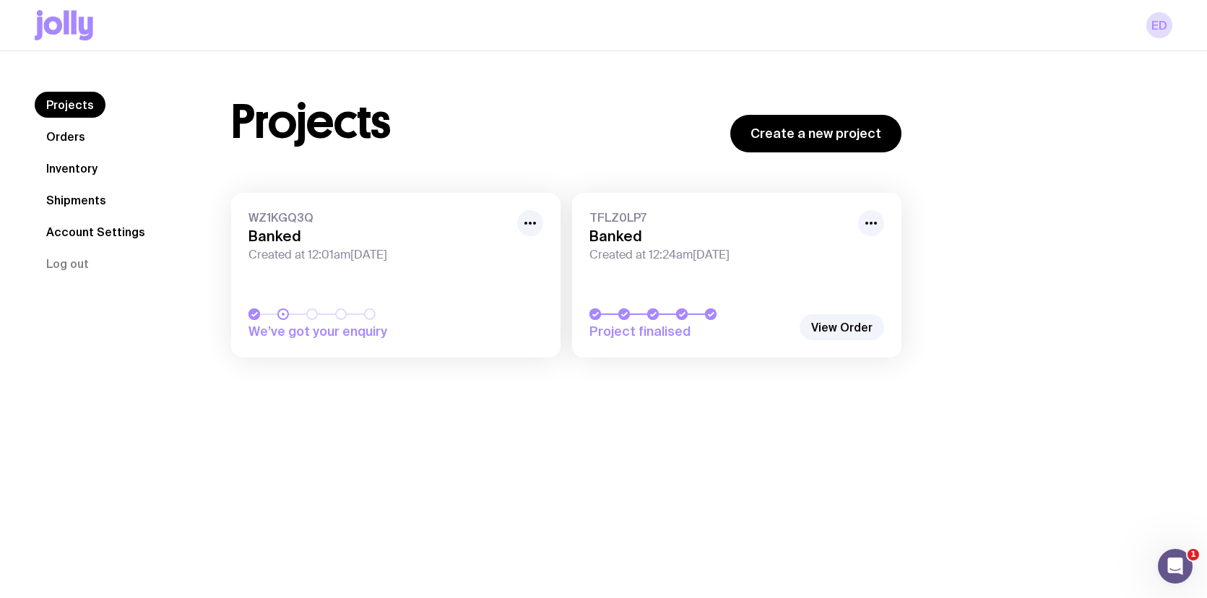
click at [423, 271] on link "WZ1KGQ3Q Banked Created at 12:01am[DATE] We’ve got your enquiry" at bounding box center [395, 275] width 329 height 165
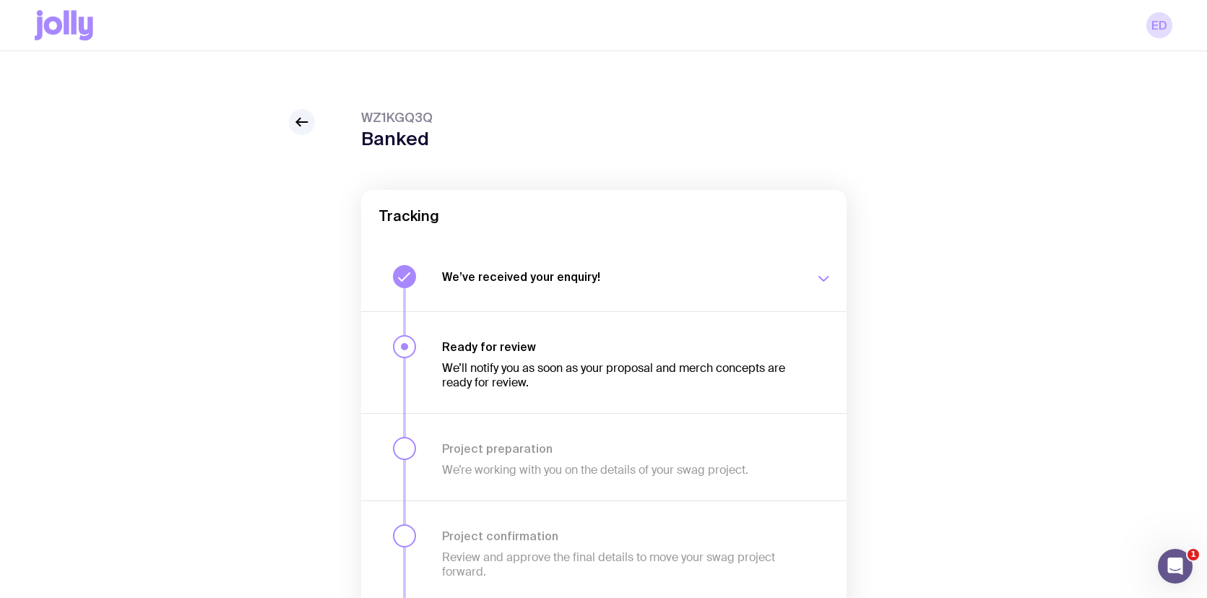
click at [565, 369] on p "We’ll notify you as soon as your proposal and merch concepts are ready for revi…" at bounding box center [619, 375] width 355 height 29
click at [297, 127] on icon at bounding box center [301, 121] width 17 height 17
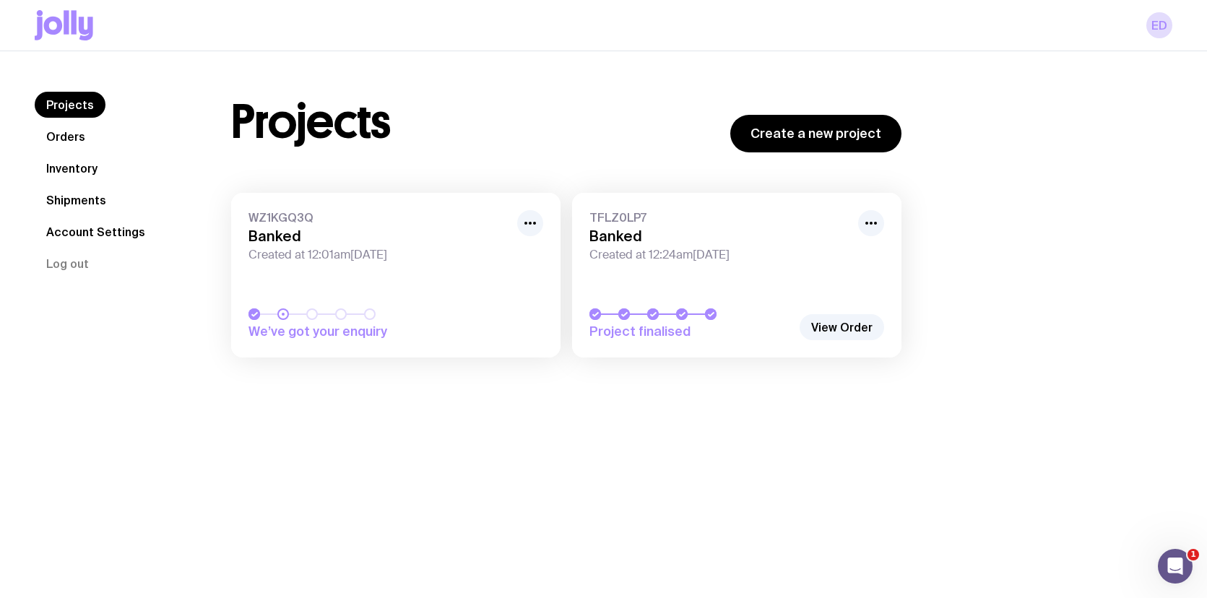
click at [71, 134] on link "Orders" at bounding box center [66, 137] width 62 height 26
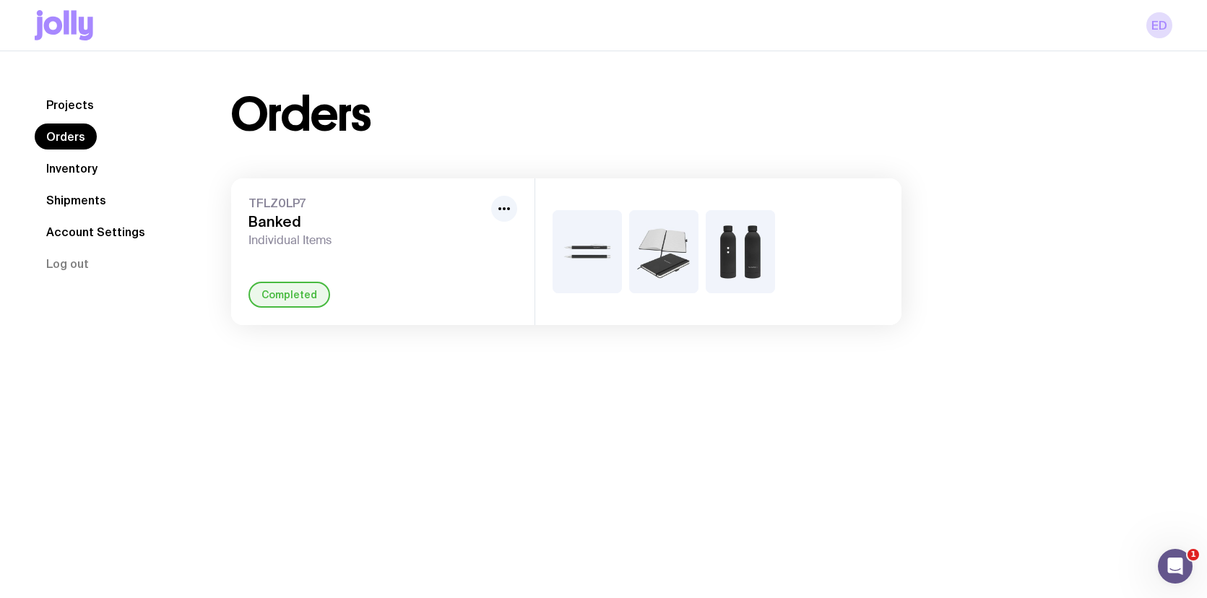
click at [72, 155] on nav "Projects Orders Inventory Shipments Account Settings Log out" at bounding box center [116, 184] width 162 height 185
click at [87, 181] on nav "Projects Orders Inventory Shipments Account Settings Log out" at bounding box center [116, 184] width 162 height 185
click at [79, 174] on link "Inventory" at bounding box center [72, 168] width 74 height 26
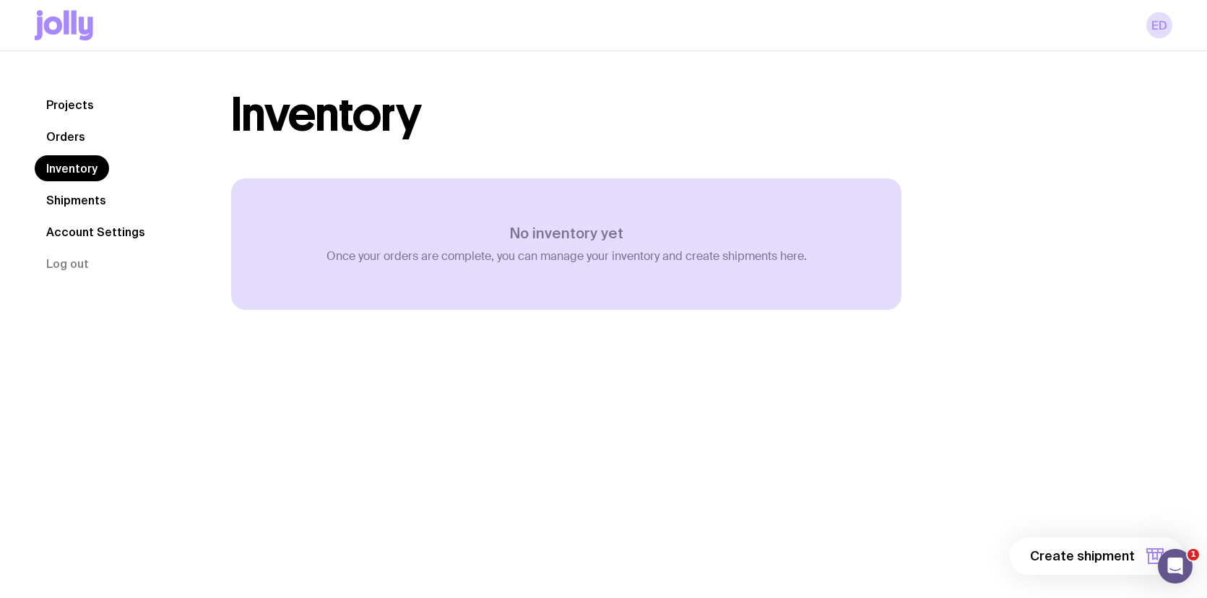
click at [83, 199] on link "Shipments" at bounding box center [76, 200] width 83 height 26
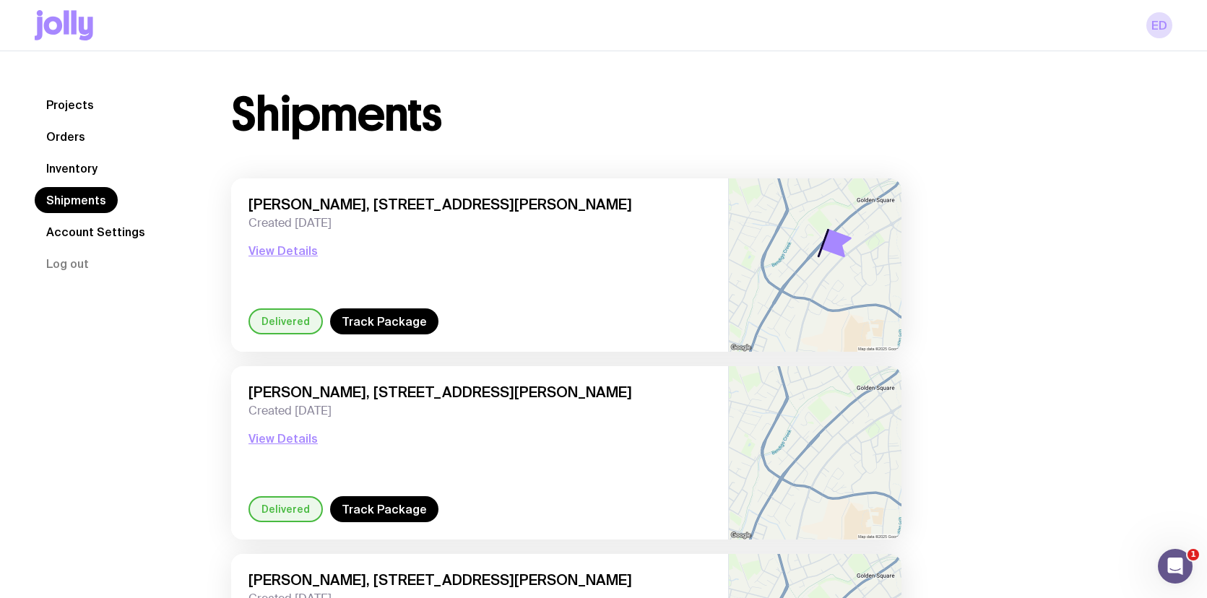
click at [92, 225] on link "Account Settings" at bounding box center [96, 232] width 122 height 26
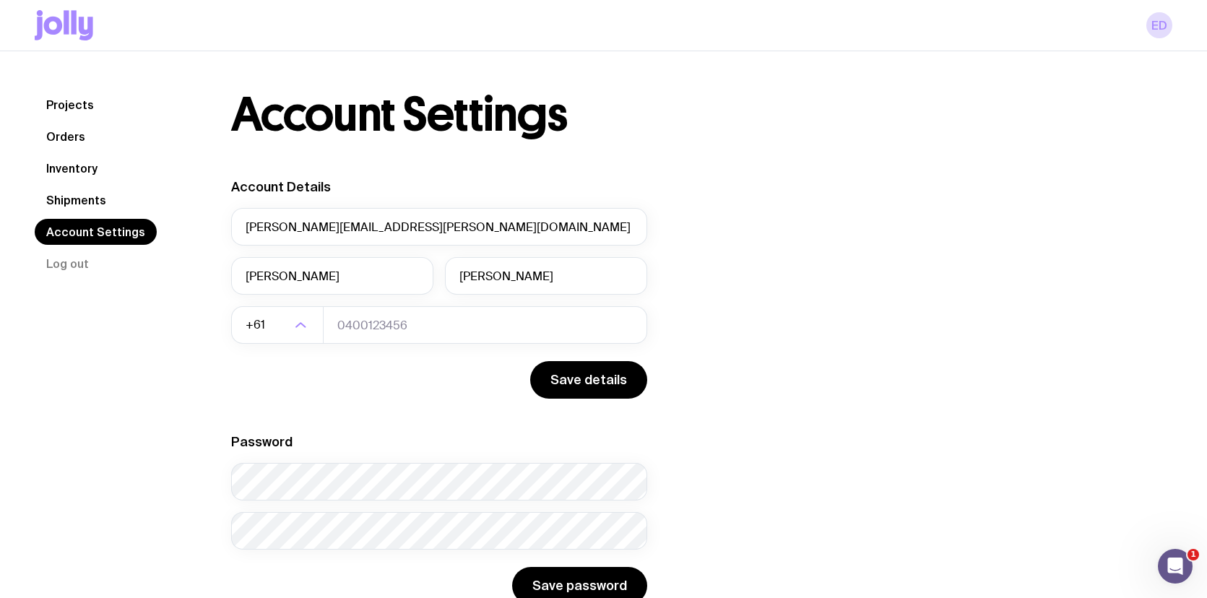
click at [66, 138] on link "Orders" at bounding box center [66, 137] width 62 height 26
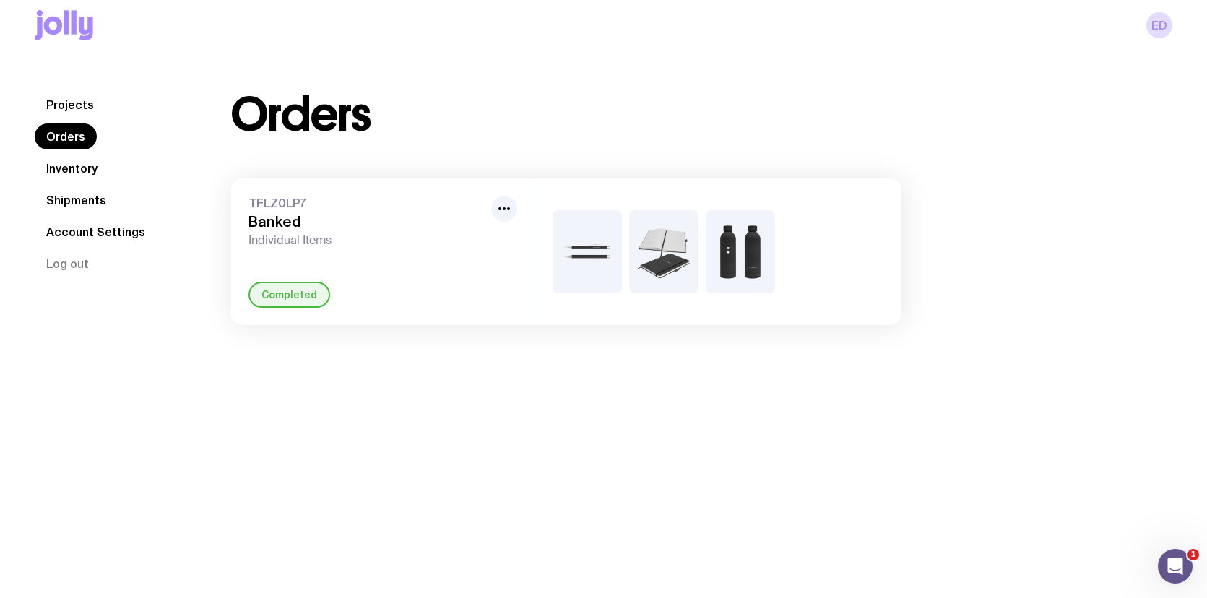
click at [64, 113] on link "Projects" at bounding box center [70, 105] width 71 height 26
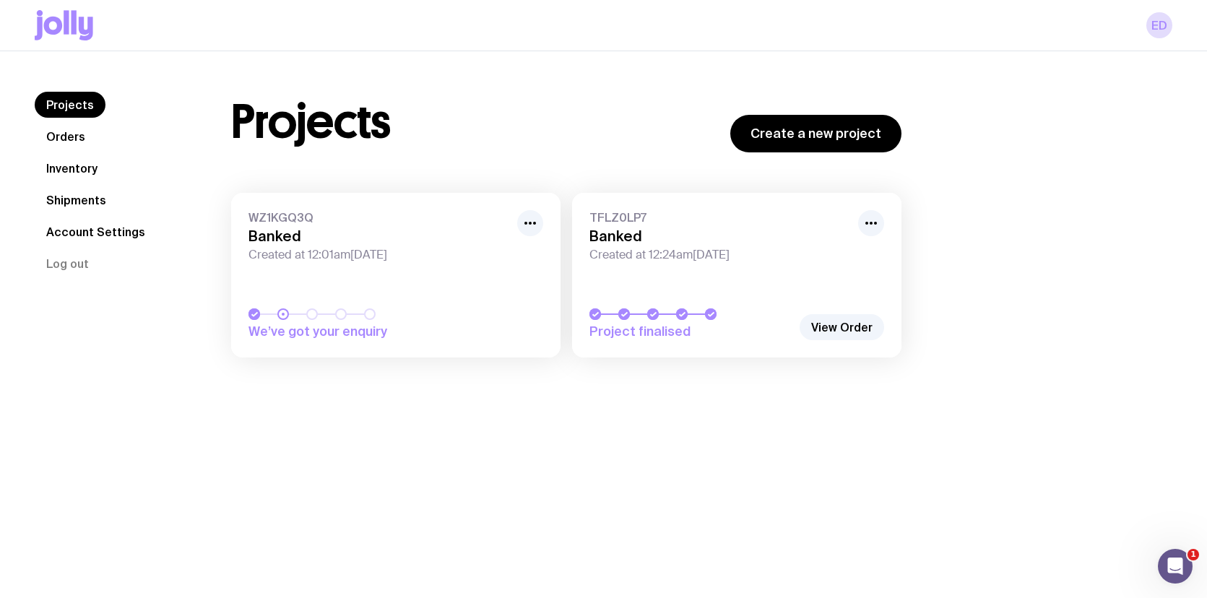
click at [345, 298] on link "WZ1KGQ3Q Banked Created at 12:01am[DATE] We’ve got your enquiry" at bounding box center [395, 275] width 329 height 165
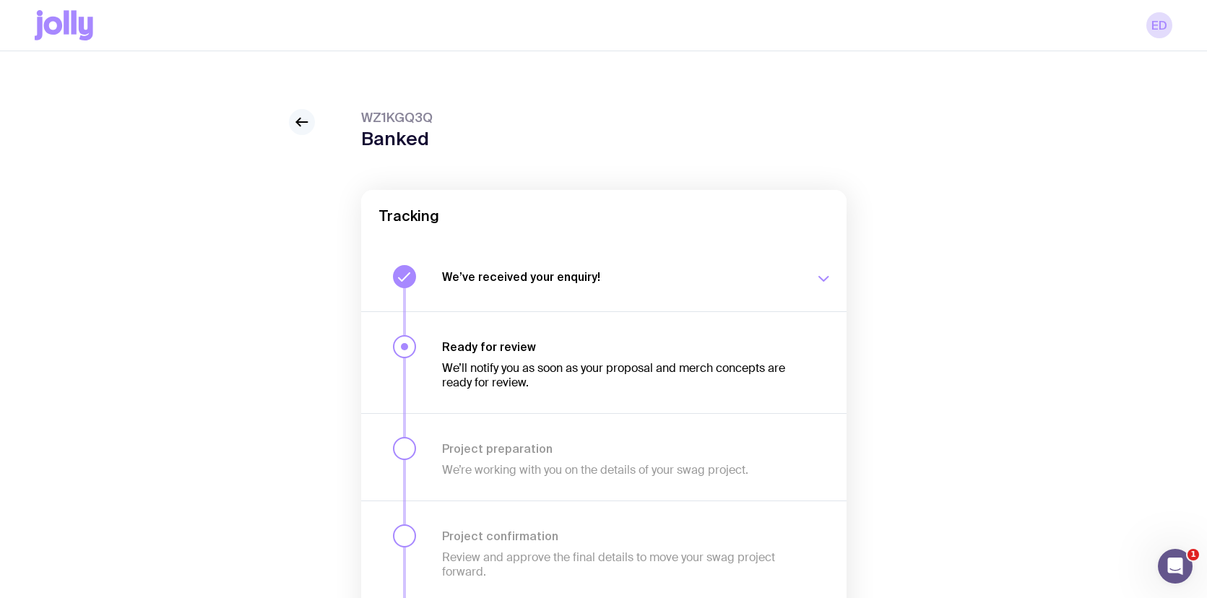
click at [302, 121] on icon at bounding box center [301, 121] width 17 height 17
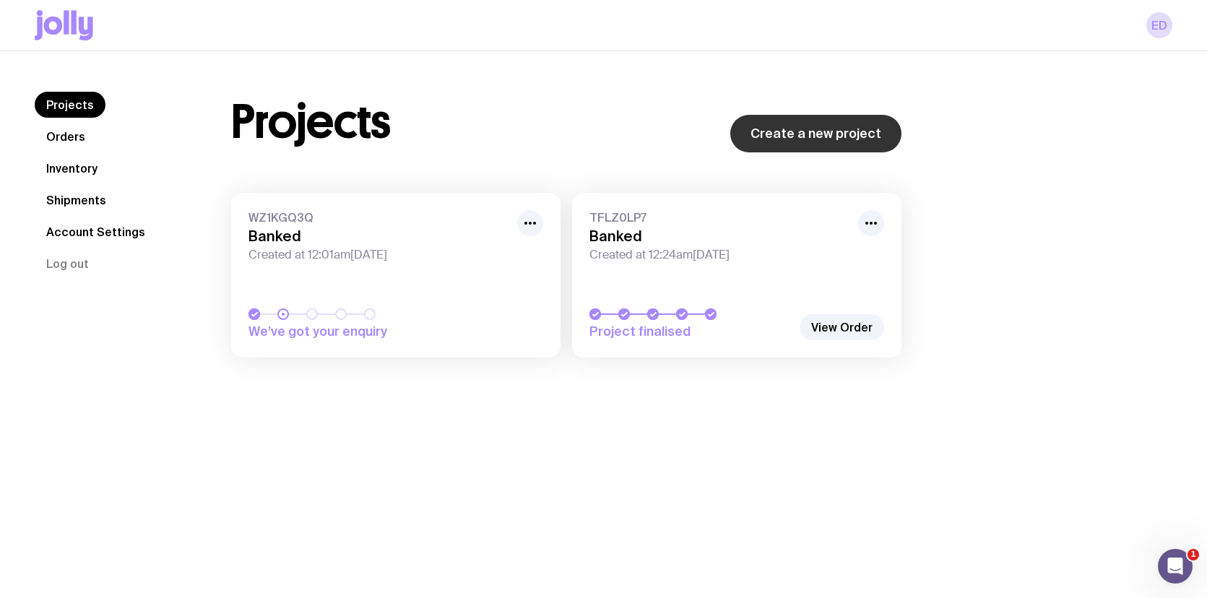
click at [803, 134] on link "Create a new project" at bounding box center [815, 134] width 171 height 38
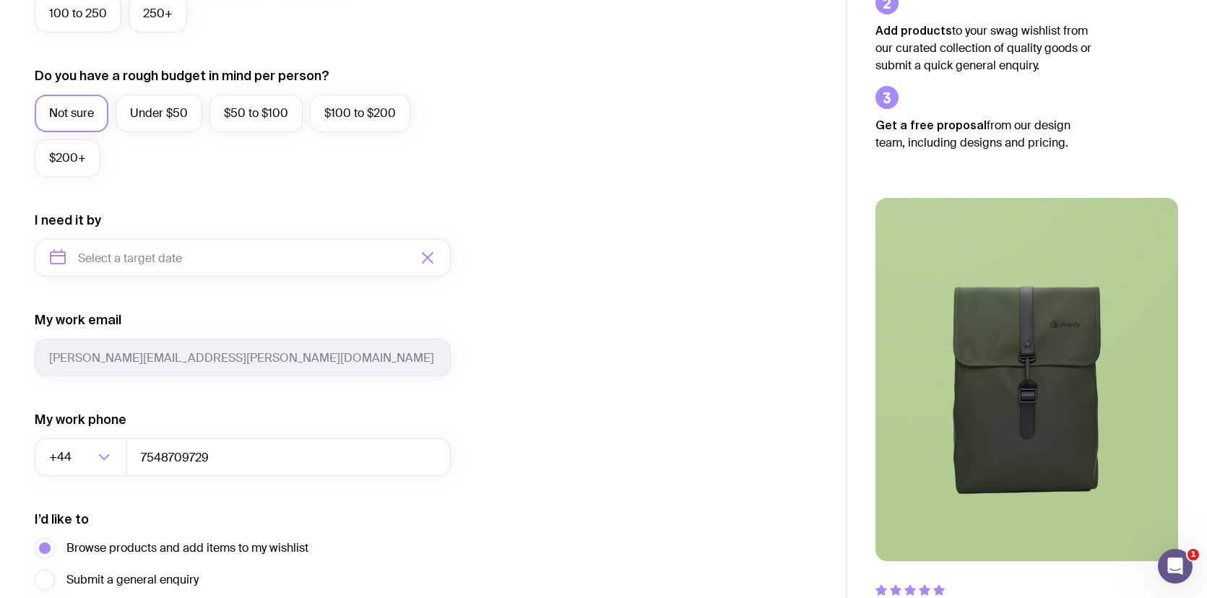
scroll to position [504, 0]
type input "[DATE]"
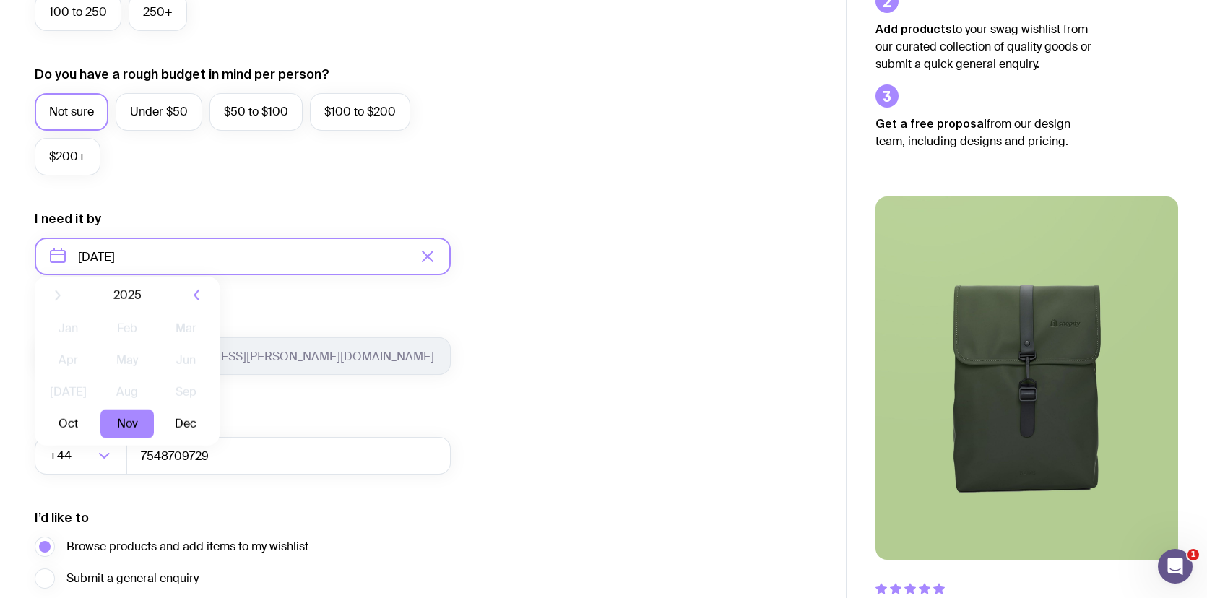
click at [280, 246] on input "[DATE]" at bounding box center [243, 257] width 416 height 38
click at [128, 438] on button "Nov" at bounding box center [126, 434] width 53 height 29
click at [285, 405] on form "I want swag for Customers Team members An event Approximately how many people d…" at bounding box center [243, 190] width 416 height 944
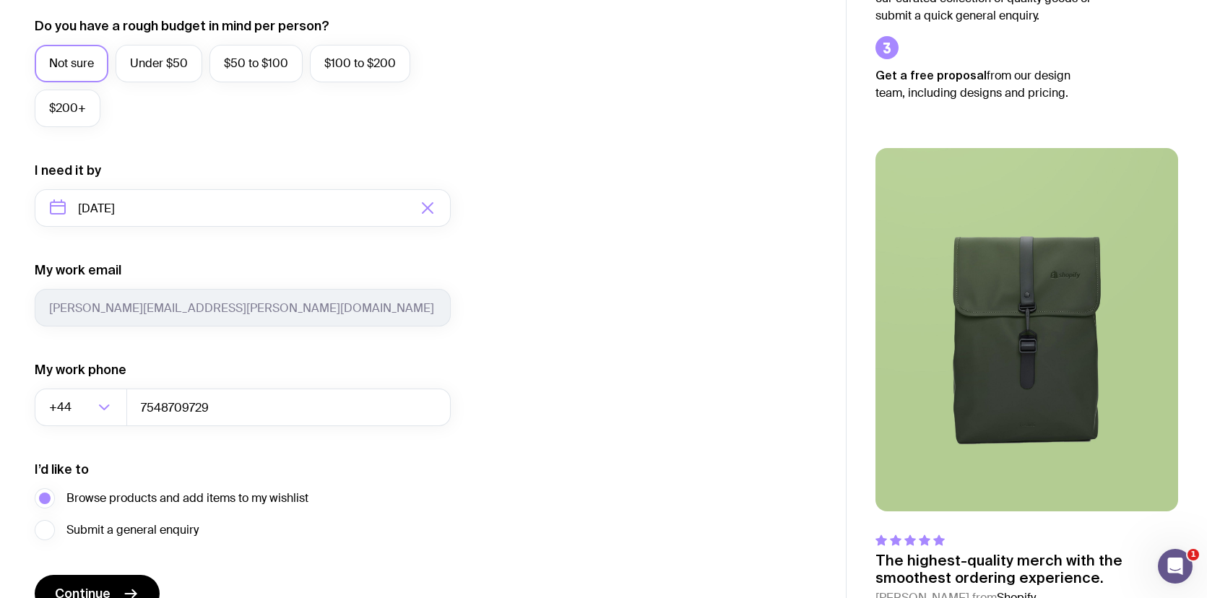
scroll to position [630, 0]
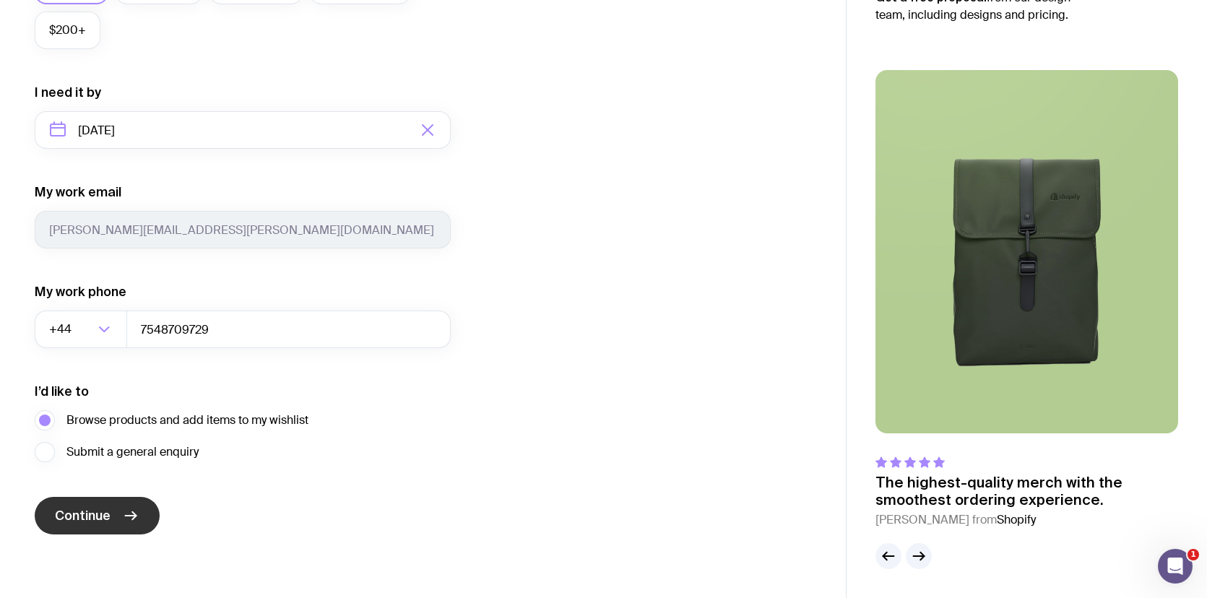
click at [131, 509] on icon "submit" at bounding box center [130, 515] width 17 height 17
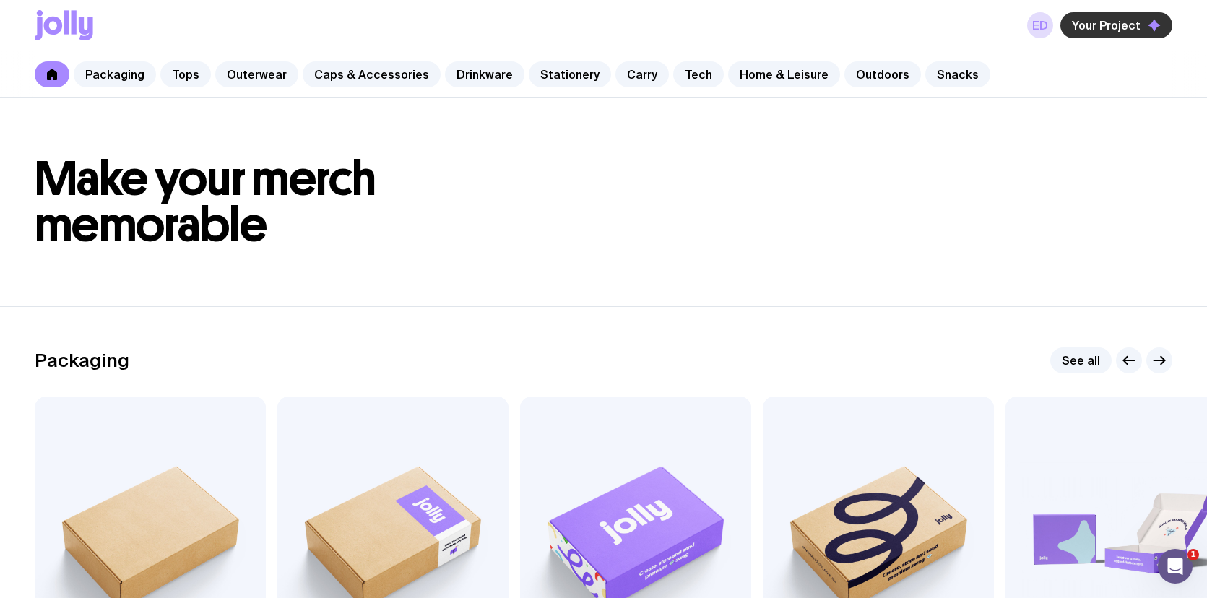
click at [1128, 24] on span "Your Project" at bounding box center [1106, 25] width 69 height 14
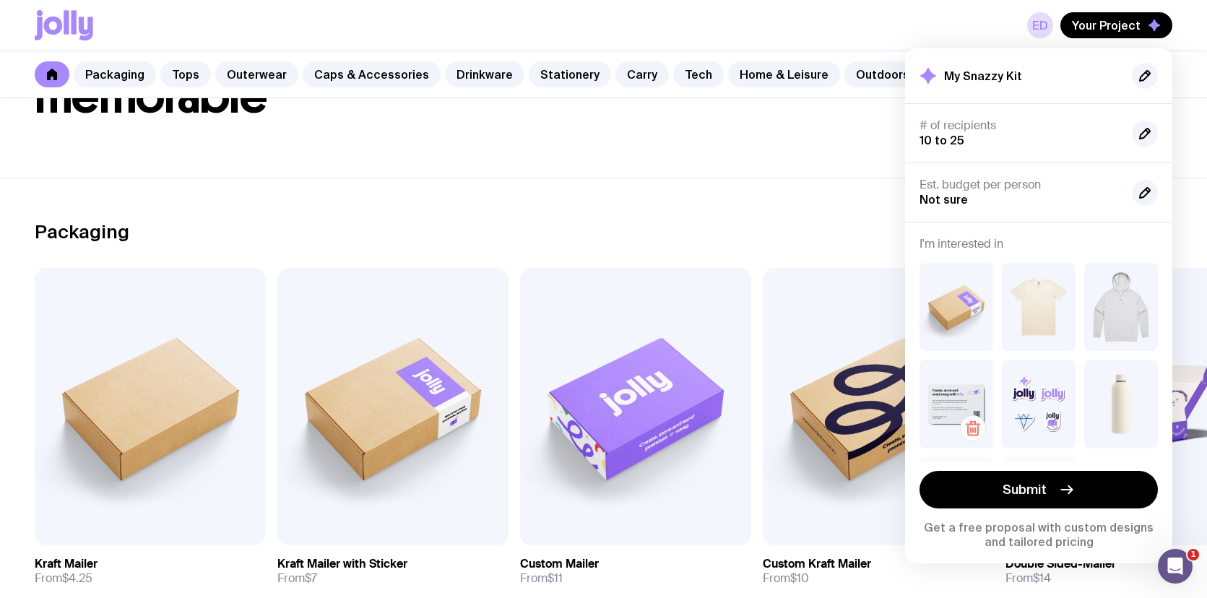
scroll to position [91, 0]
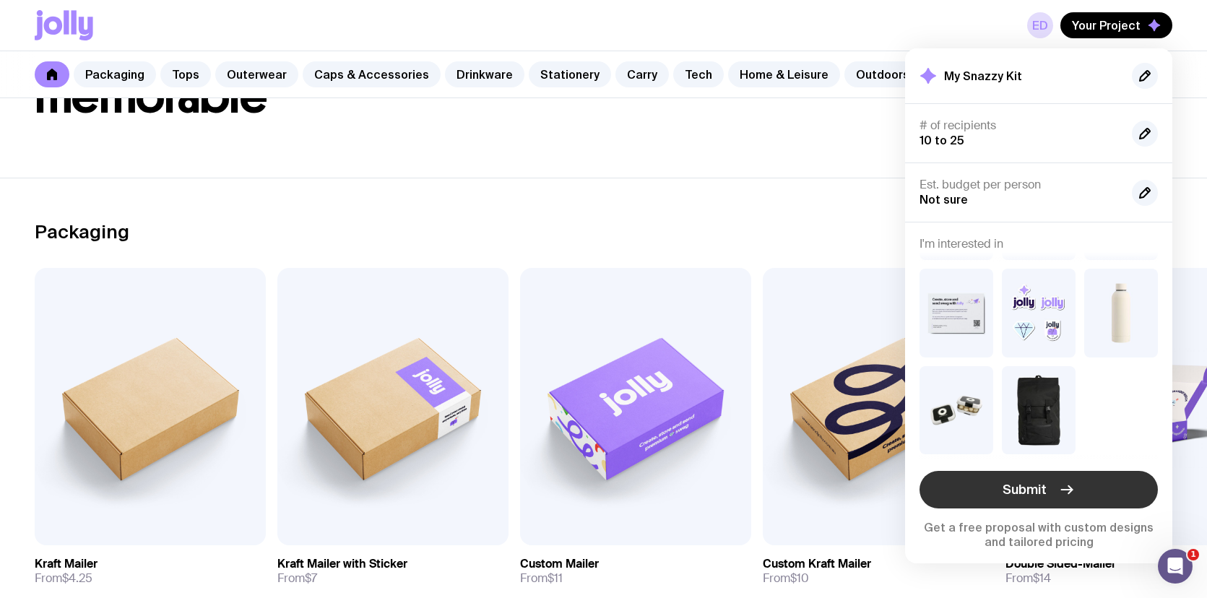
click at [1038, 496] on span "Submit" at bounding box center [1025, 489] width 44 height 17
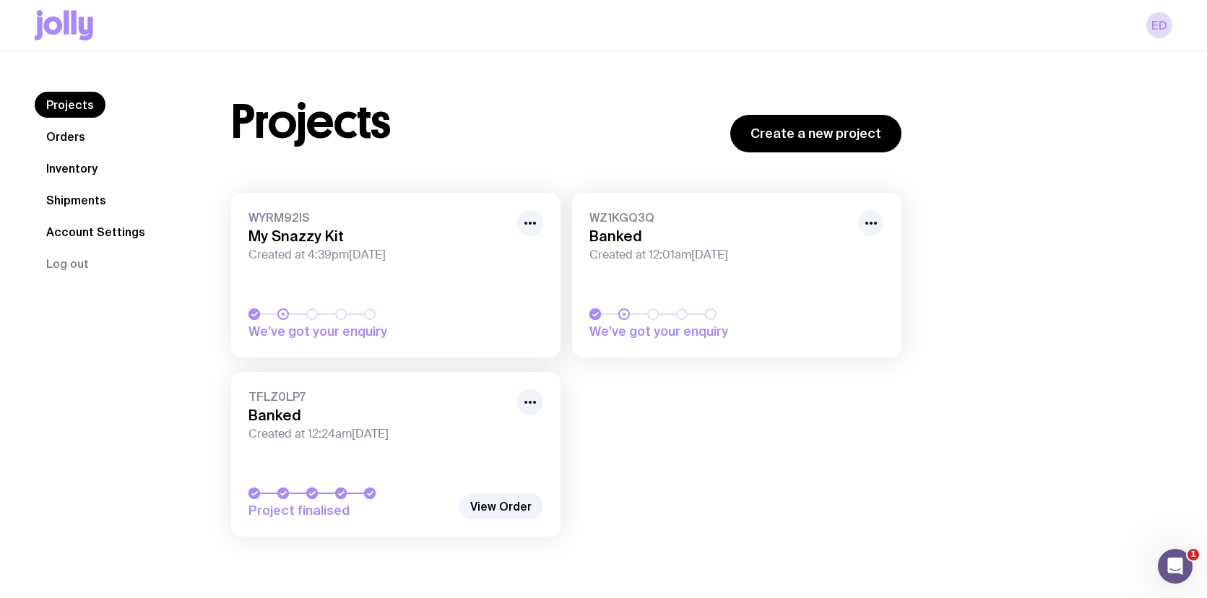
click at [848, 220] on span "WZ1KGQ3Q" at bounding box center [720, 217] width 260 height 14
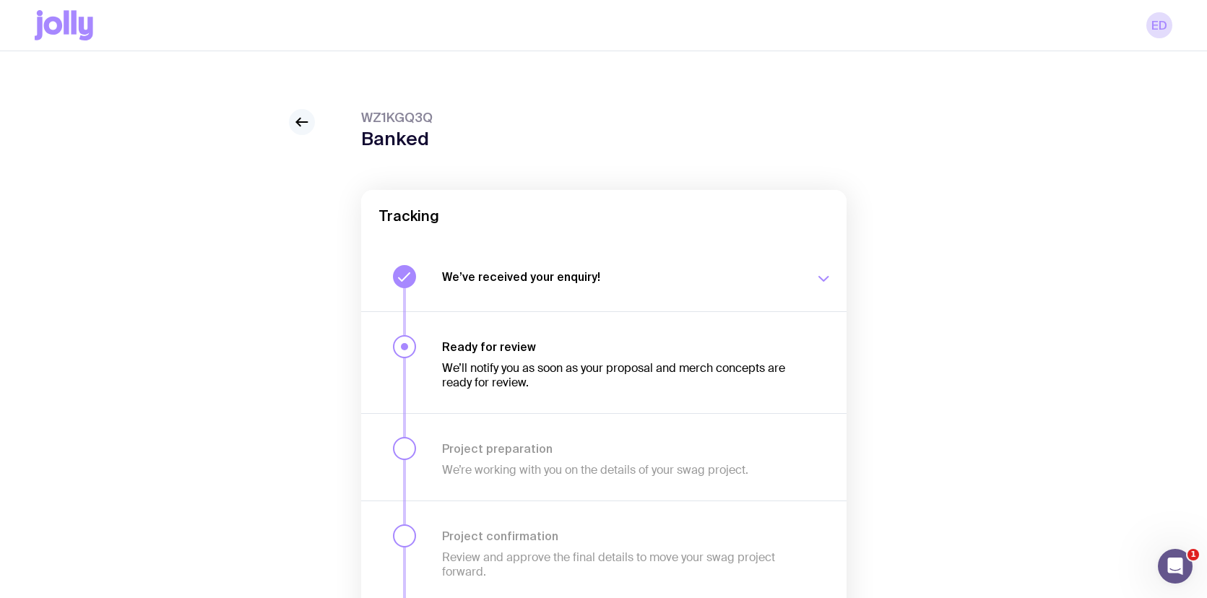
click at [311, 123] on link at bounding box center [302, 122] width 26 height 26
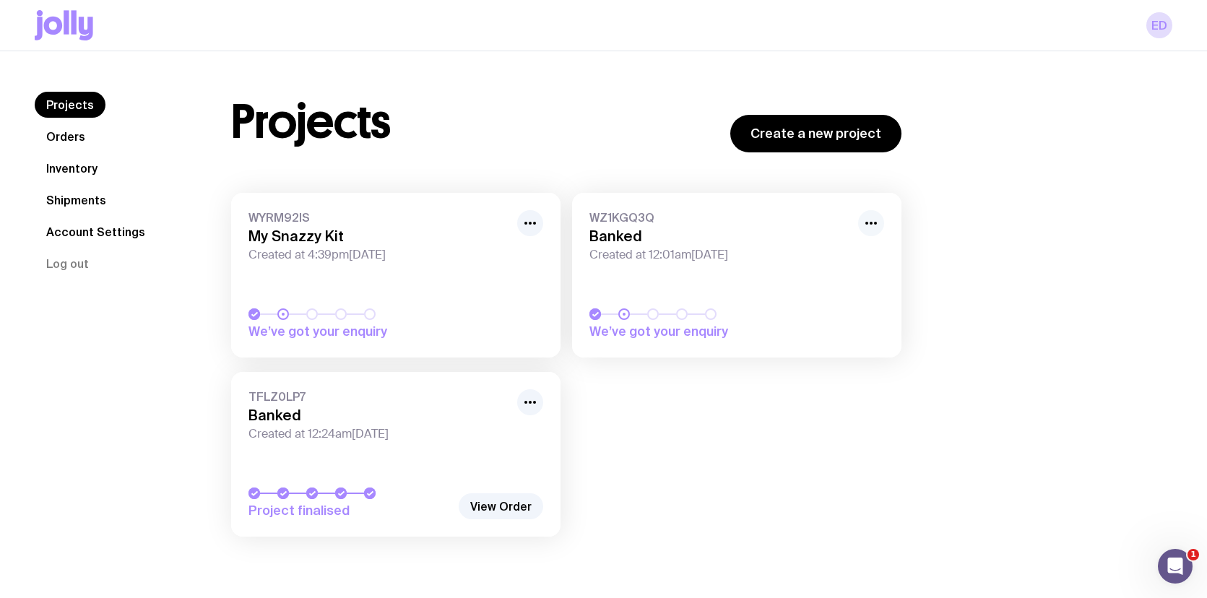
click at [874, 220] on icon "button" at bounding box center [871, 223] width 17 height 17
click at [873, 220] on icon "button" at bounding box center [871, 223] width 17 height 17
click at [455, 219] on span "WYRM92IS" at bounding box center [379, 217] width 260 height 14
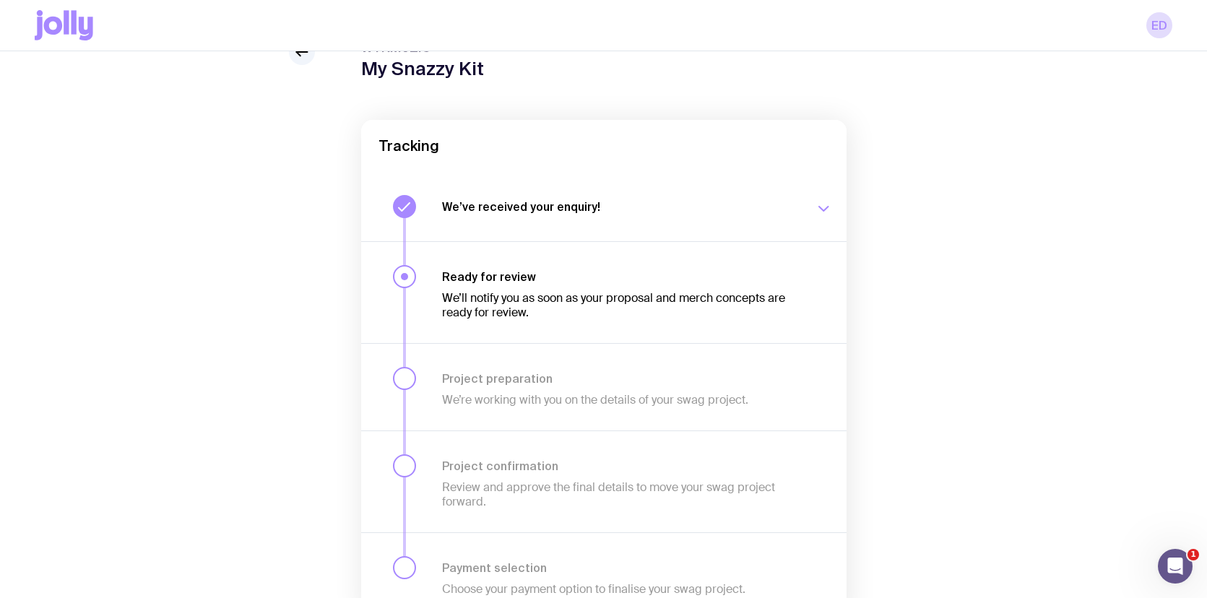
scroll to position [73, 0]
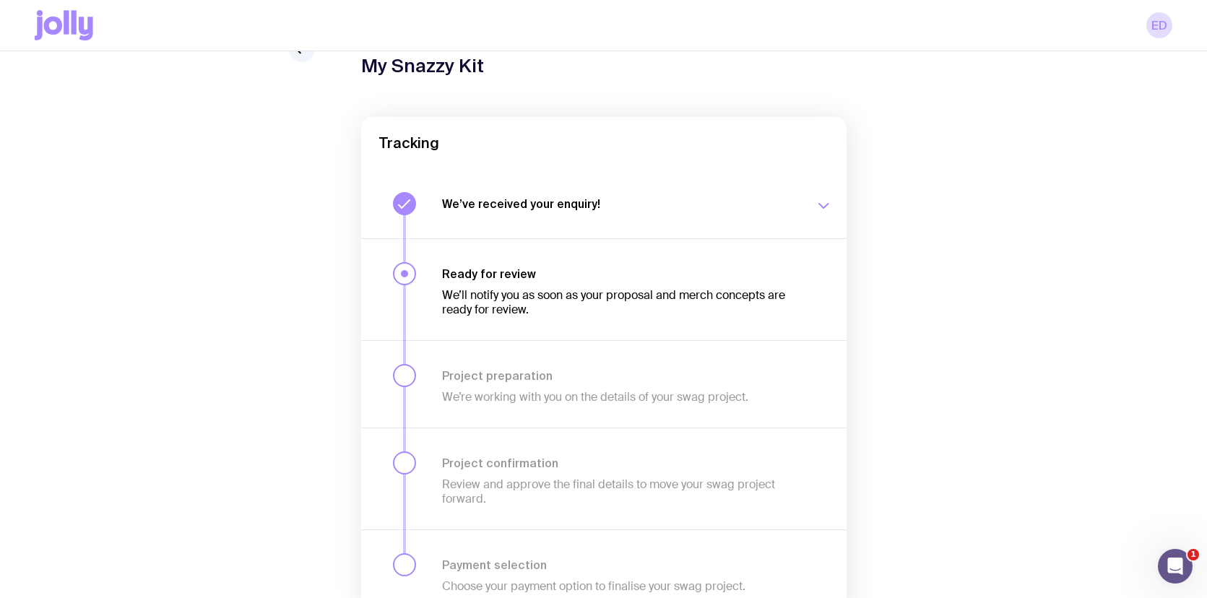
click at [658, 277] on h3 "Ready for review" at bounding box center [619, 274] width 355 height 14
click at [775, 224] on button "We’ve received your enquiry! Our team is on it and preparing your proposal now.…" at bounding box center [603, 203] width 485 height 69
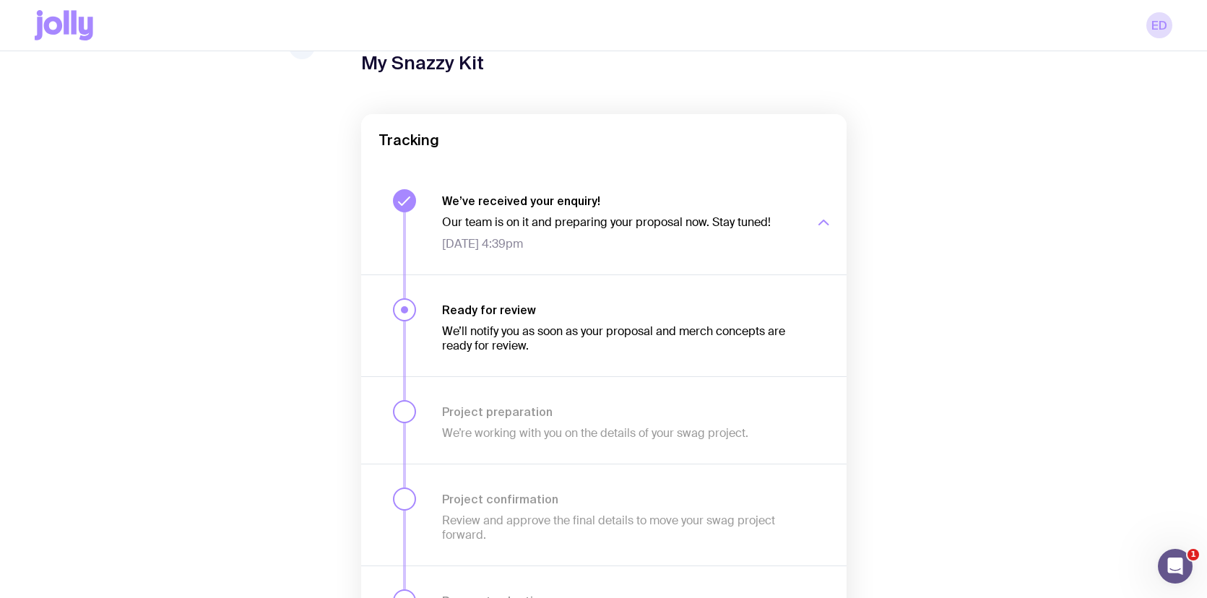
scroll to position [0, 0]
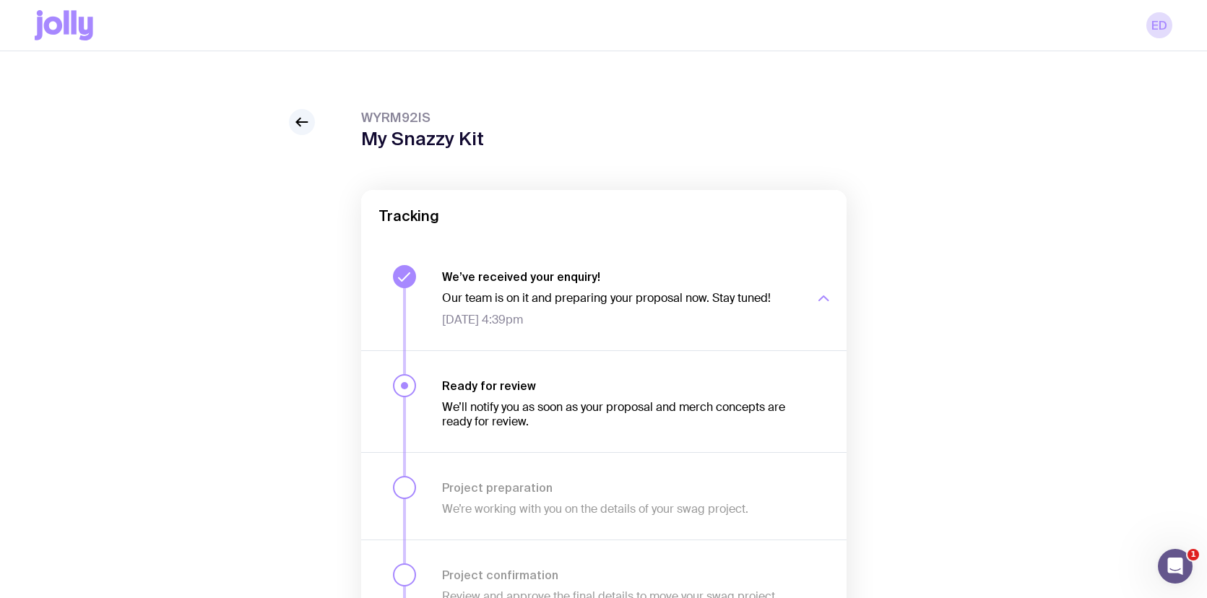
click at [282, 127] on div "WYRM92IS My Snazzy Kit Tracking We’ve received your enquiry! Our team is on it …" at bounding box center [604, 448] width 1138 height 678
click at [301, 127] on icon at bounding box center [301, 121] width 17 height 17
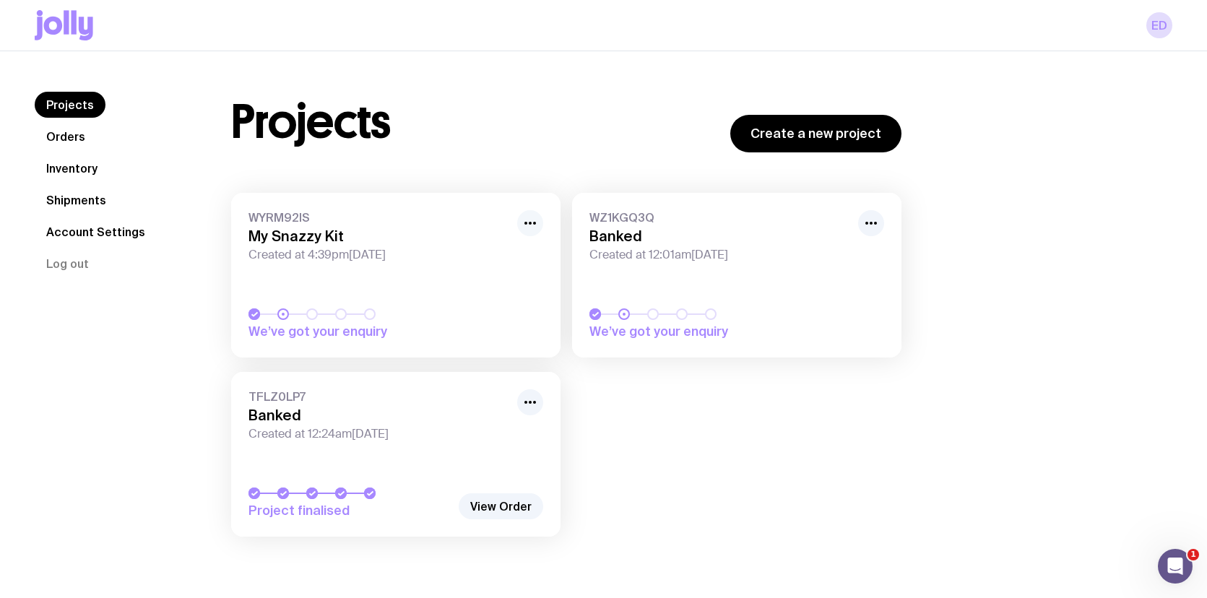
click at [534, 226] on icon "button" at bounding box center [530, 223] width 17 height 17
click at [374, 212] on span "WYRM92IS" at bounding box center [379, 217] width 260 height 14
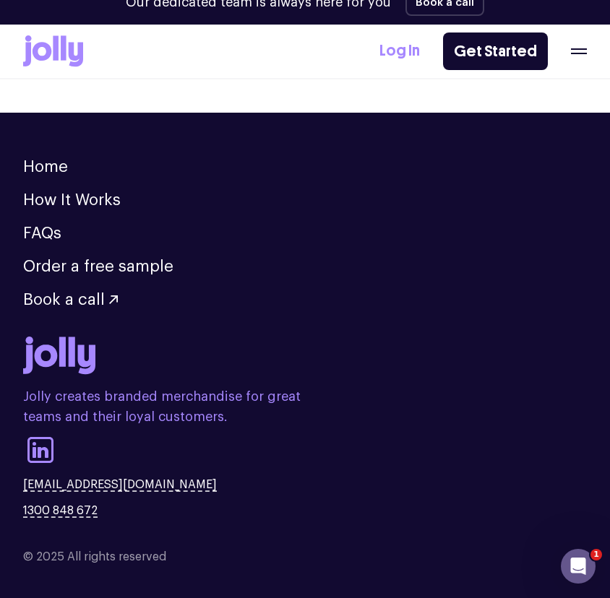
scroll to position [4469, 0]
